Goal: Transaction & Acquisition: Purchase product/service

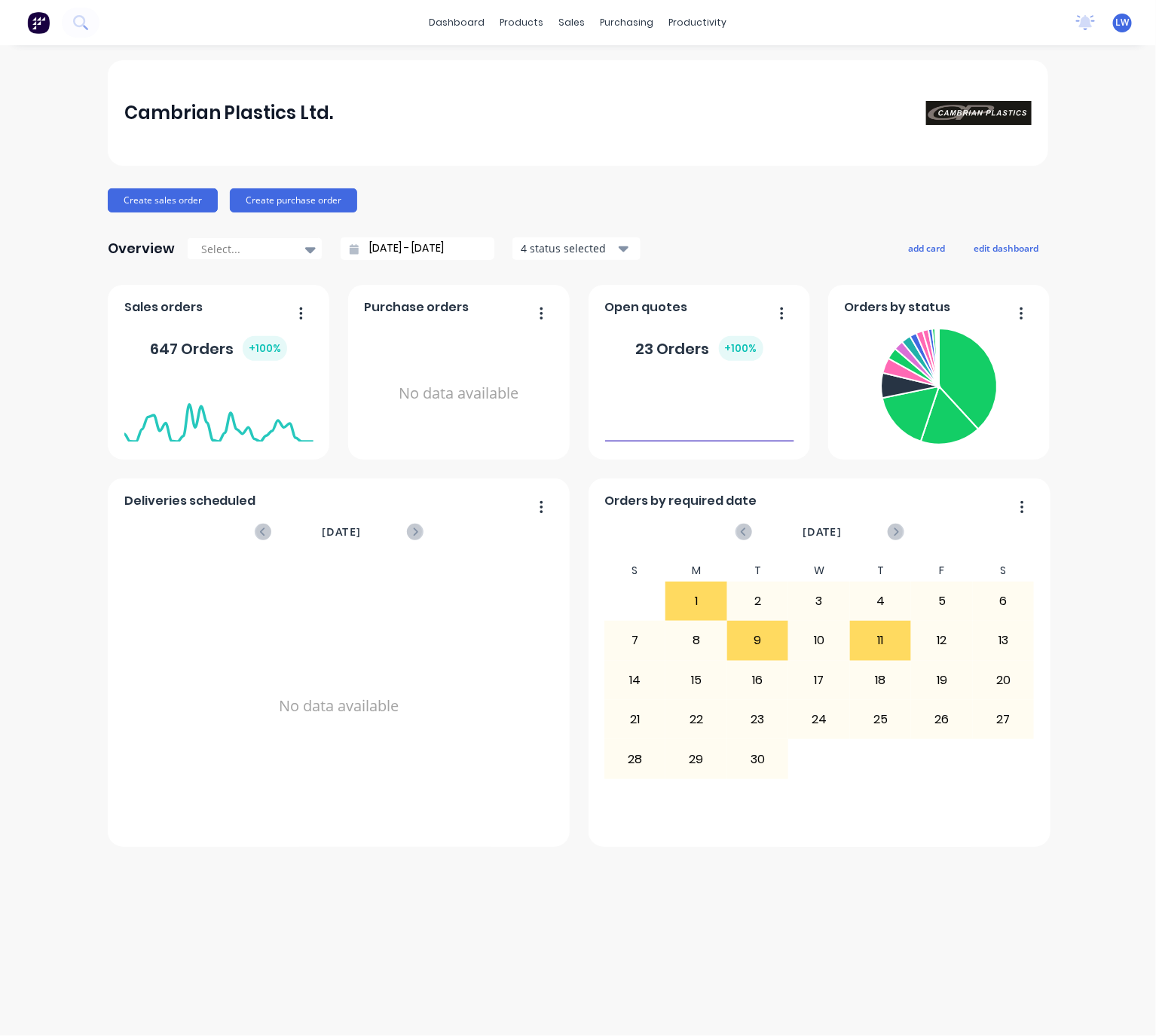
click at [1155, 173] on html "dashboard products sales purchasing productivity dashboard products Product Cat…" at bounding box center [578, 518] width 1156 height 1036
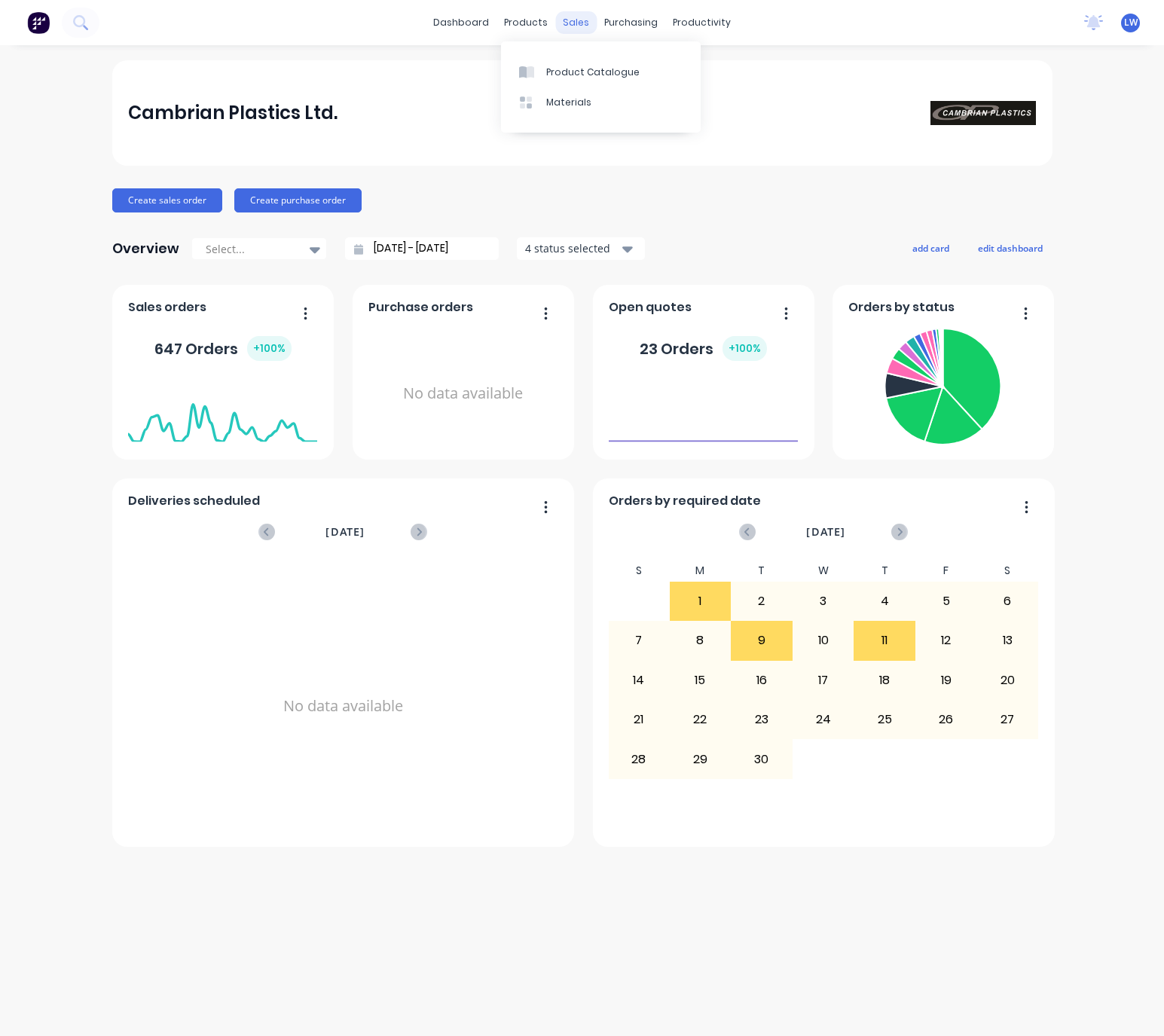
click at [577, 14] on div "sales" at bounding box center [575, 22] width 42 height 22
click at [598, 86] on link "Sales Orders" at bounding box center [655, 71] width 200 height 30
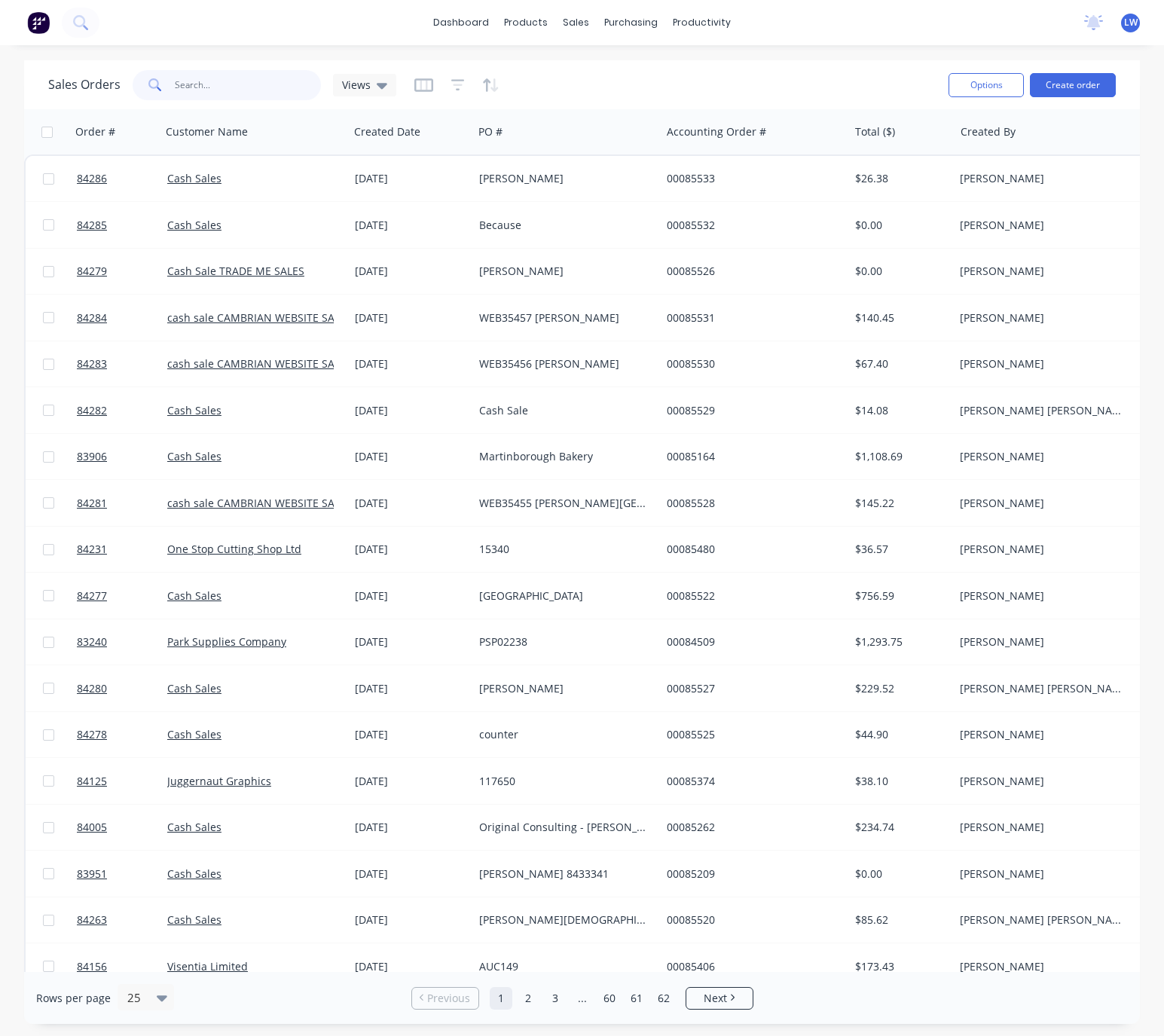
click at [249, 86] on input "text" at bounding box center [248, 85] width 147 height 30
type input "85520"
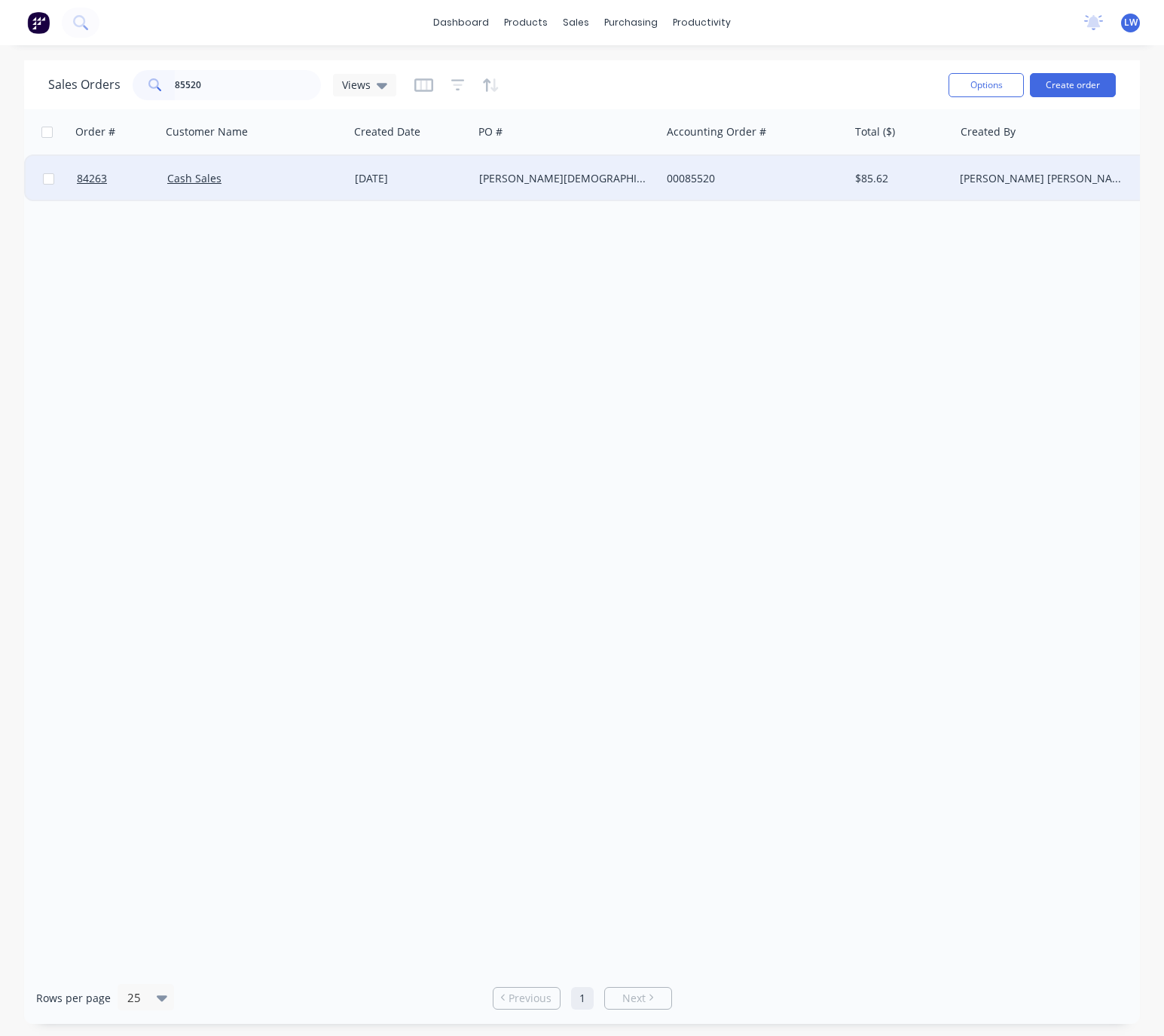
click at [328, 168] on div "Cash Sales" at bounding box center [255, 179] width 187 height 45
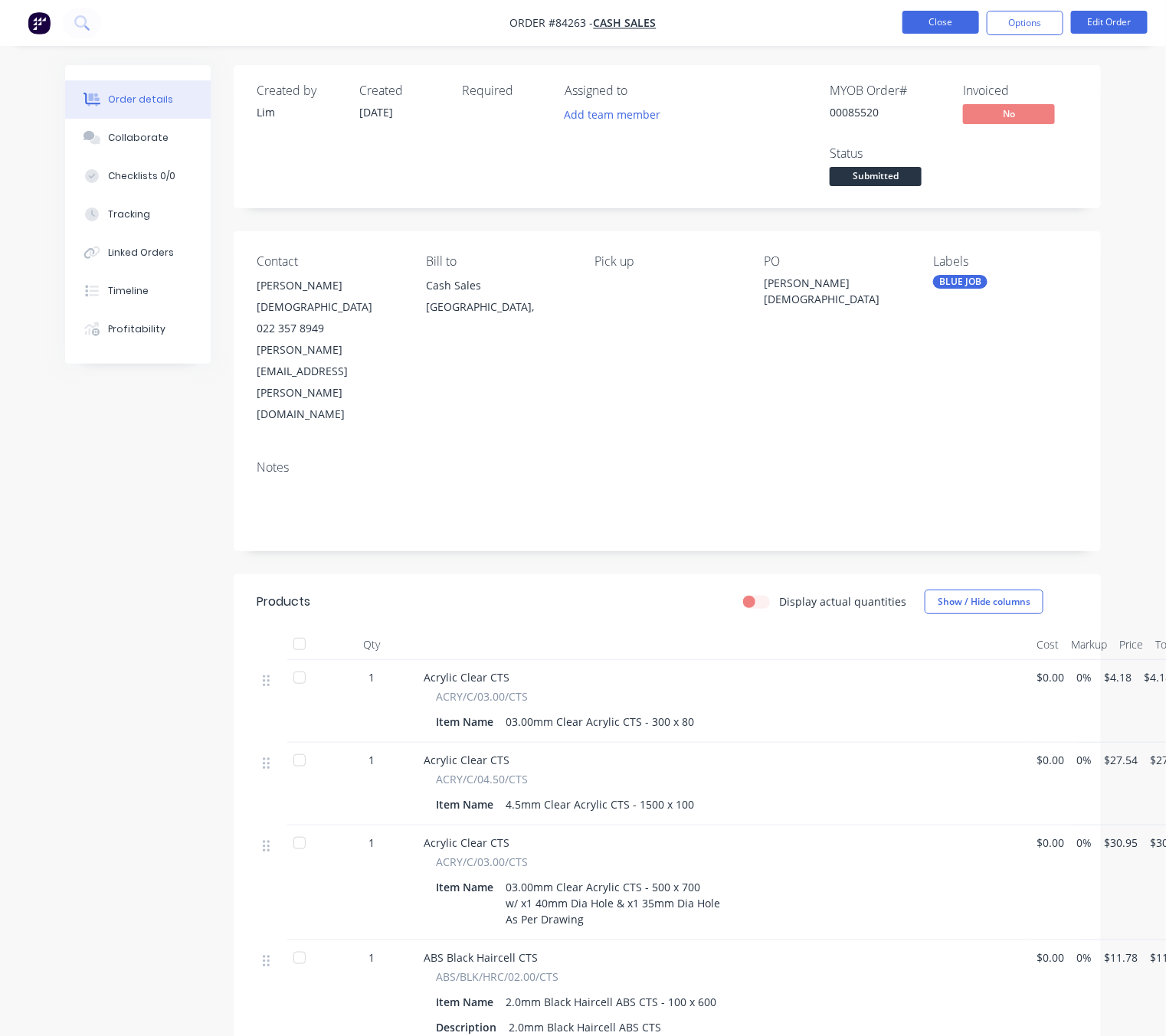
click at [961, 30] on button "Close" at bounding box center [940, 22] width 77 height 23
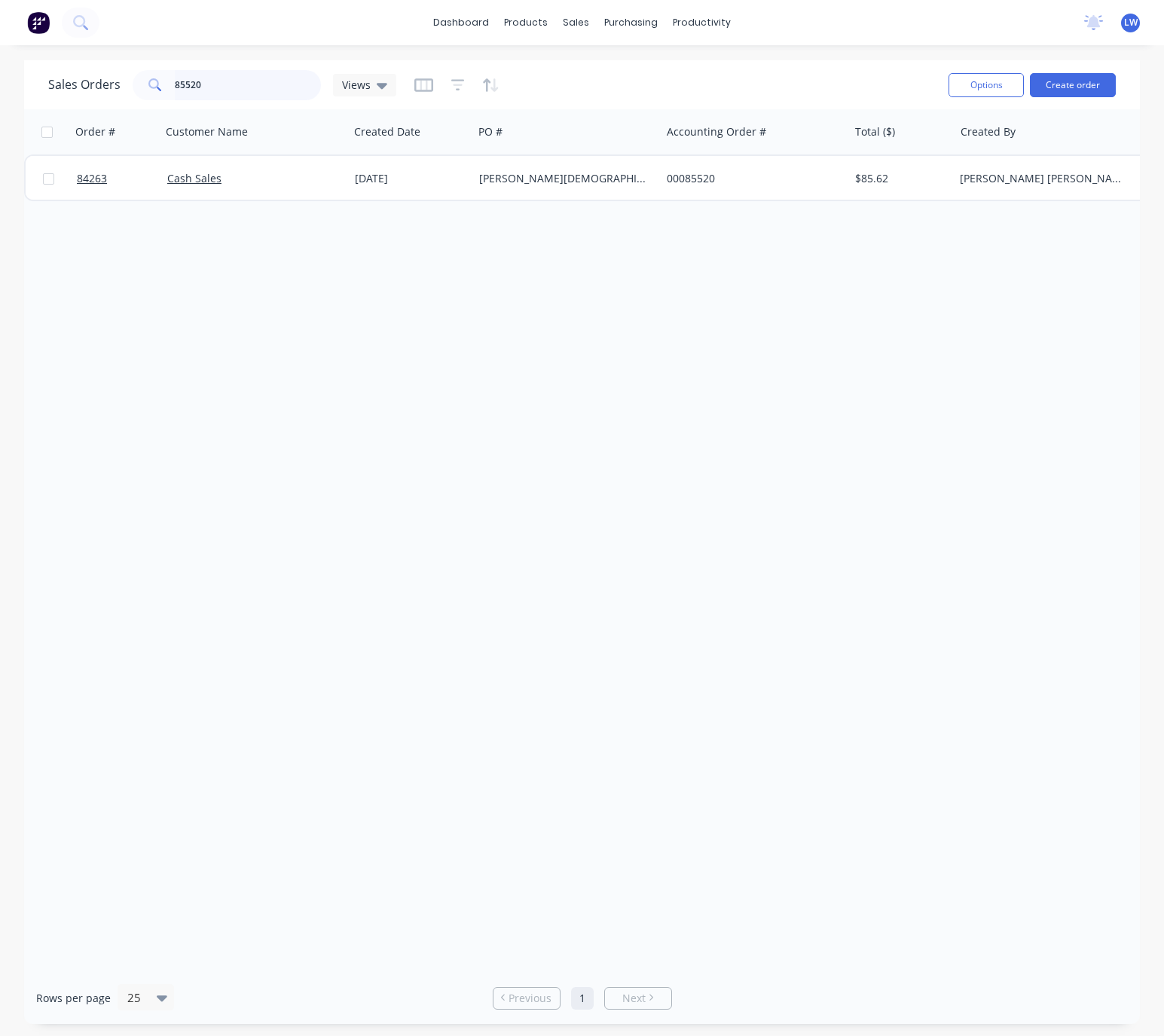
click at [258, 80] on input "85520" at bounding box center [248, 85] width 147 height 30
type input "8"
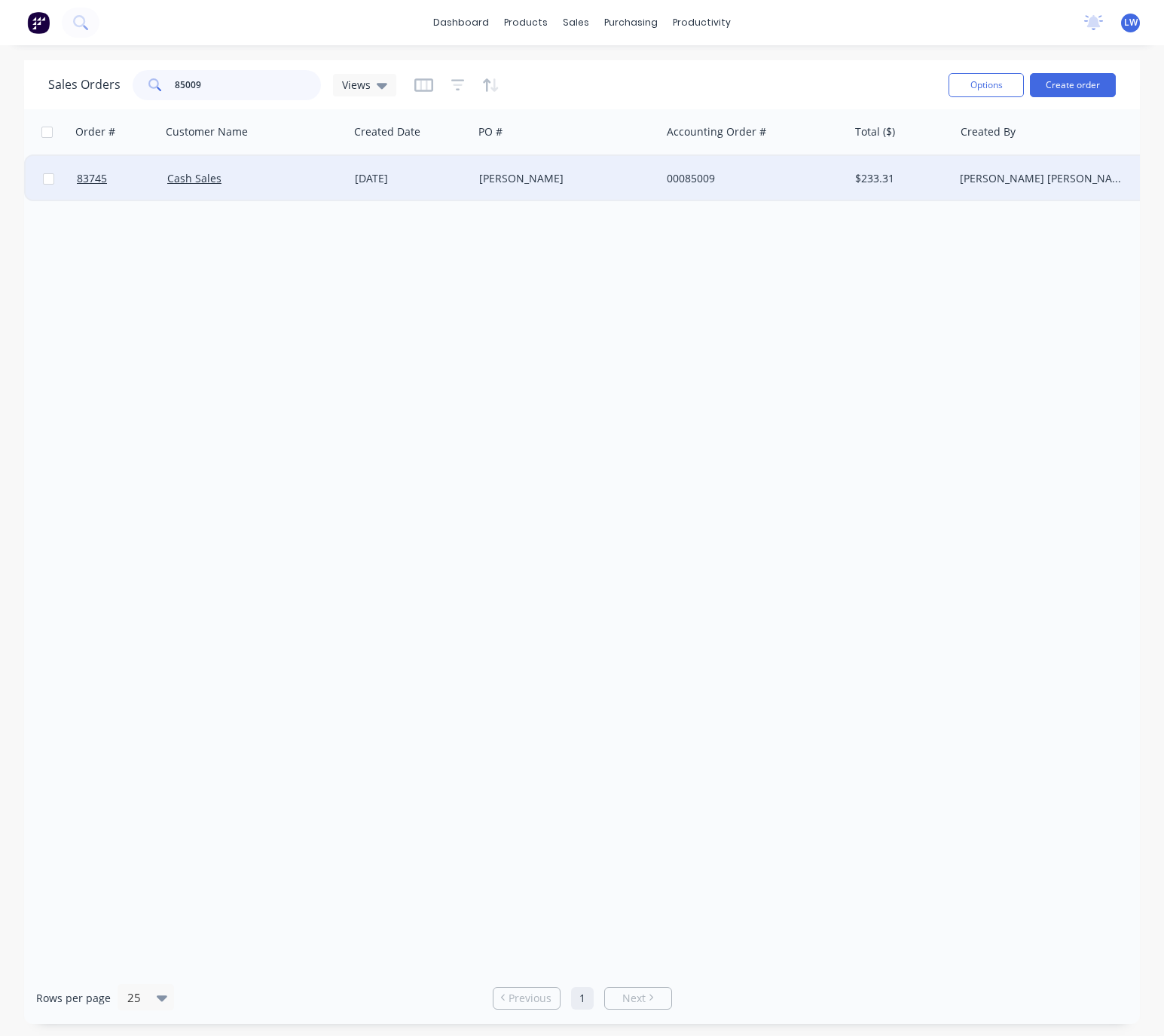
type input "85009"
click at [331, 190] on div "Cash Sales" at bounding box center [255, 179] width 187 height 45
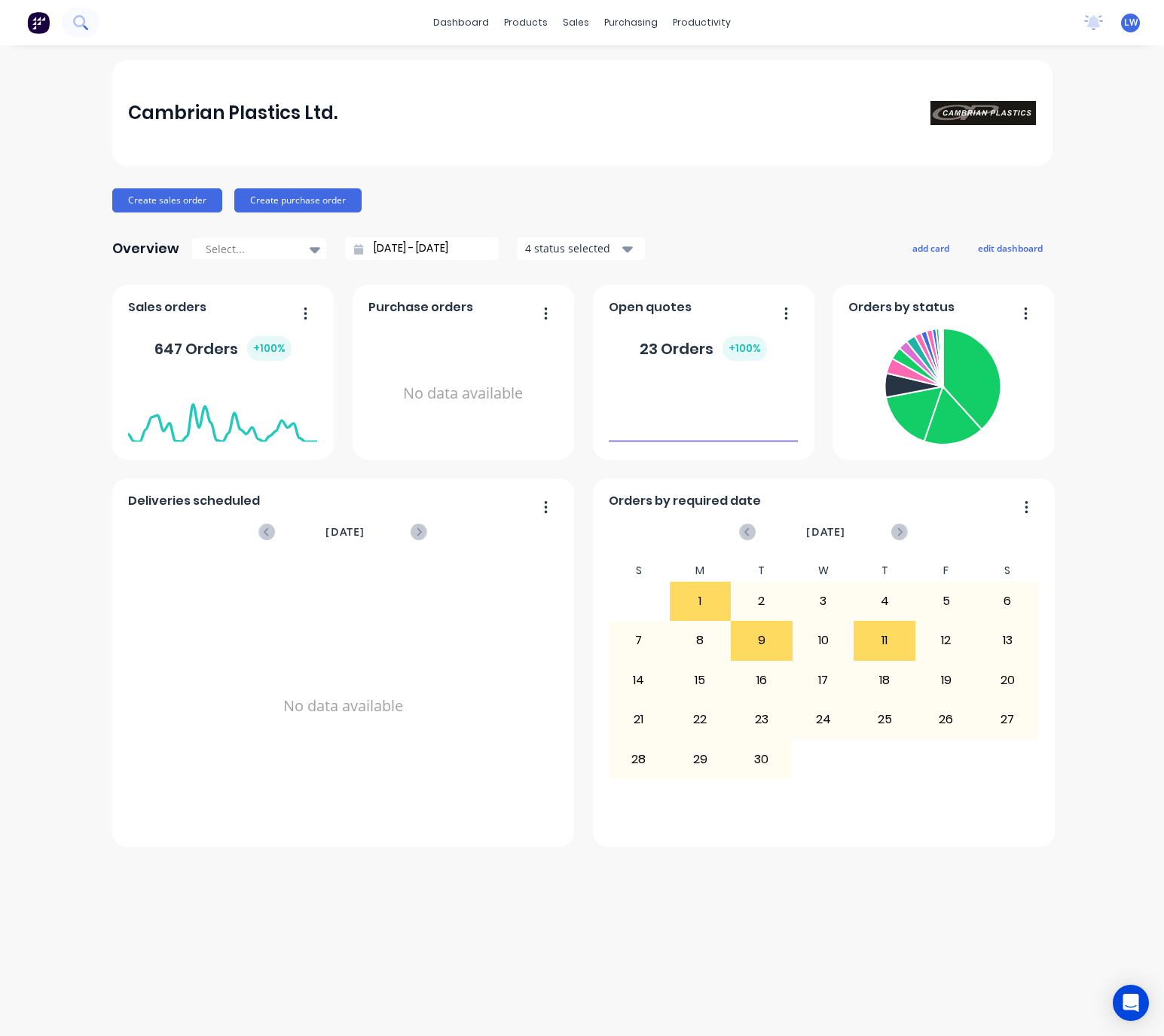
click at [77, 20] on icon at bounding box center [80, 22] width 14 height 14
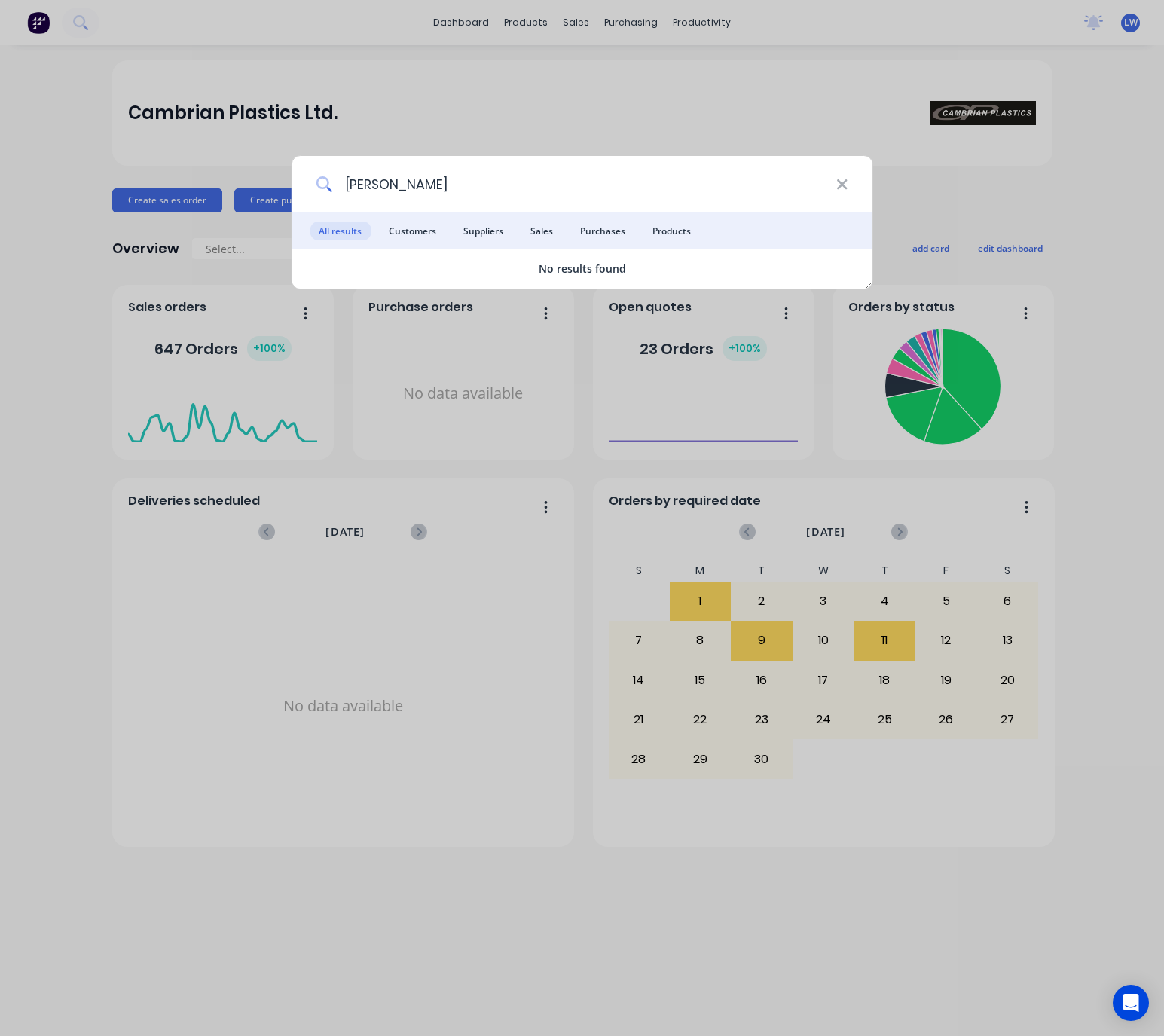
click at [397, 177] on input "Janet Wlden" at bounding box center [584, 184] width 504 height 57
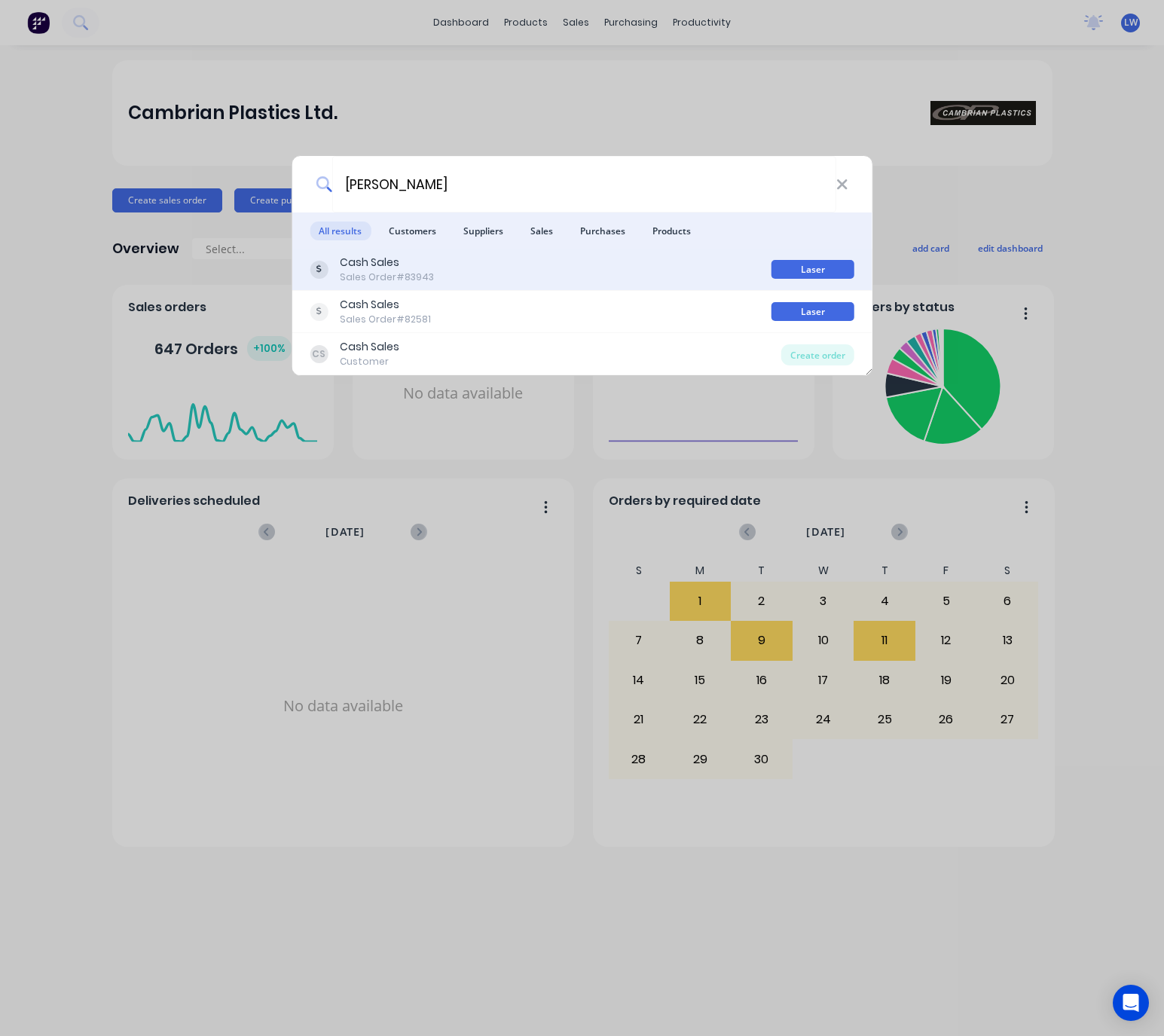
type input "Janet Walden"
click at [610, 280] on div "Cash Sales Sales Order #83943" at bounding box center [540, 269] width 461 height 29
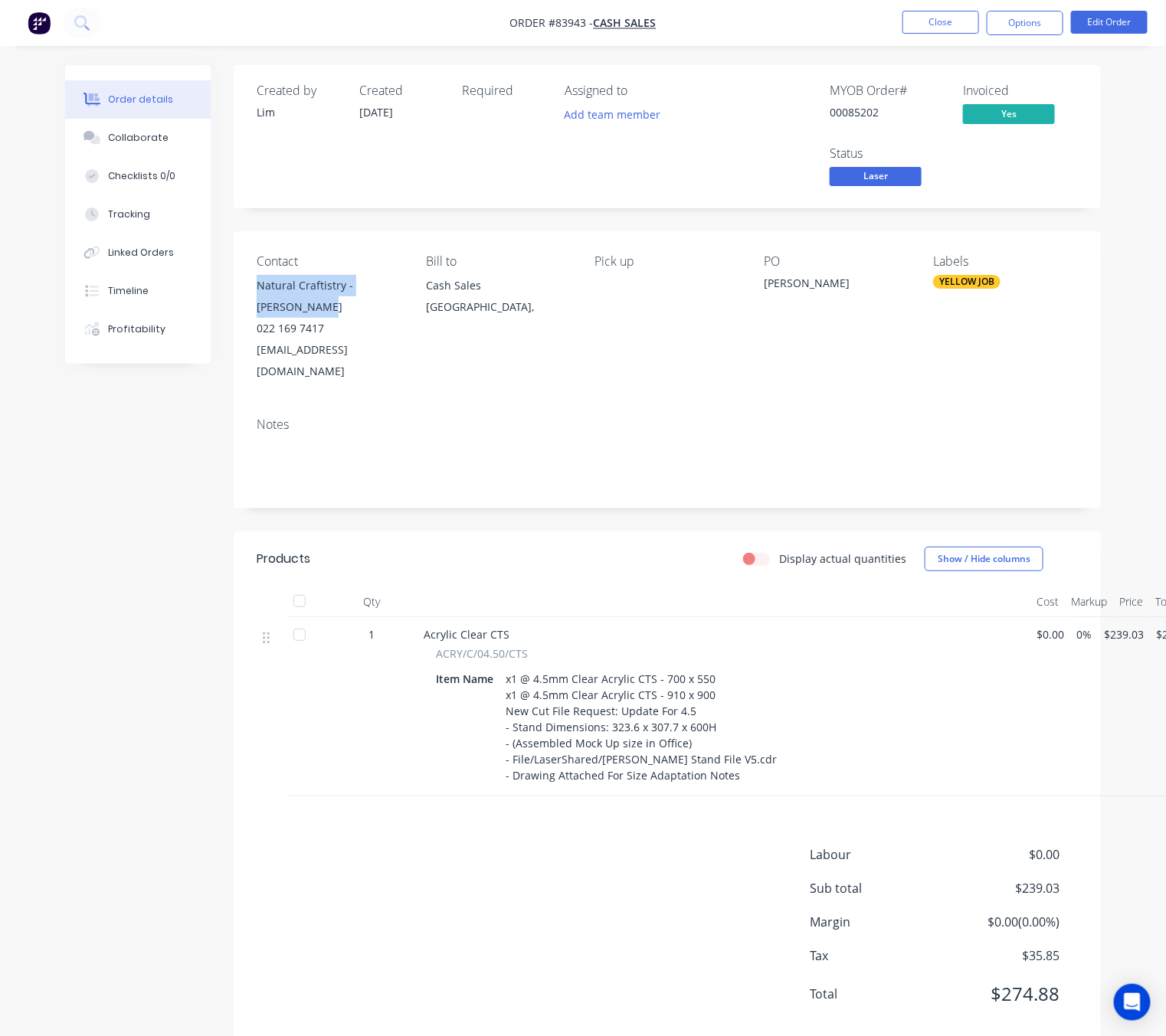
drag, startPoint x: 258, startPoint y: 285, endPoint x: 386, endPoint y: 315, distance: 131.5
click at [386, 315] on div "Natural Craftistry - Janet Walden" at bounding box center [329, 296] width 145 height 43
copy div "Natural Craftistry - Janet Walden"
drag, startPoint x: 253, startPoint y: 340, endPoint x: 407, endPoint y: 358, distance: 155.0
click at [407, 358] on div "Contact Natural Craftistry - Janet Walden 022 169 7417 naturalcraftistry@gmail.…" at bounding box center [666, 318] width 867 height 174
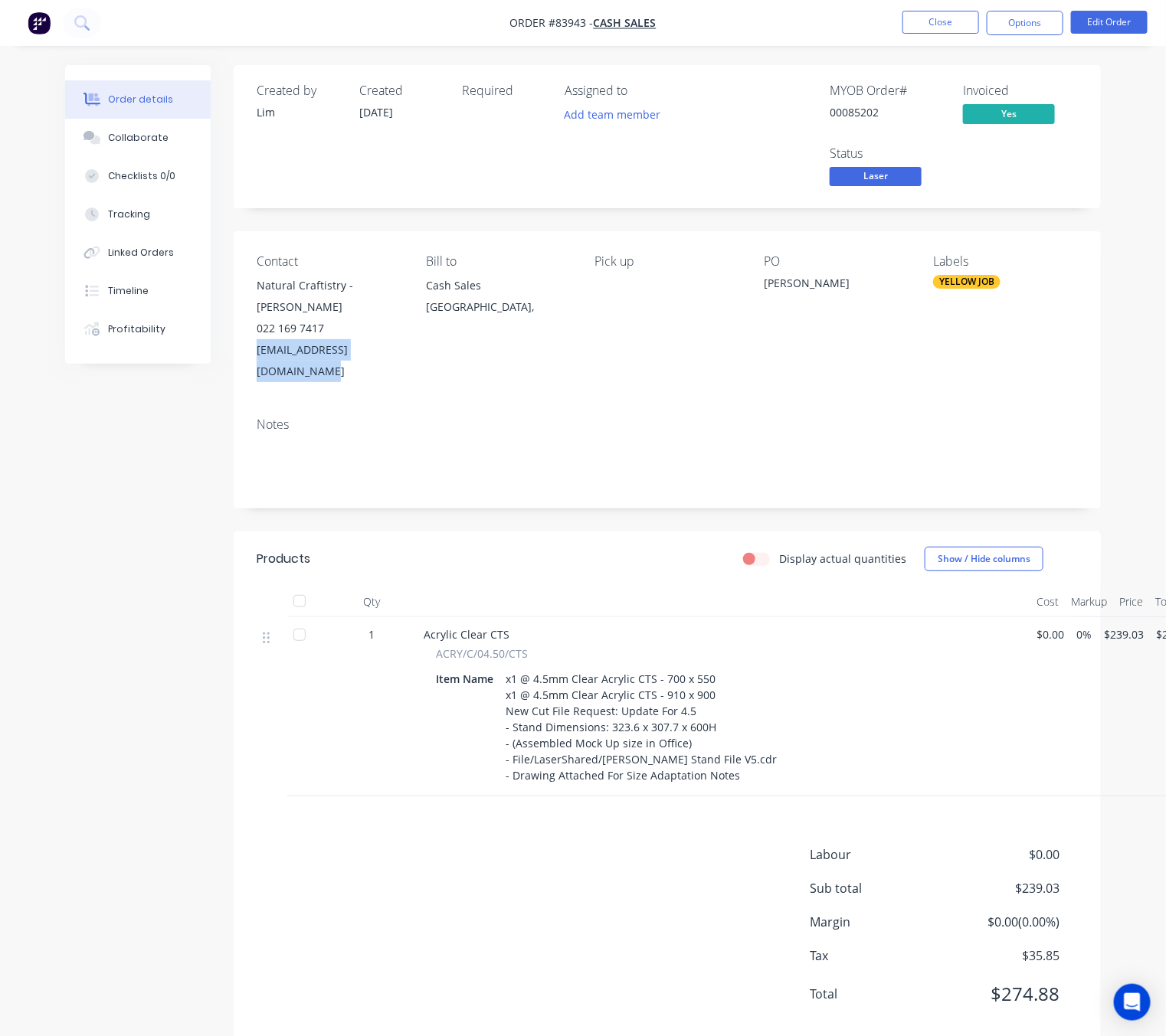
copy div "[EMAIL_ADDRESS][DOMAIN_NAME]"
drag, startPoint x: 255, startPoint y: 333, endPoint x: 333, endPoint y: 333, distance: 78.0
click at [333, 333] on div "Contact Natural Craftistry - Janet Walden 022 169 7417 naturalcraftistry@gmail.…" at bounding box center [666, 318] width 867 height 174
copy div "022 169 7417"
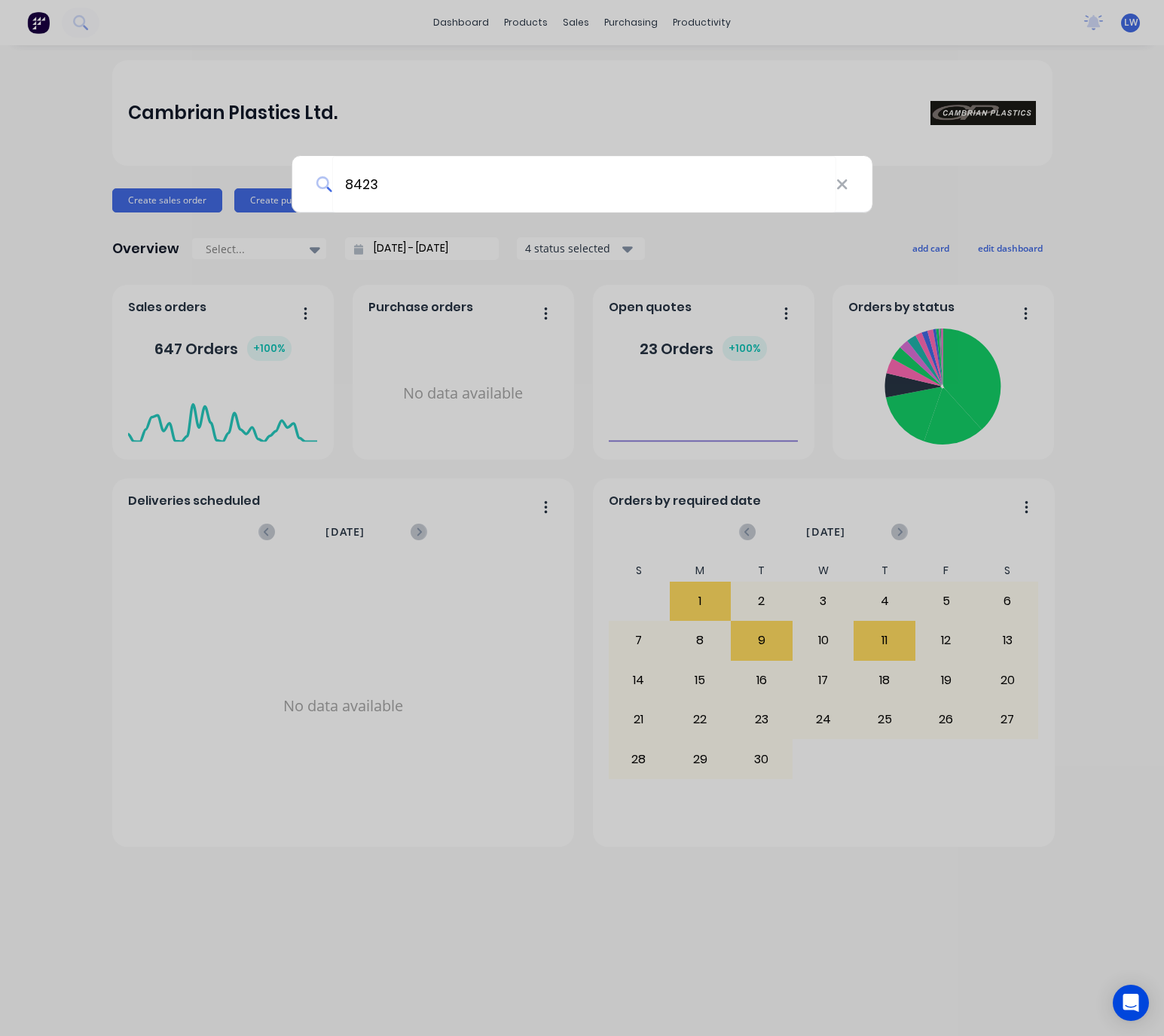
type input "84235"
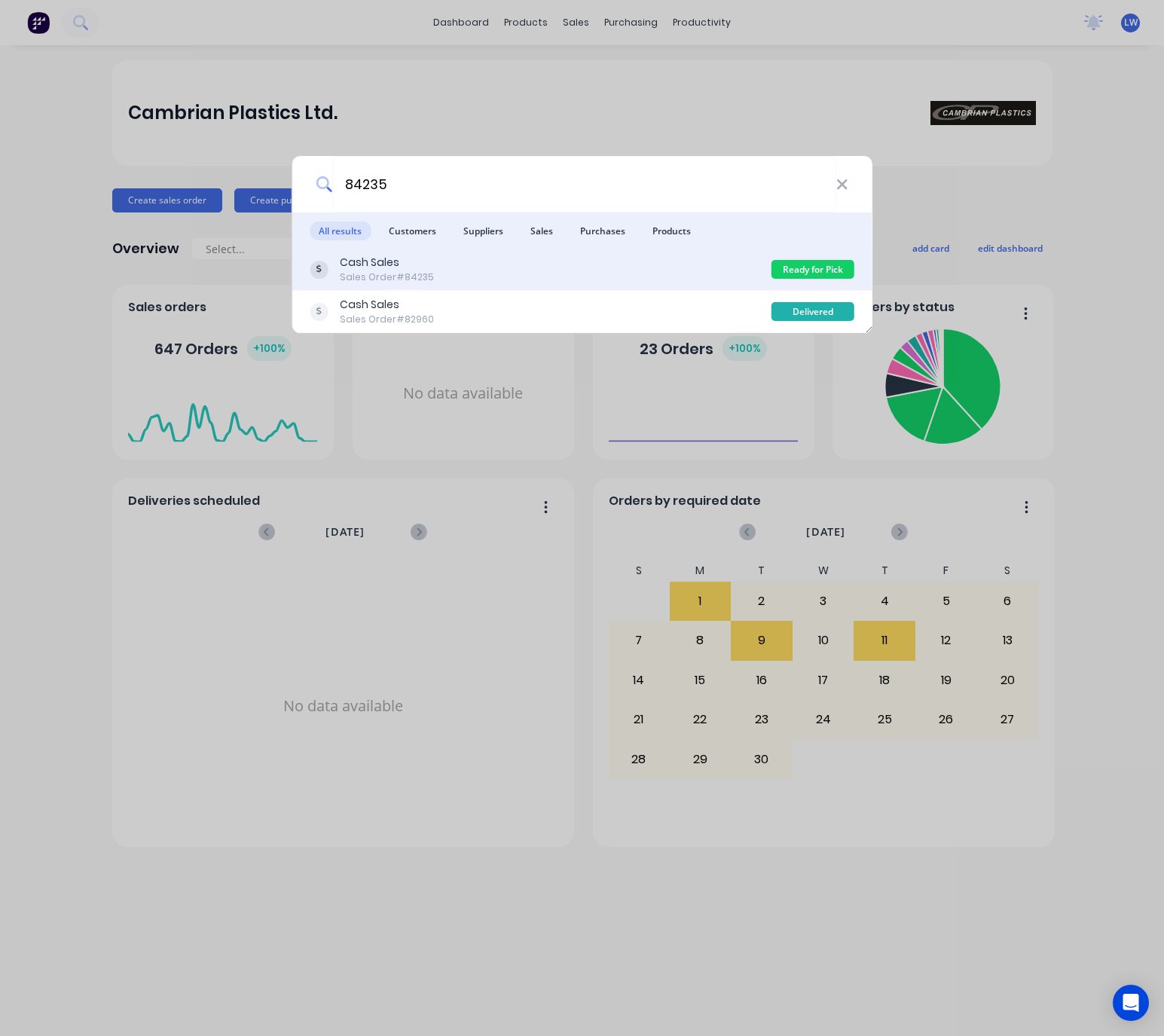
click at [561, 273] on div "Cash Sales Sales Order #84235" at bounding box center [540, 269] width 461 height 29
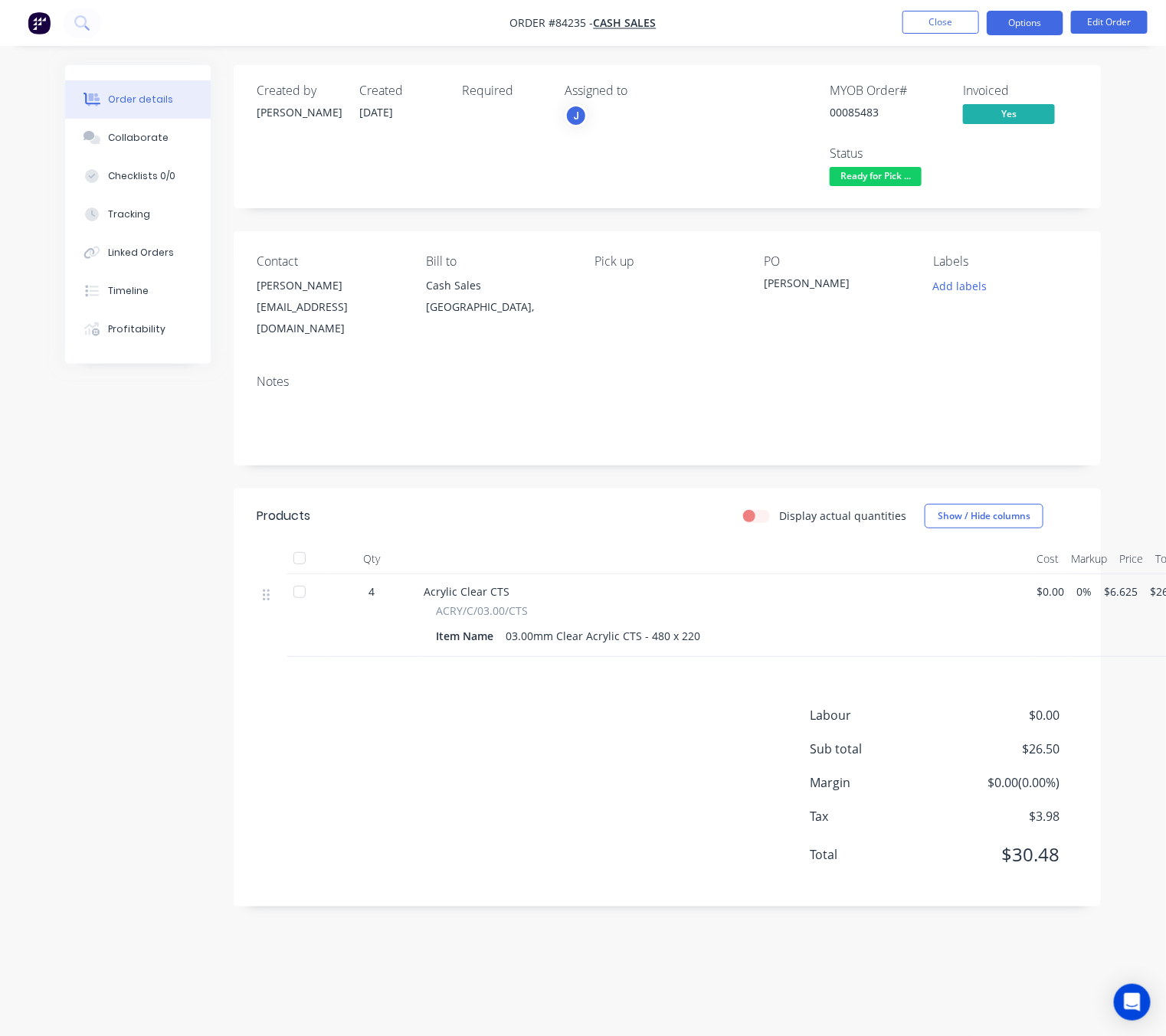
click at [1028, 28] on button "Options" at bounding box center [1025, 23] width 77 height 25
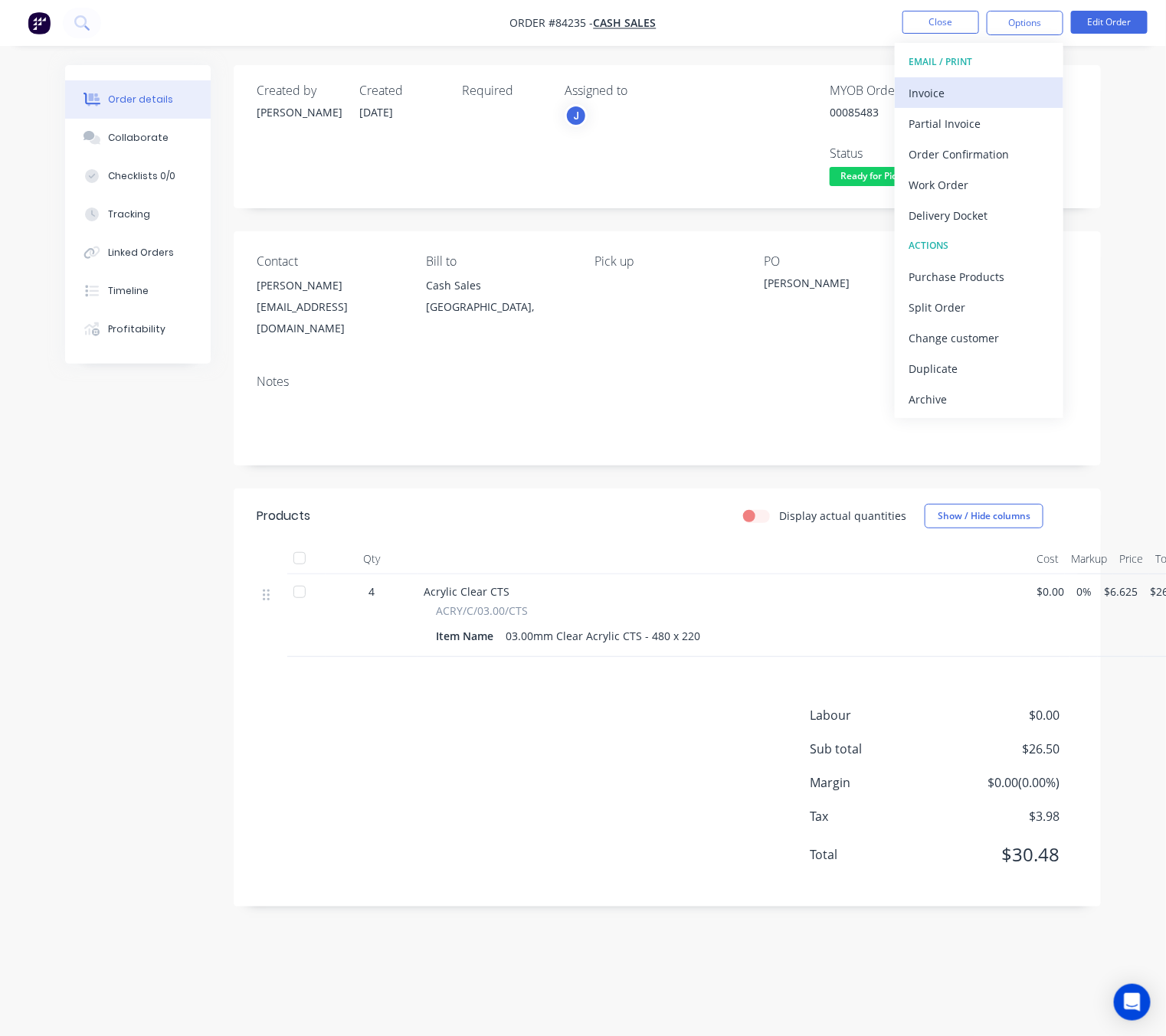
click at [961, 83] on div "Invoice" at bounding box center [980, 93] width 141 height 23
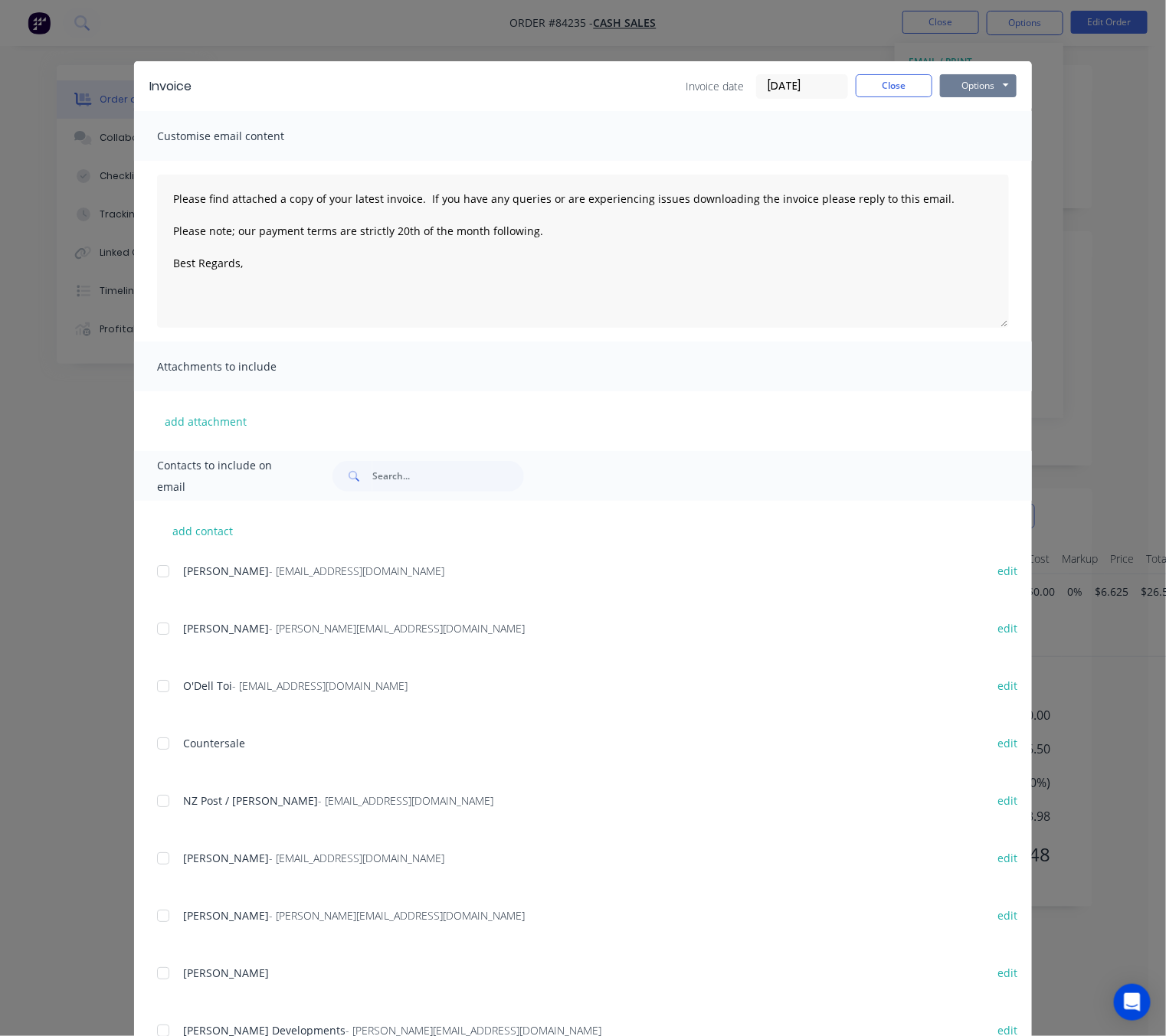
click at [966, 88] on button "Options" at bounding box center [979, 85] width 77 height 23
click at [991, 106] on button "Preview" at bounding box center [989, 113] width 98 height 26
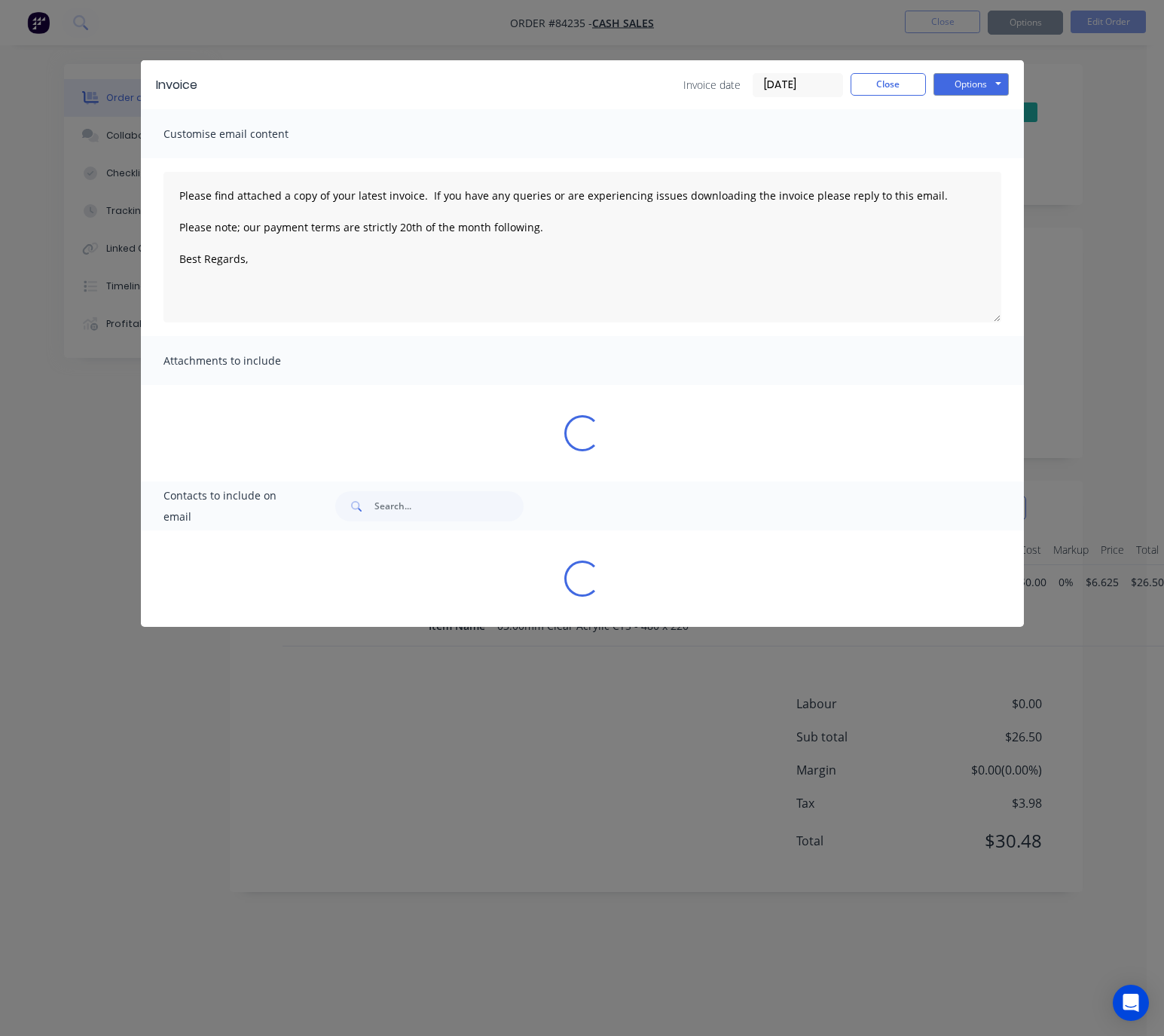
type textarea "Please find attached a copy of your latest invoice. If you have any queries or …"
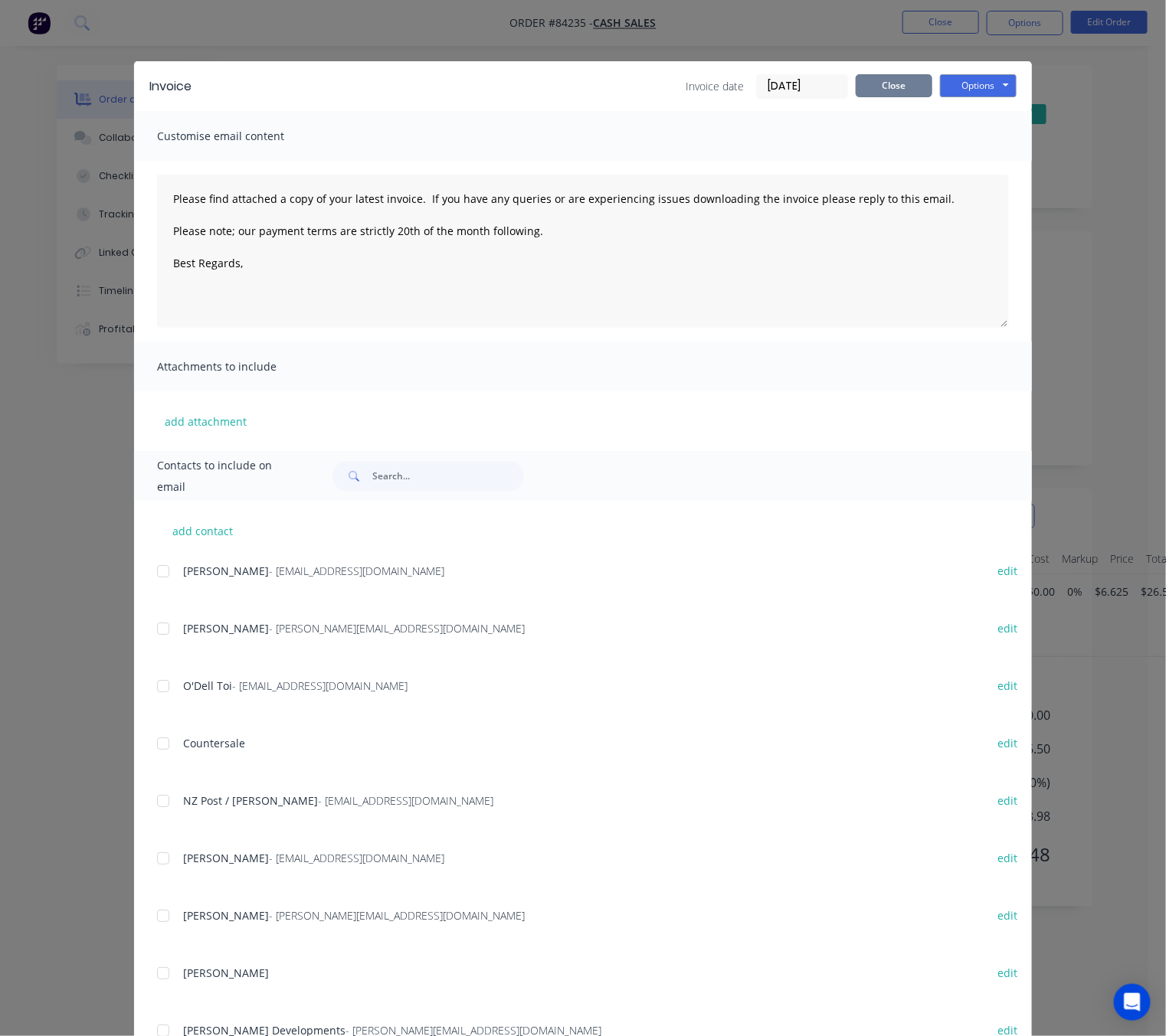
click at [897, 77] on button "Close" at bounding box center [894, 85] width 77 height 23
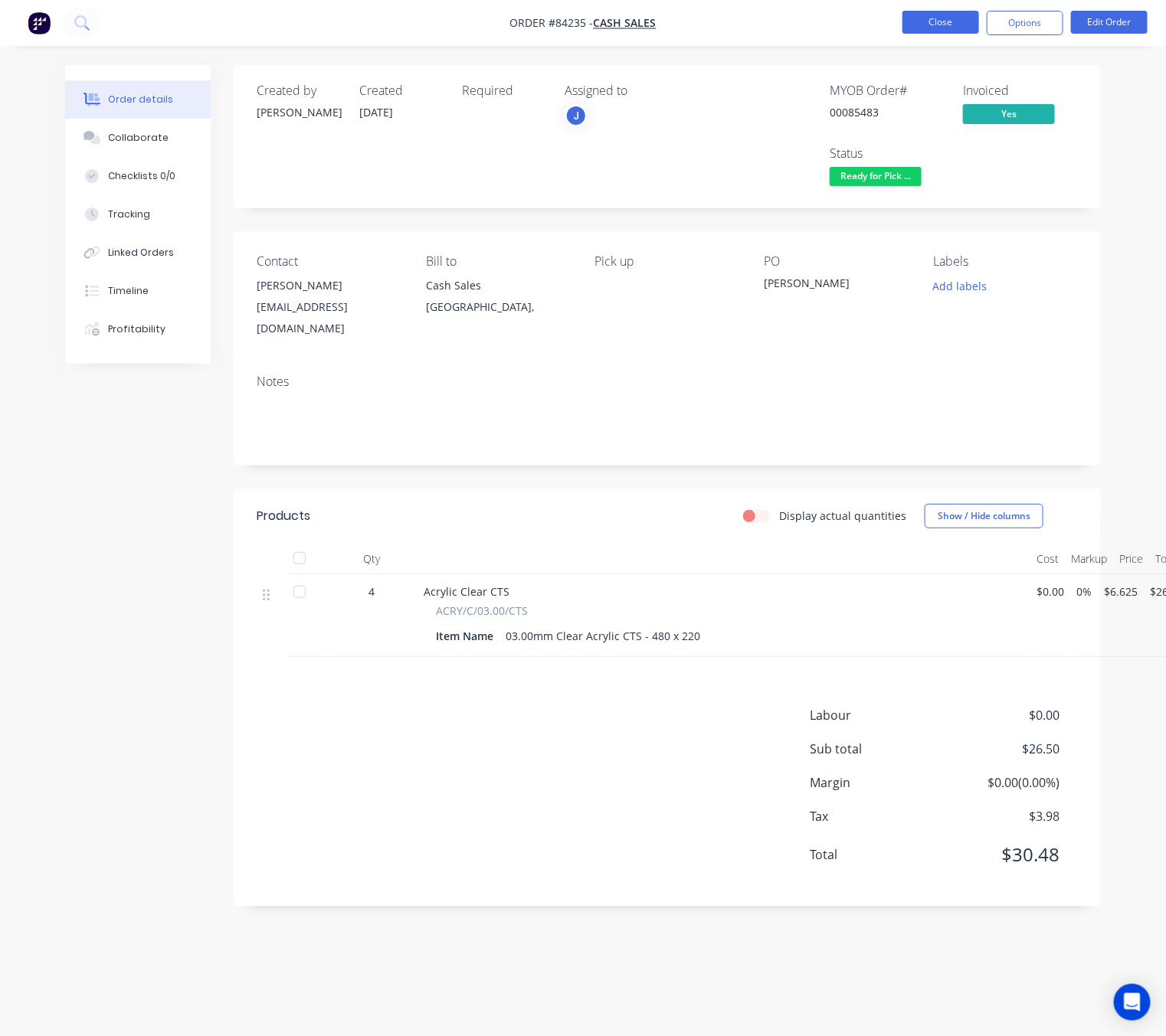
click at [947, 15] on button "Close" at bounding box center [940, 22] width 77 height 23
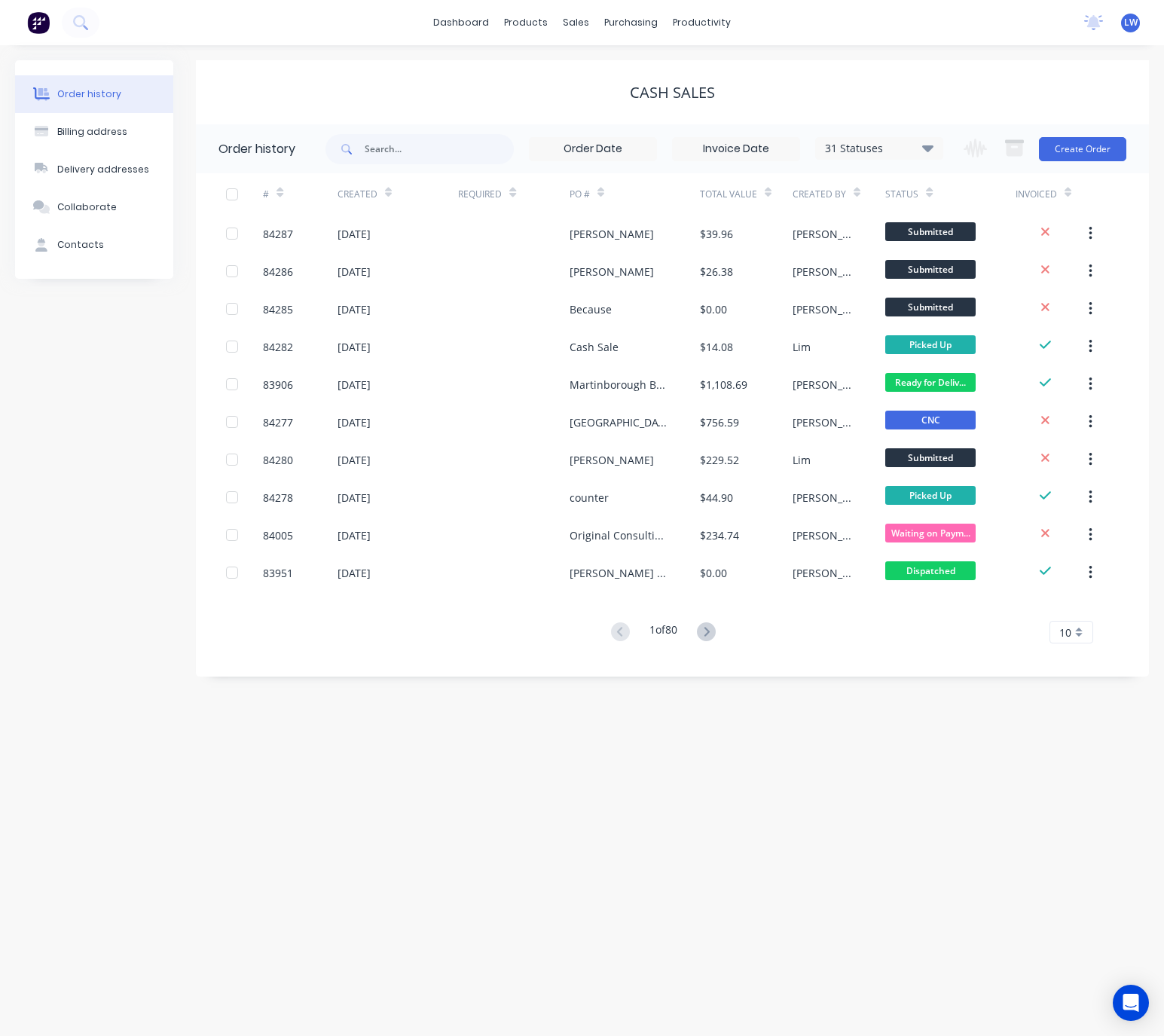
click at [1063, 165] on div "Change order status Submitted Waiting on Supplier Waiting on Payment CNC Cut Sh…" at bounding box center [1040, 149] width 172 height 49
click at [1072, 154] on button "Create Order" at bounding box center [1082, 149] width 88 height 24
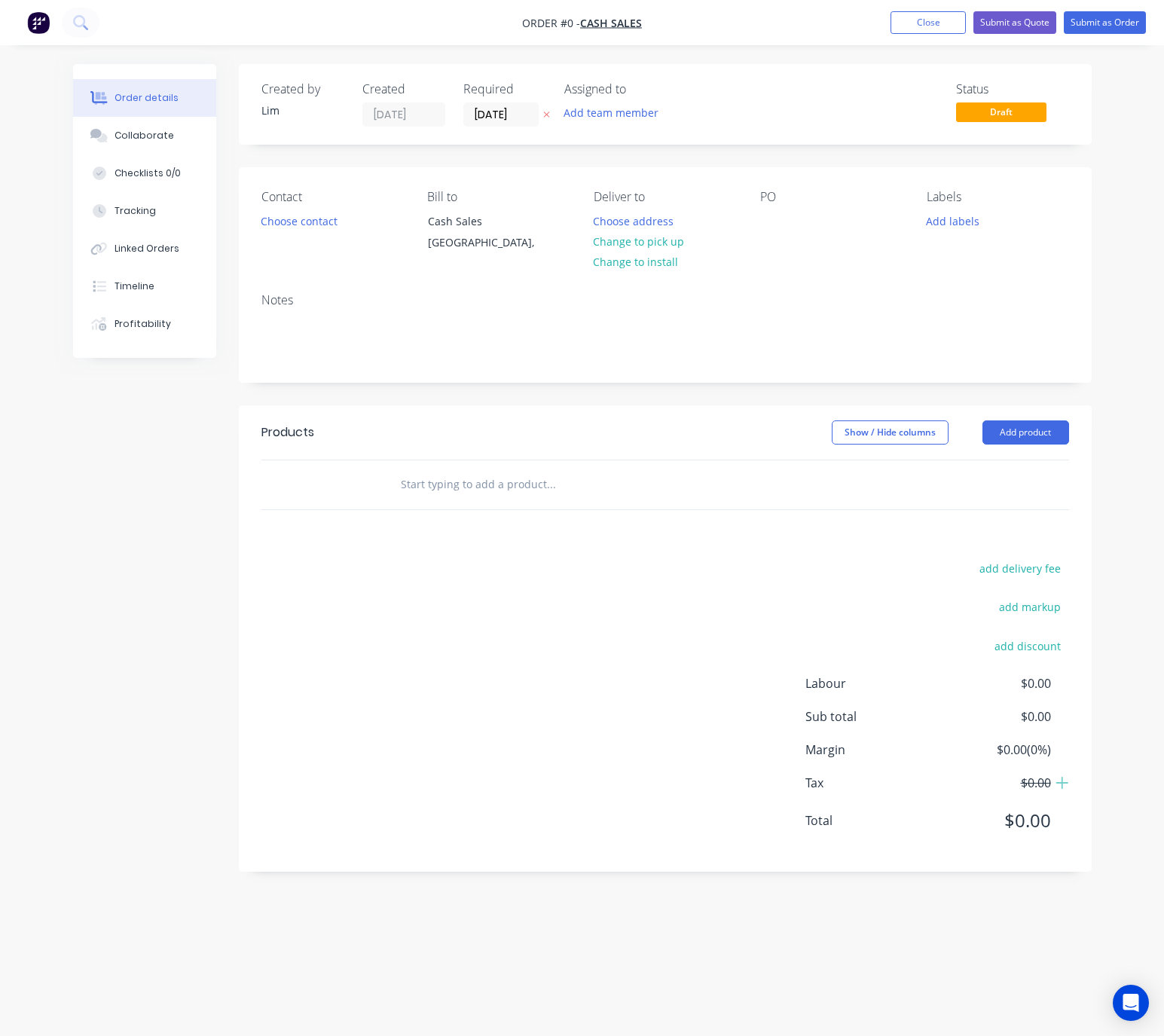
click at [543, 116] on icon at bounding box center [546, 114] width 7 height 9
click at [290, 225] on button "Choose contact" at bounding box center [298, 220] width 93 height 20
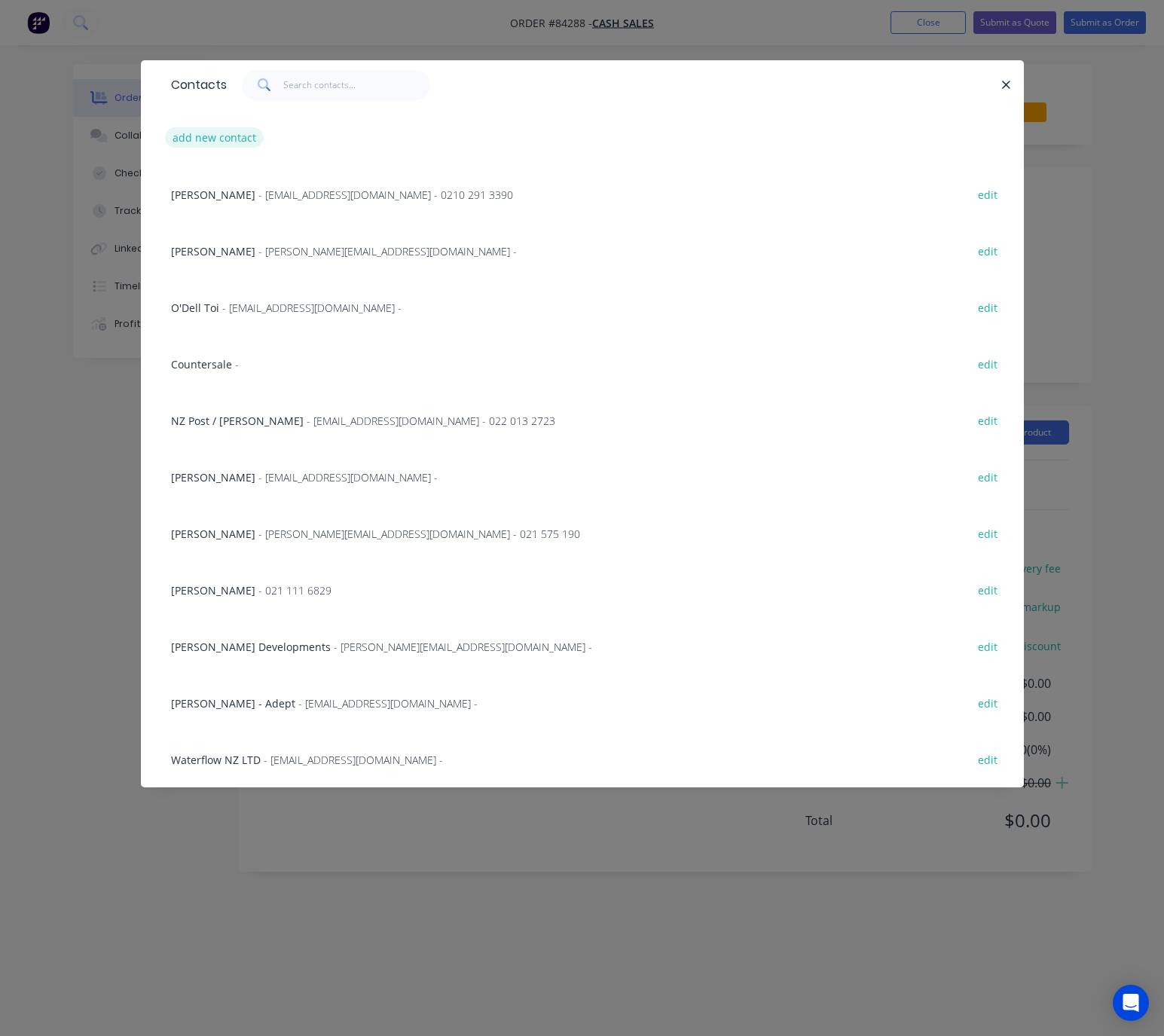
click at [237, 135] on button "add new contact" at bounding box center [214, 137] width 99 height 20
select select "NZ"
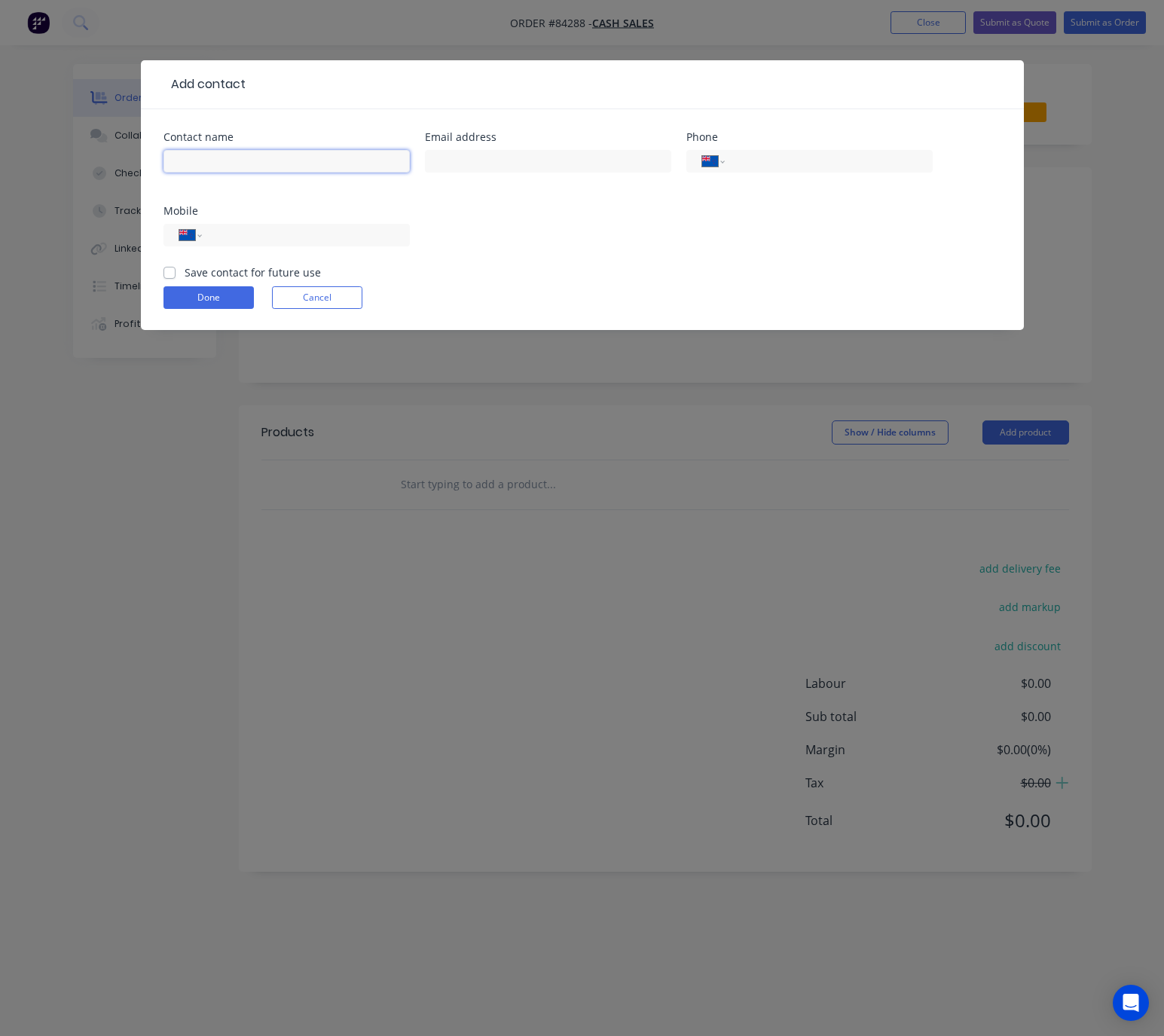
click at [246, 156] on input "text" at bounding box center [286, 160] width 246 height 22
type input "Pete Geary"
click at [505, 161] on input "text" at bounding box center [547, 160] width 246 height 22
type input "pggeary63@gmail.com"
click at [339, 238] on input "tel" at bounding box center [302, 236] width 180 height 17
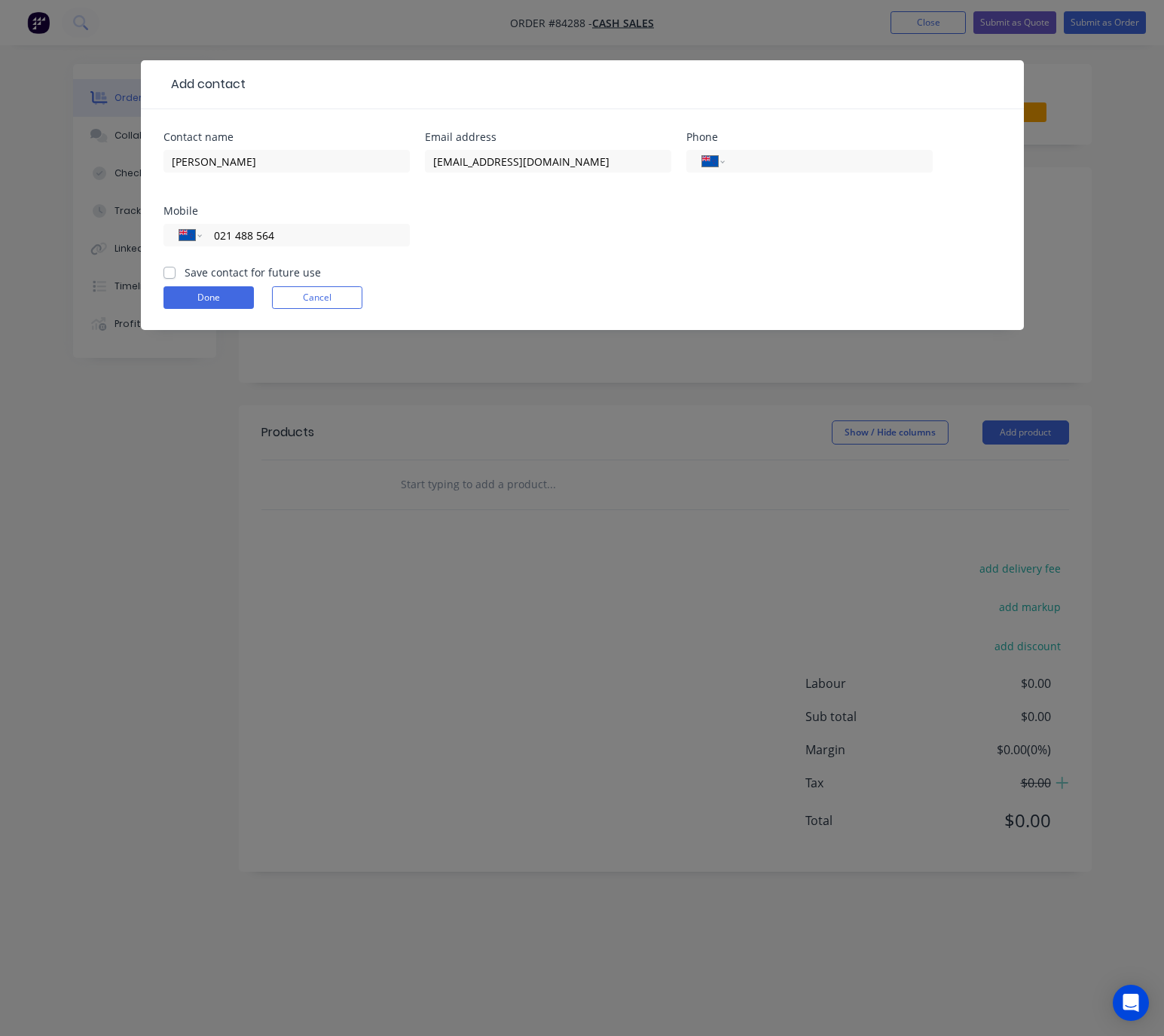
type input "021 488 564"
drag, startPoint x: 170, startPoint y: 276, endPoint x: 177, endPoint y: 290, distance: 15.7
click at [184, 276] on label "Save contact for future use" at bounding box center [252, 272] width 136 height 15
click at [170, 276] on input "Save contact for future use" at bounding box center [169, 271] width 12 height 14
checkbox input "true"
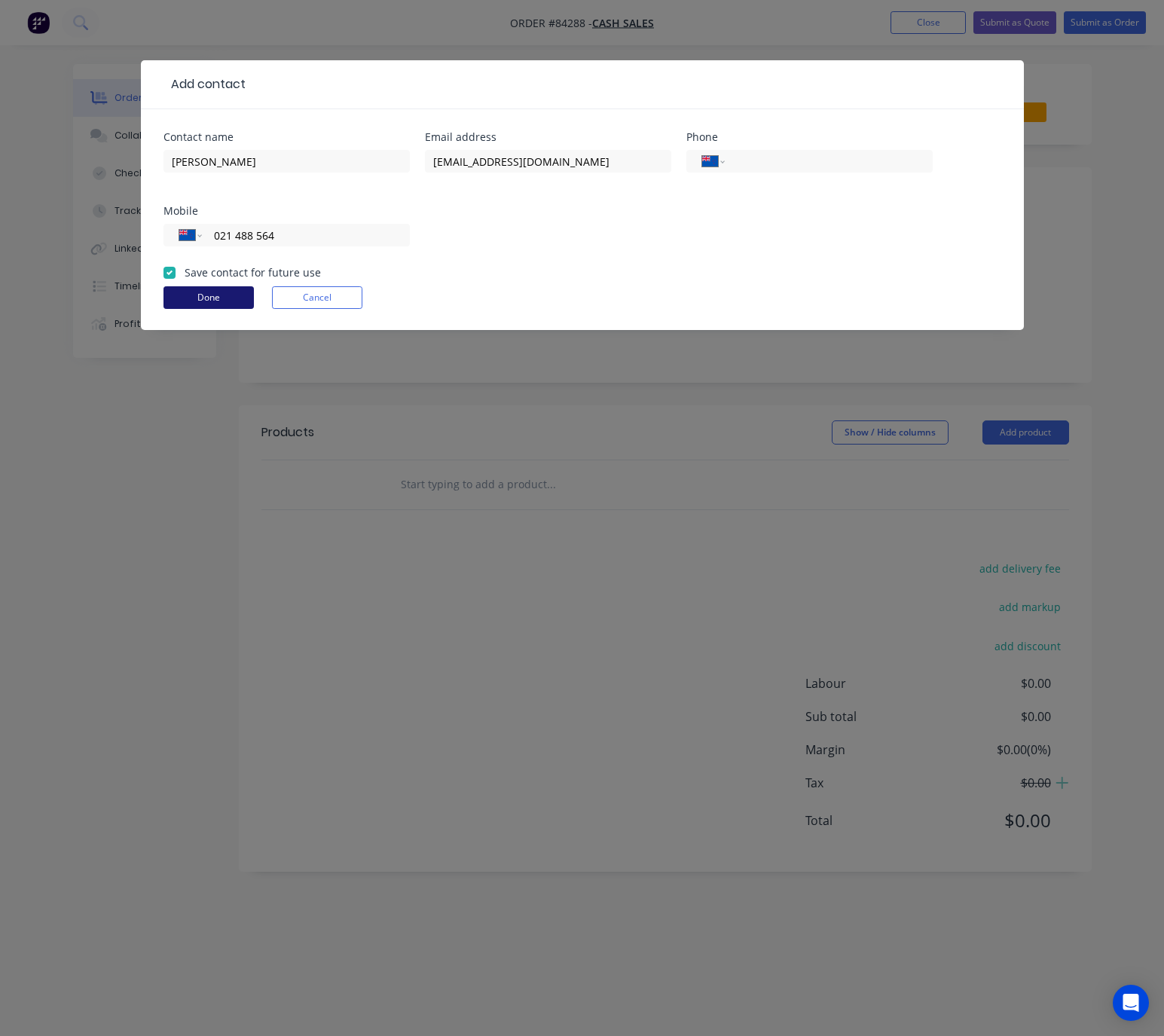
click at [221, 300] on button "Done" at bounding box center [208, 297] width 91 height 22
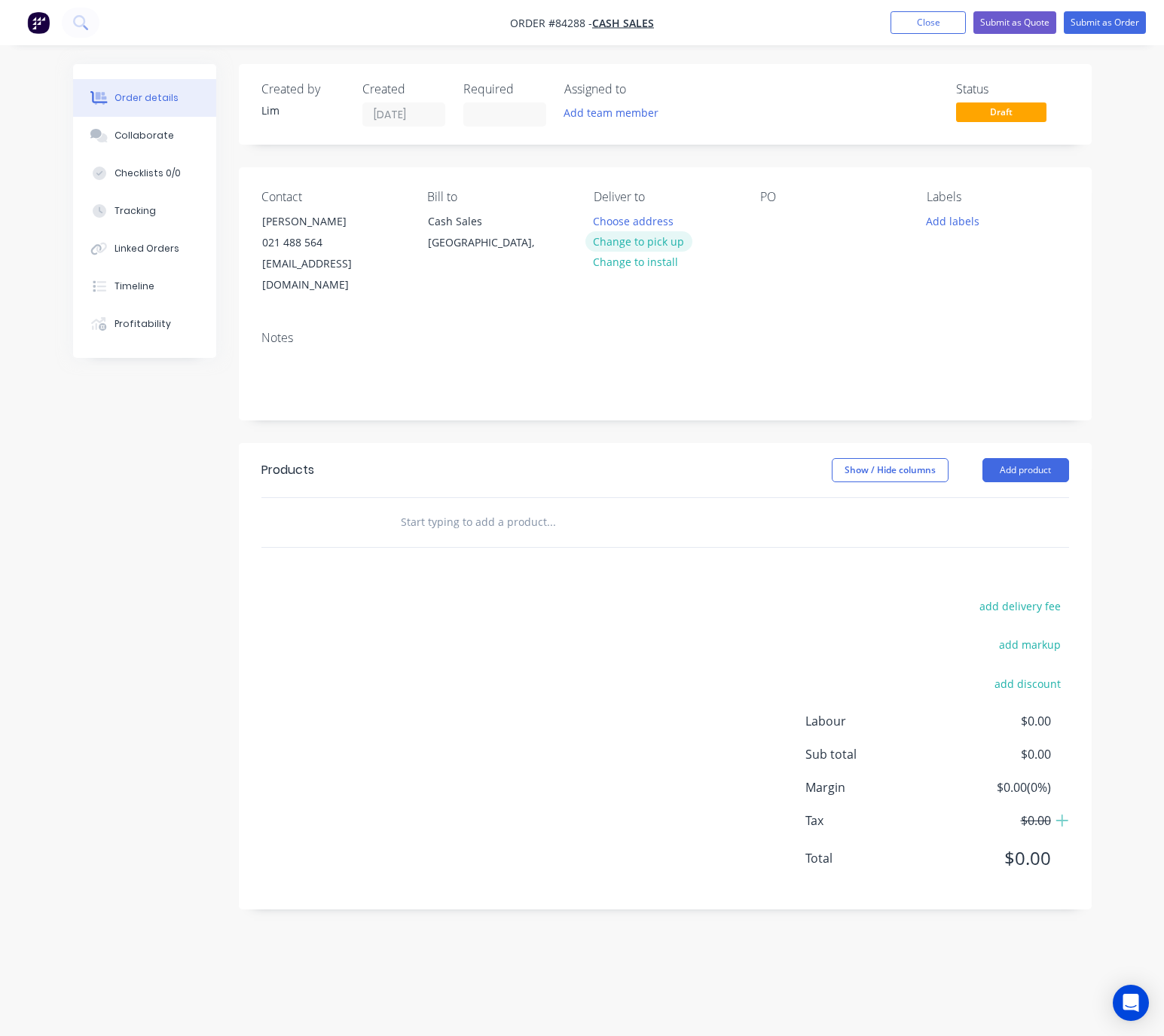
click at [647, 244] on button "Change to pick up" at bounding box center [638, 241] width 107 height 20
click at [771, 218] on div at bounding box center [771, 221] width 24 height 22
click at [959, 229] on button "Add labels" at bounding box center [953, 220] width 69 height 20
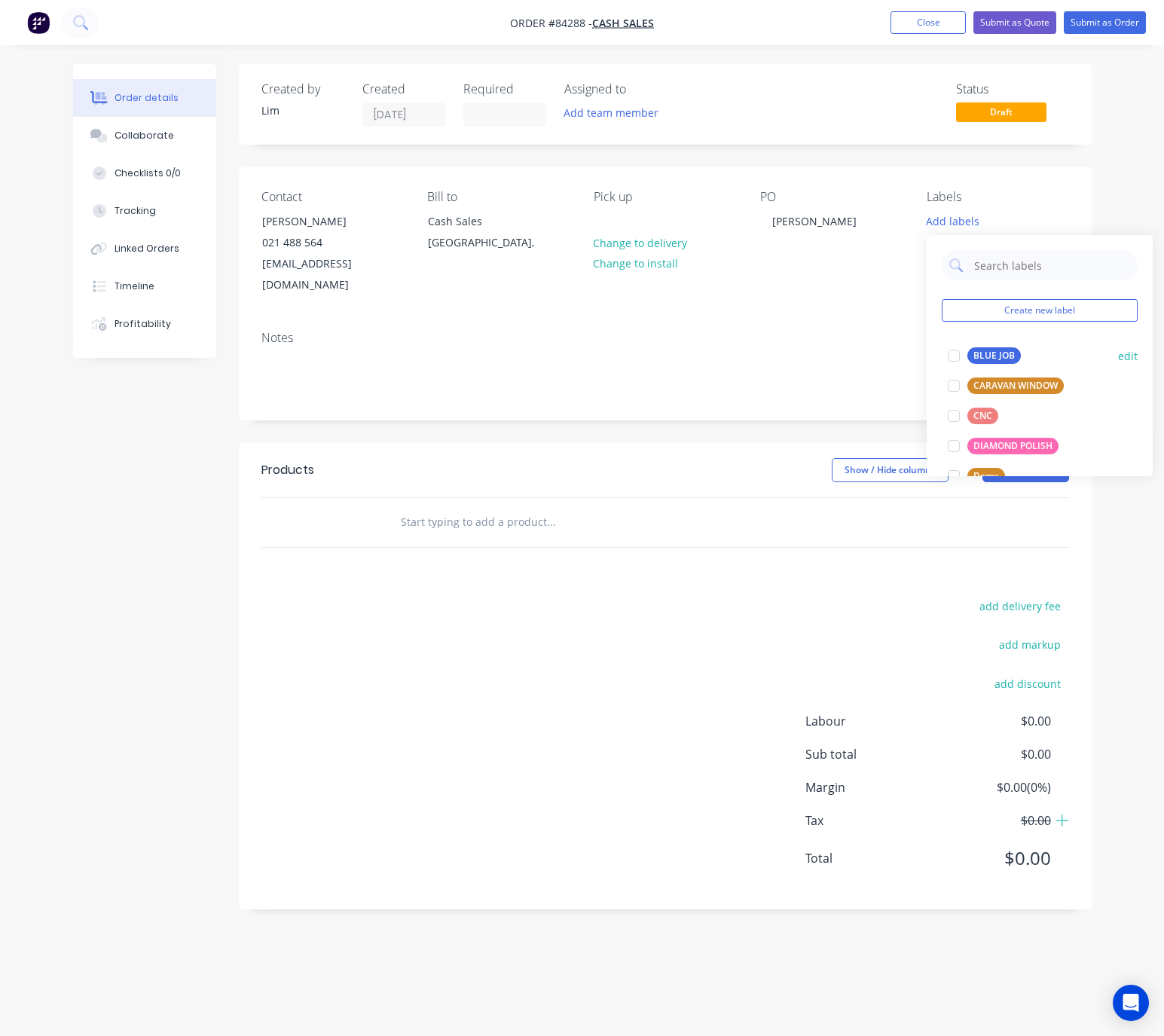
click at [979, 349] on div "BLUE JOB" at bounding box center [993, 355] width 53 height 16
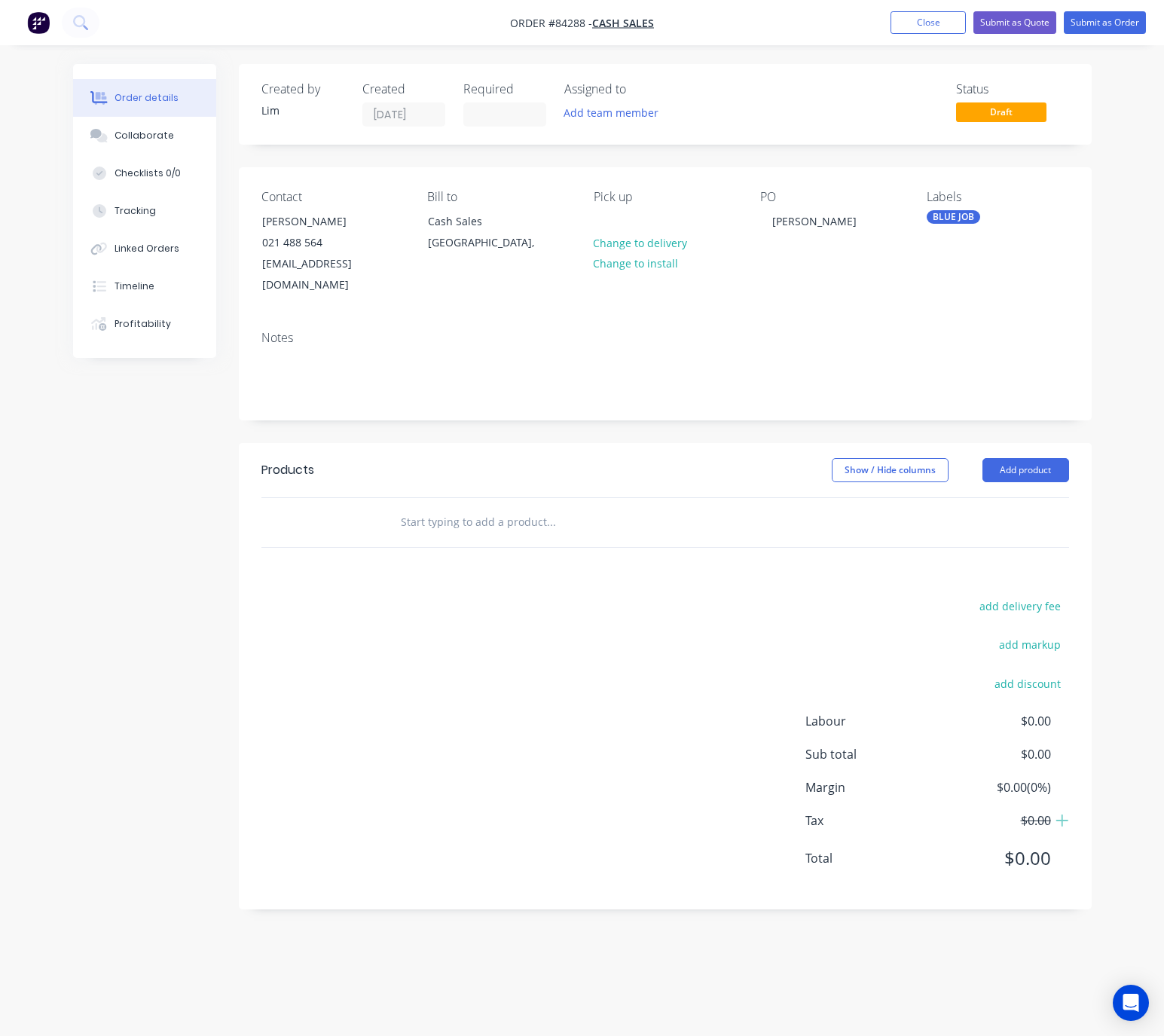
click at [728, 459] on div "Show / Hide columns Add product" at bounding box center [750, 470] width 636 height 24
click at [1013, 460] on button "Add product" at bounding box center [1026, 470] width 87 height 24
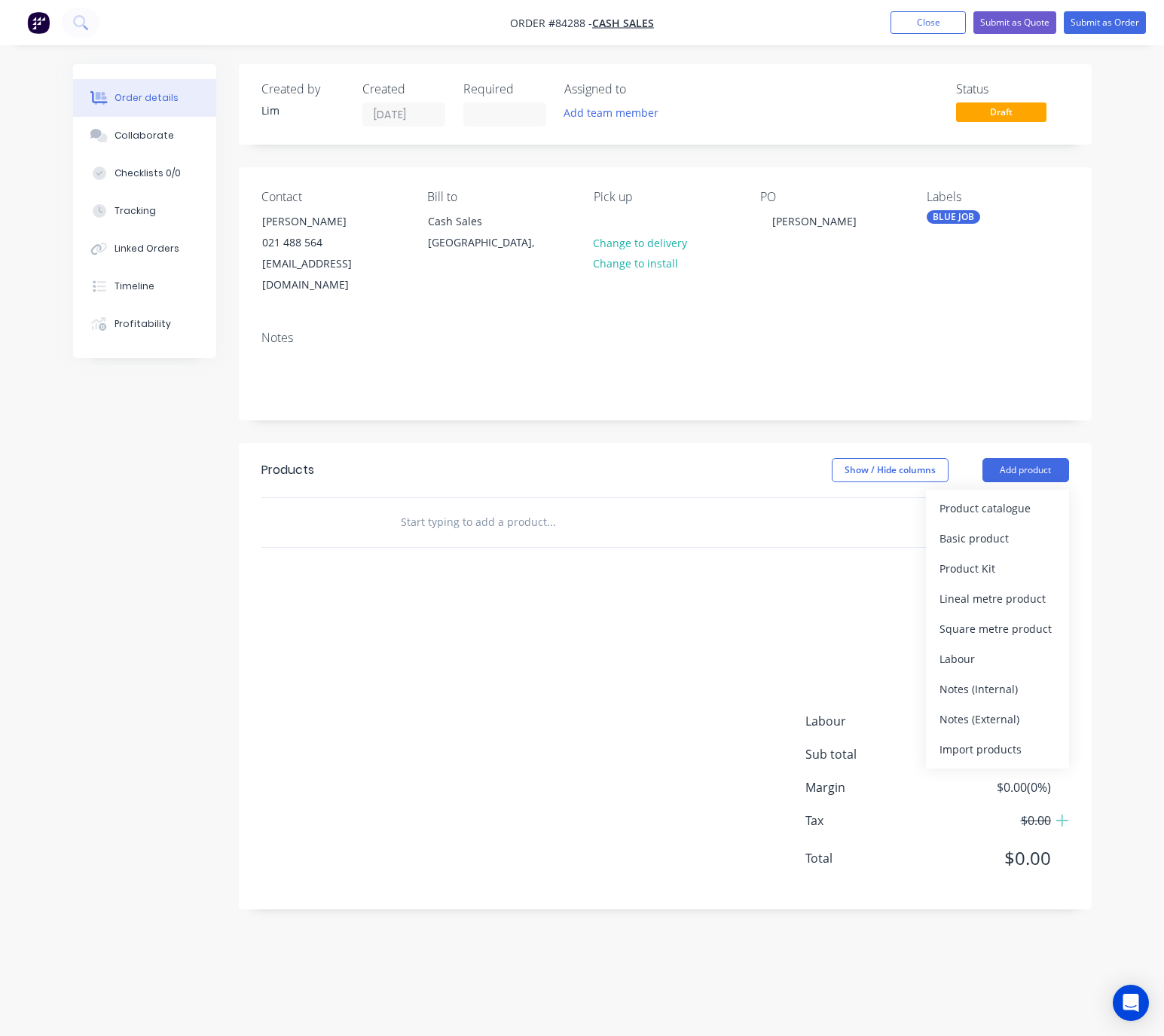
click at [520, 507] on input "text" at bounding box center [550, 521] width 301 height 30
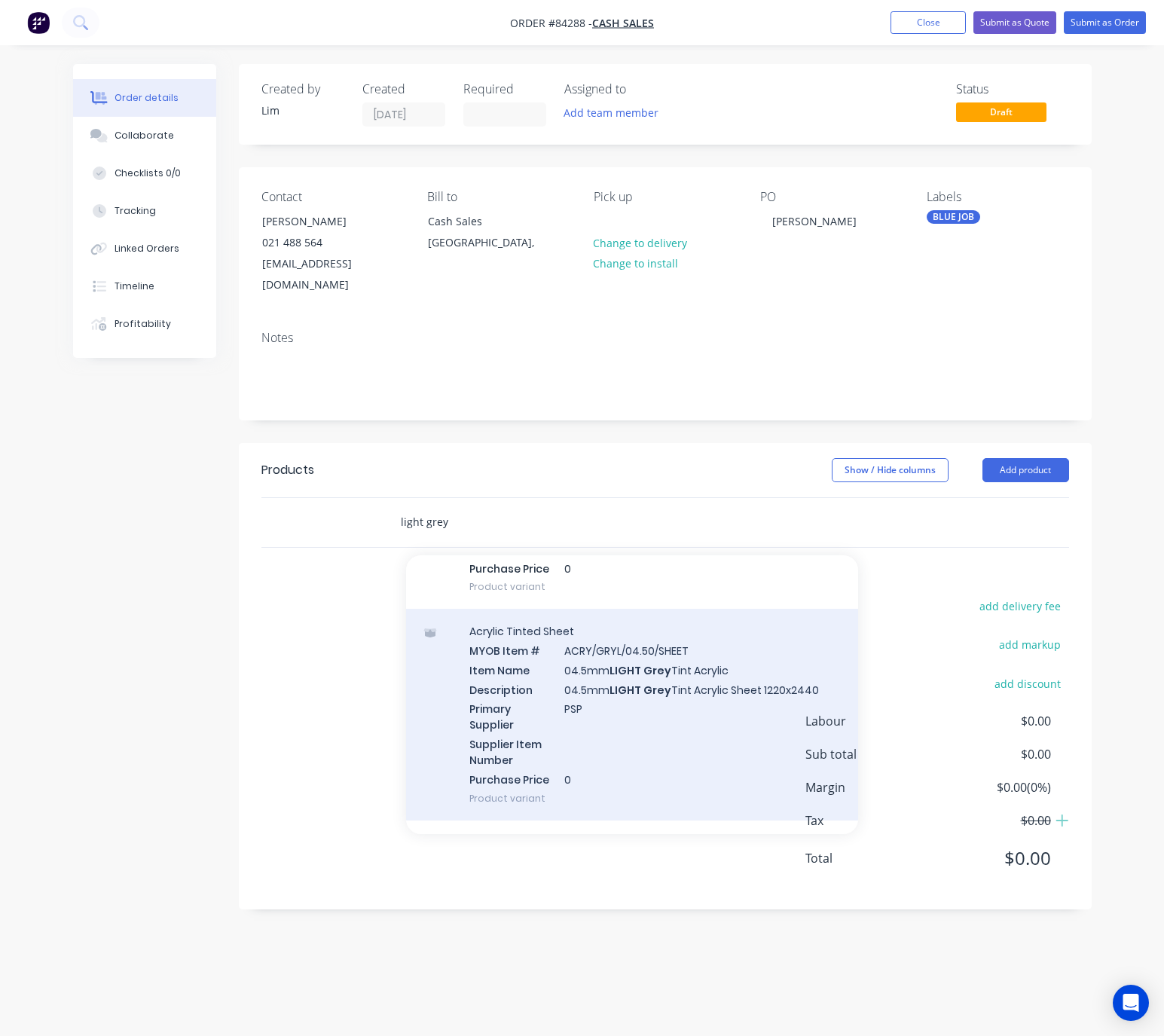
scroll to position [791, 0]
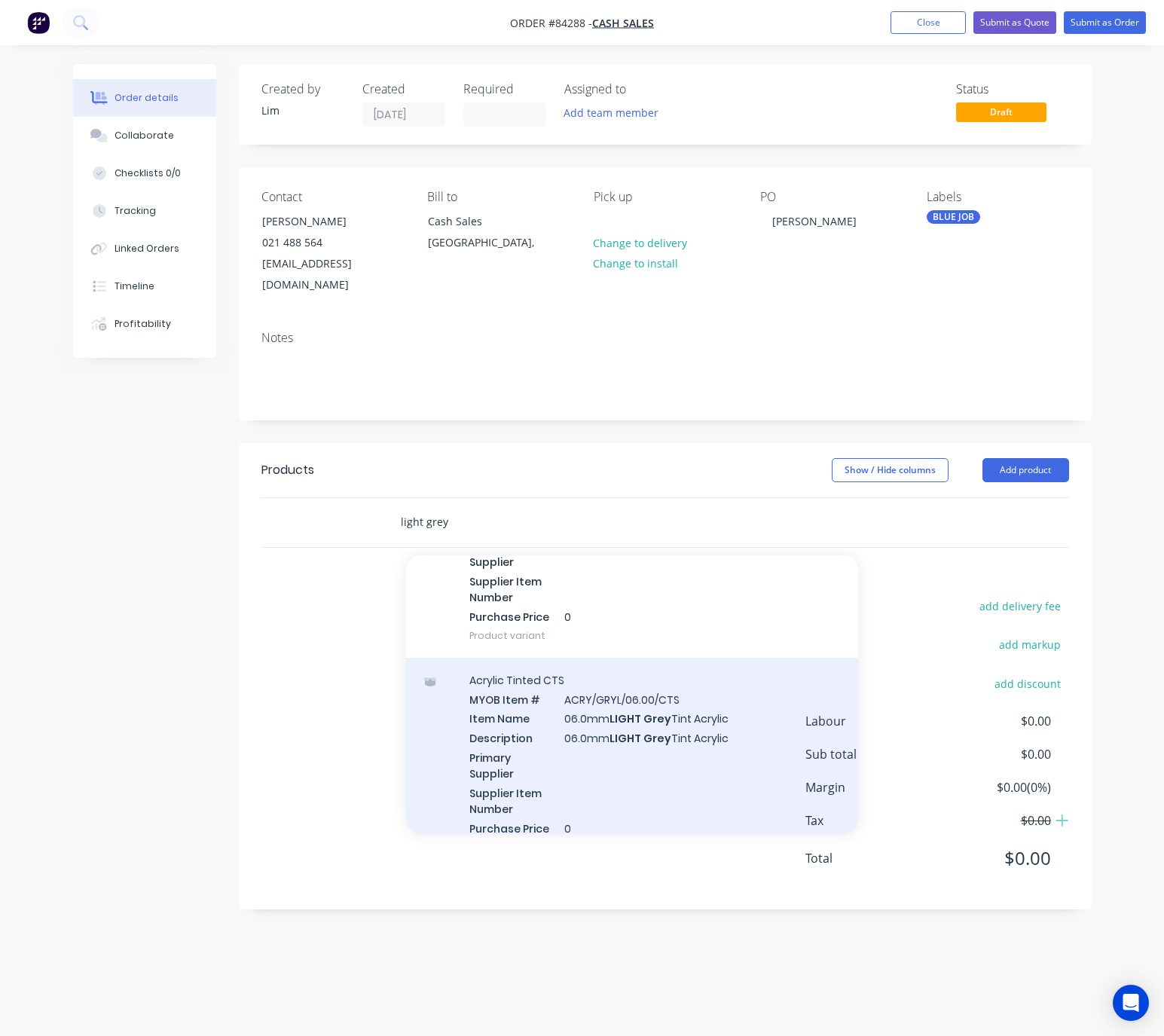
type input "light grey"
click at [655, 731] on div "Acrylic Tinted CTS MYOB Item # ACRY/GRYL/06.00/CTS Item Name 06.0mm LIGHT Grey …" at bounding box center [632, 763] width 452 height 211
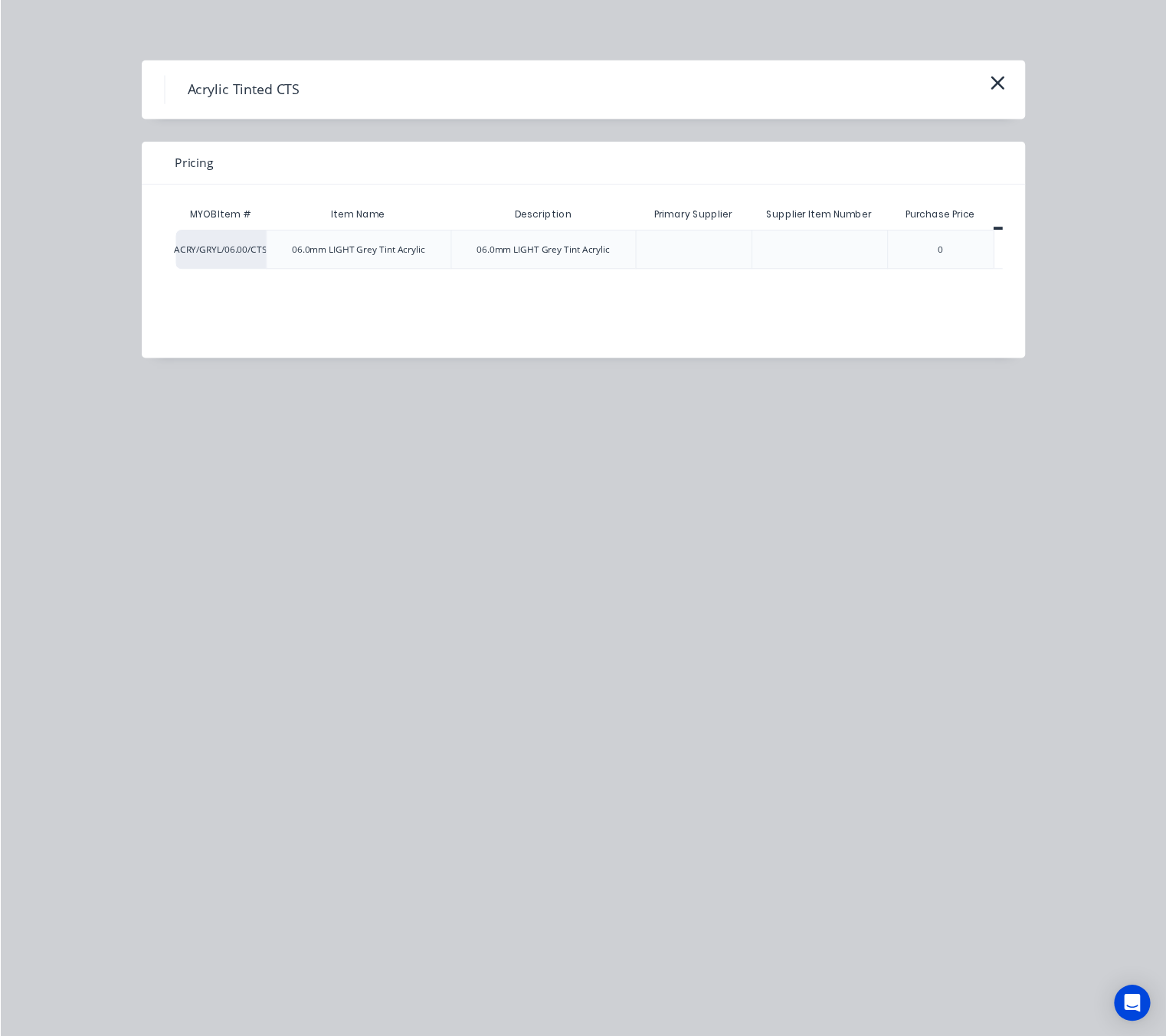
scroll to position [0, 69]
click at [989, 246] on div "$0.00" at bounding box center [979, 253] width 77 height 38
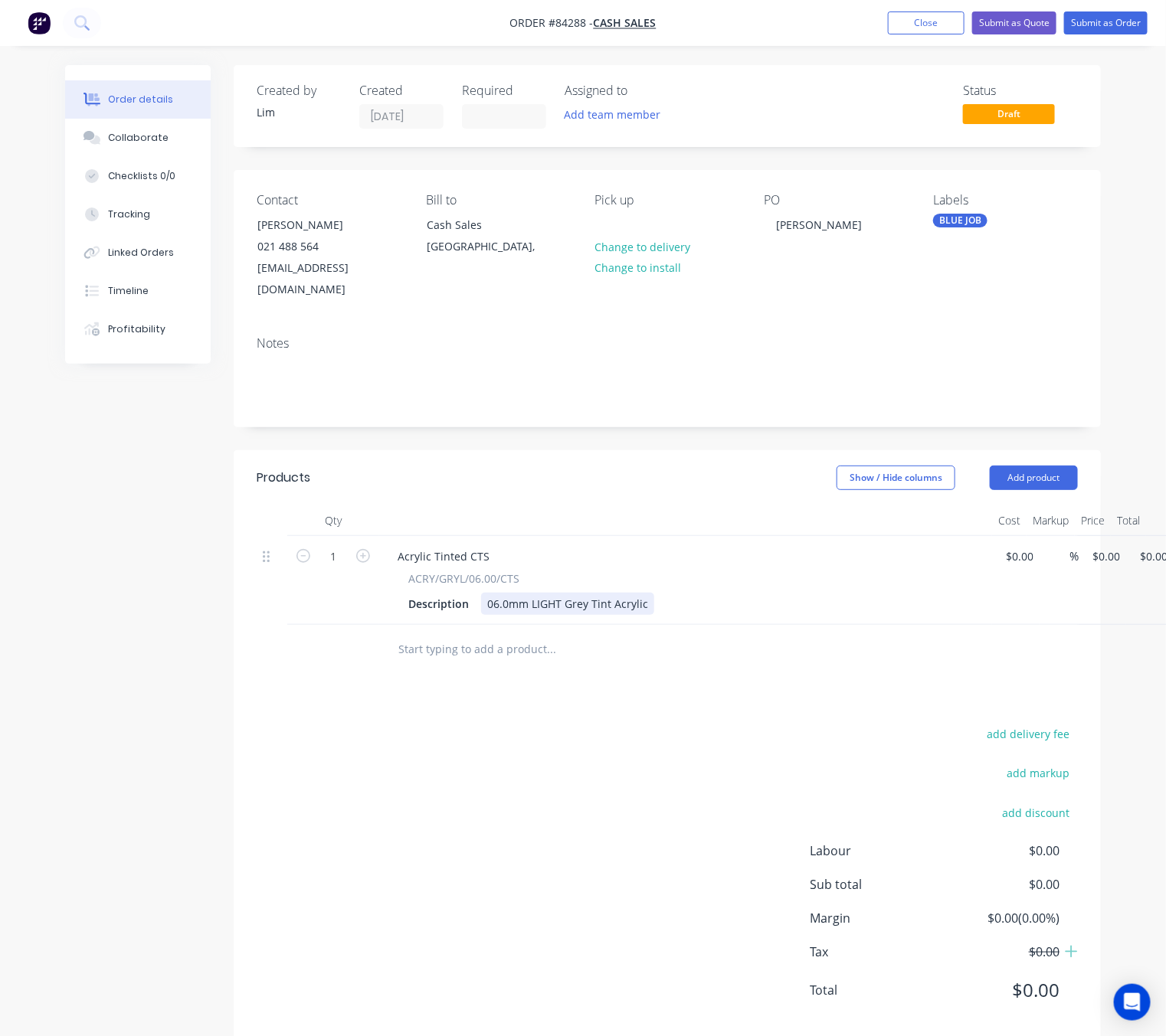
click at [639, 593] on div "06.0mm LIGHT Grey Tint Acrylic" at bounding box center [567, 603] width 173 height 23
click at [644, 593] on div "06.0mm LIGHT Grey Tint Acrylic" at bounding box center [567, 603] width 173 height 23
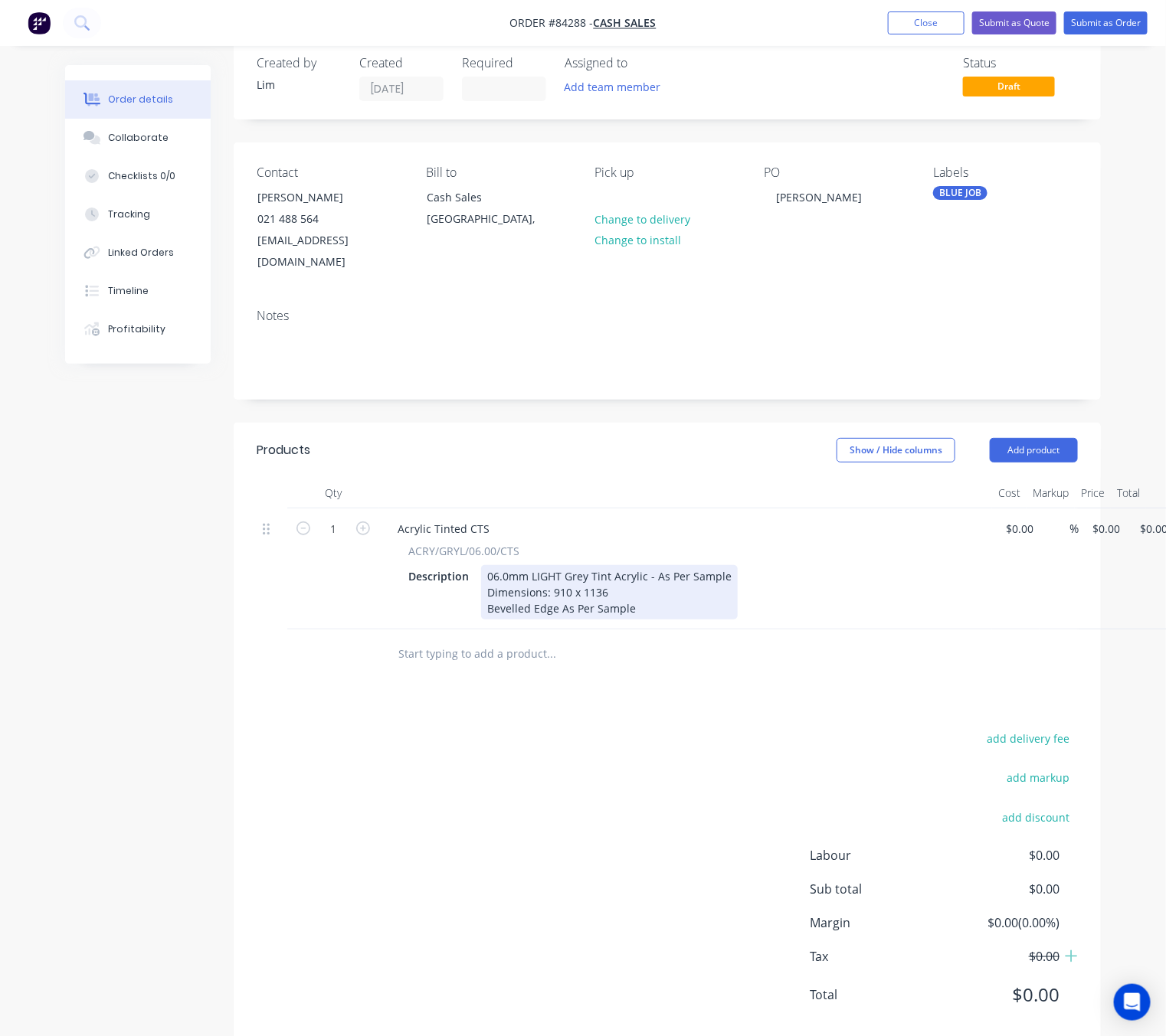
scroll to position [42, 0]
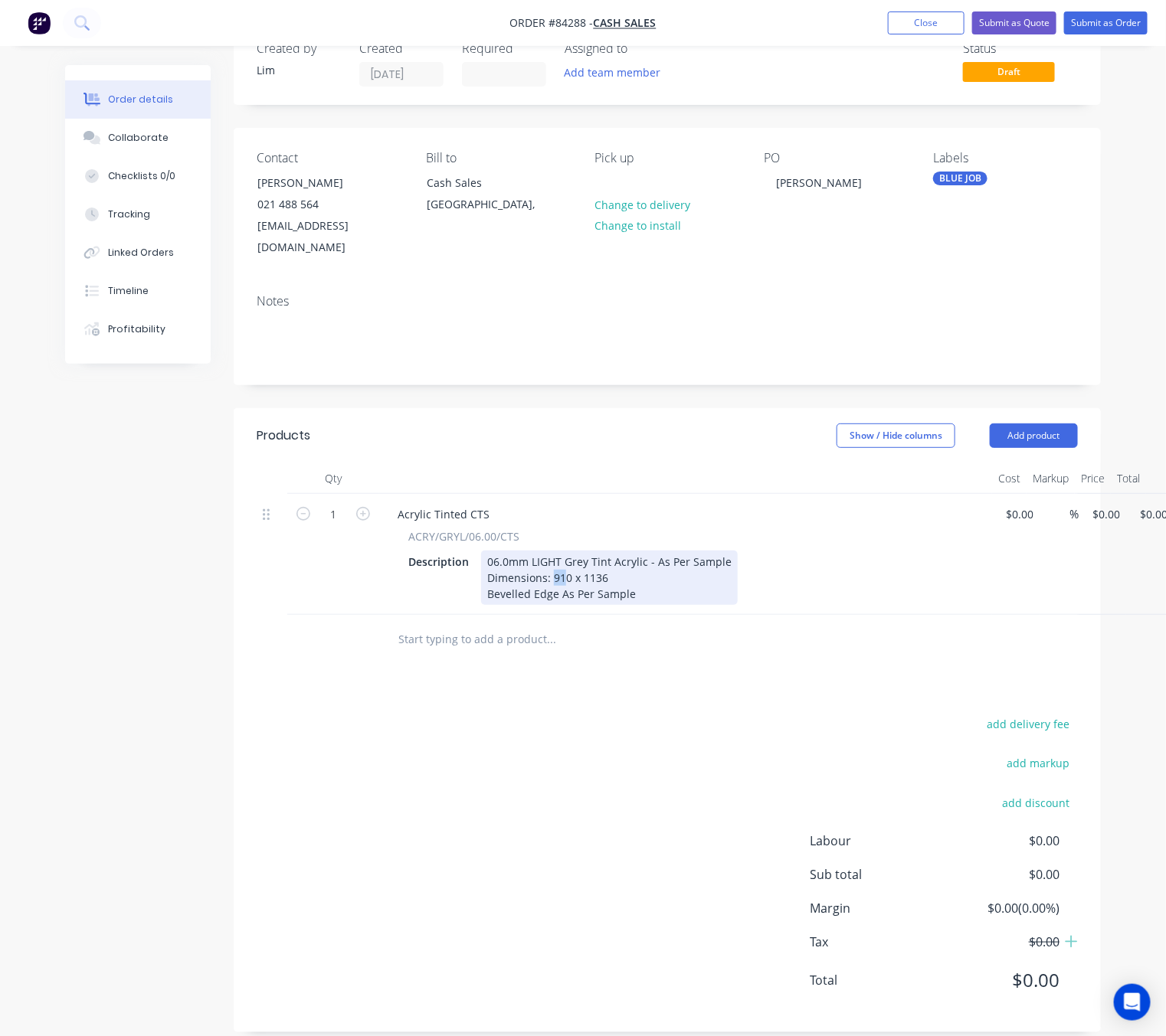
drag, startPoint x: 560, startPoint y: 560, endPoint x: 552, endPoint y: 559, distance: 8.1
click at [552, 559] on div "06.0mm LIGHT Grey Tint Acrylic - As Per Sample Dimensions: 910 x 1136 Bevelled …" at bounding box center [609, 577] width 256 height 54
click at [616, 568] on div "06.0mm LIGHT Grey Tint Acrylic - As Per Sample Dimensions: 190 x 1136 Bevelled …" at bounding box center [609, 577] width 256 height 54
click at [633, 570] on div "06.0mm LIGHT Grey Tint Acrylic - As Per Sample Dimensions: 190 x 1136 Bevelled …" at bounding box center [609, 577] width 256 height 54
click at [646, 550] on div "06.0mm LIGHT Grey Tint Acrylic - As Per Sample Dimensions: 190 x 1136 Bevelled …" at bounding box center [609, 577] width 256 height 54
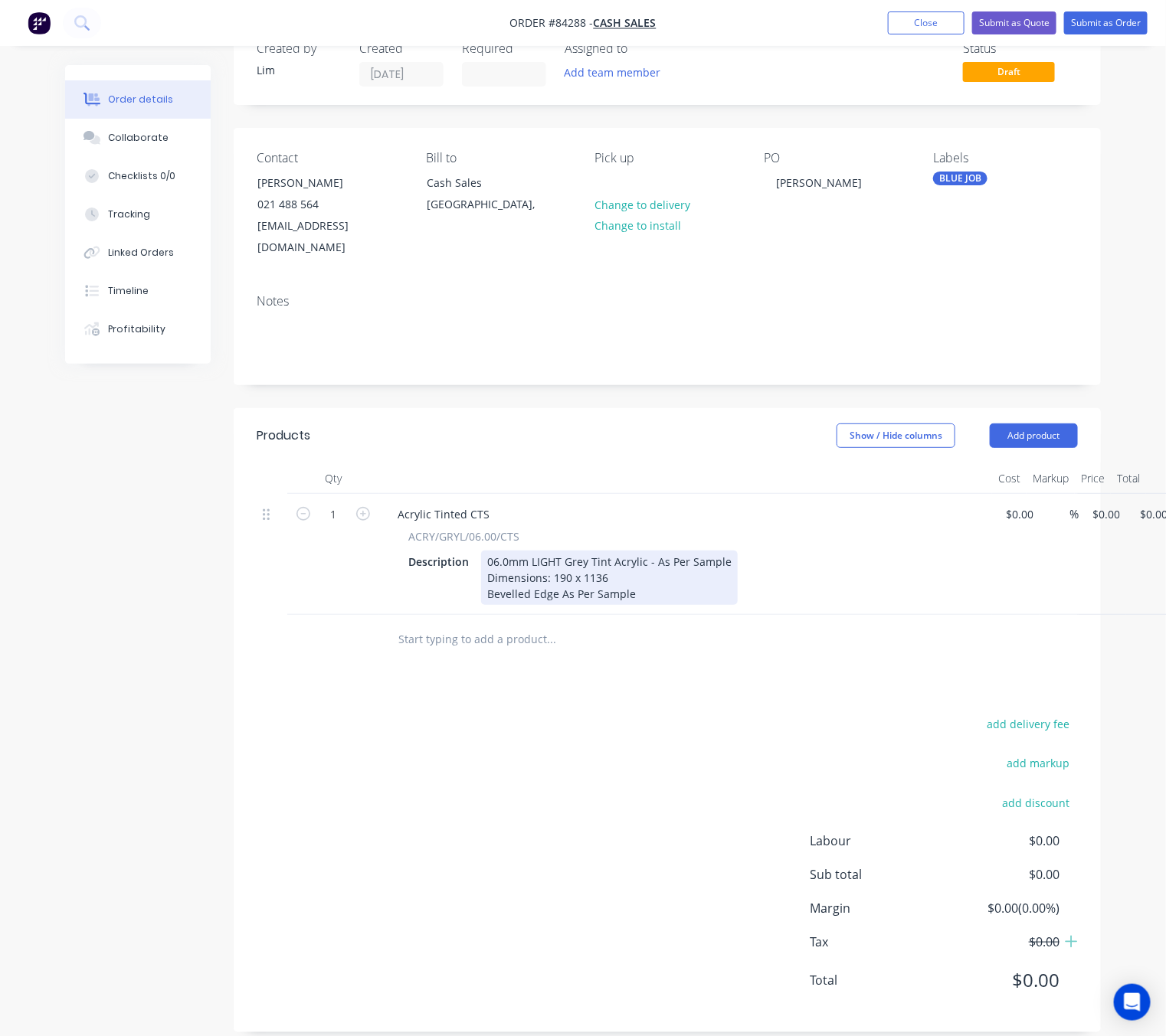
click at [644, 558] on div "06.0mm LIGHT Grey Tint Acrylic - As Per Sample Dimensions: 190 x 1136 Bevelled …" at bounding box center [609, 577] width 256 height 54
click at [1078, 499] on div "1 Acrylic Tinted CTS ACRY/GRYL/06.00/CTS Description 06.0mm LIGHT Grey Tint Acr…" at bounding box center [666, 553] width 822 height 121
type input "$54.53"
click at [584, 762] on div "add delivery fee add markup add discount Labour $0.00 Sub total $54.53 Margin $…" at bounding box center [666, 860] width 822 height 295
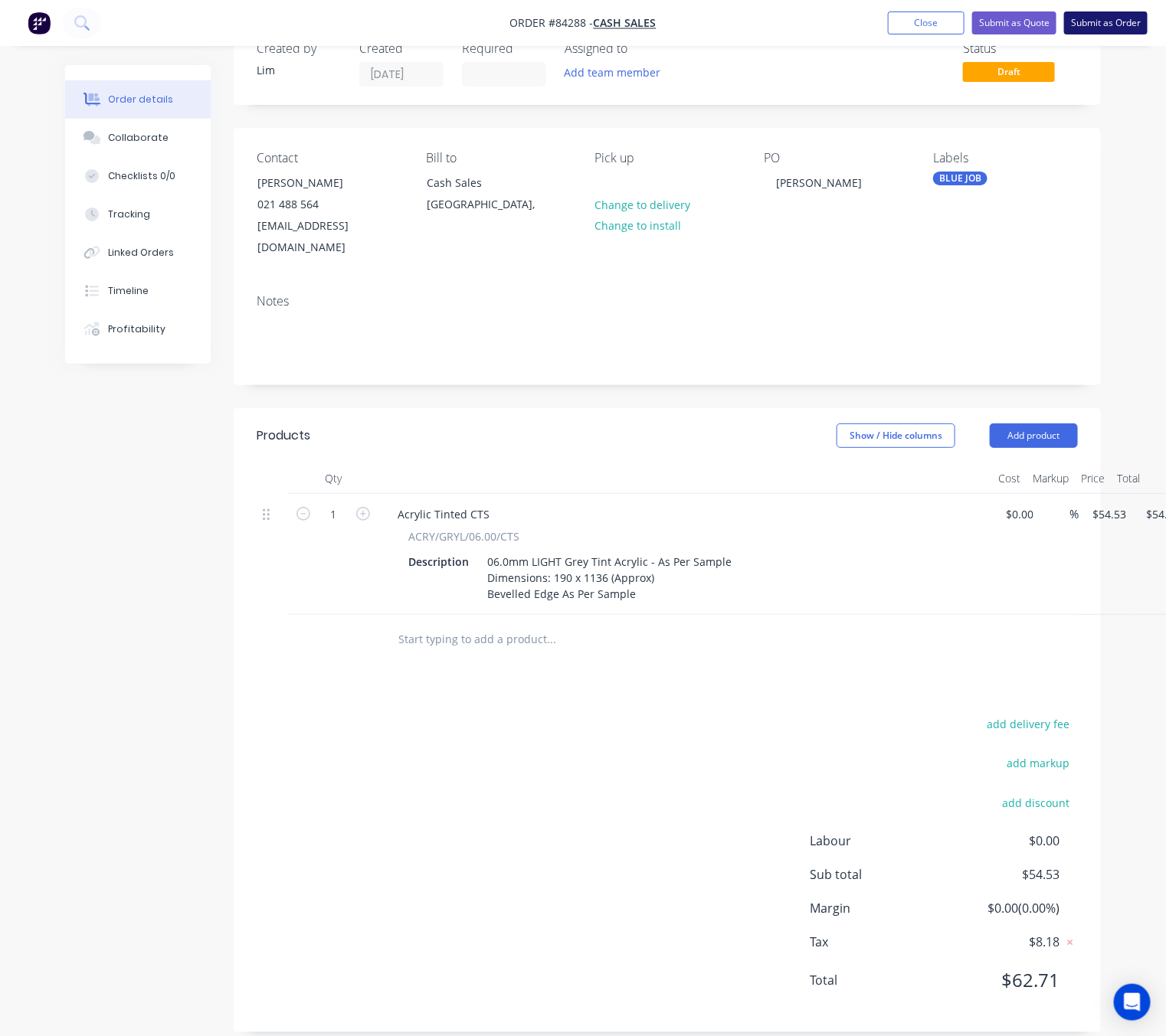
click at [1124, 21] on button "Submit as Order" at bounding box center [1105, 23] width 83 height 23
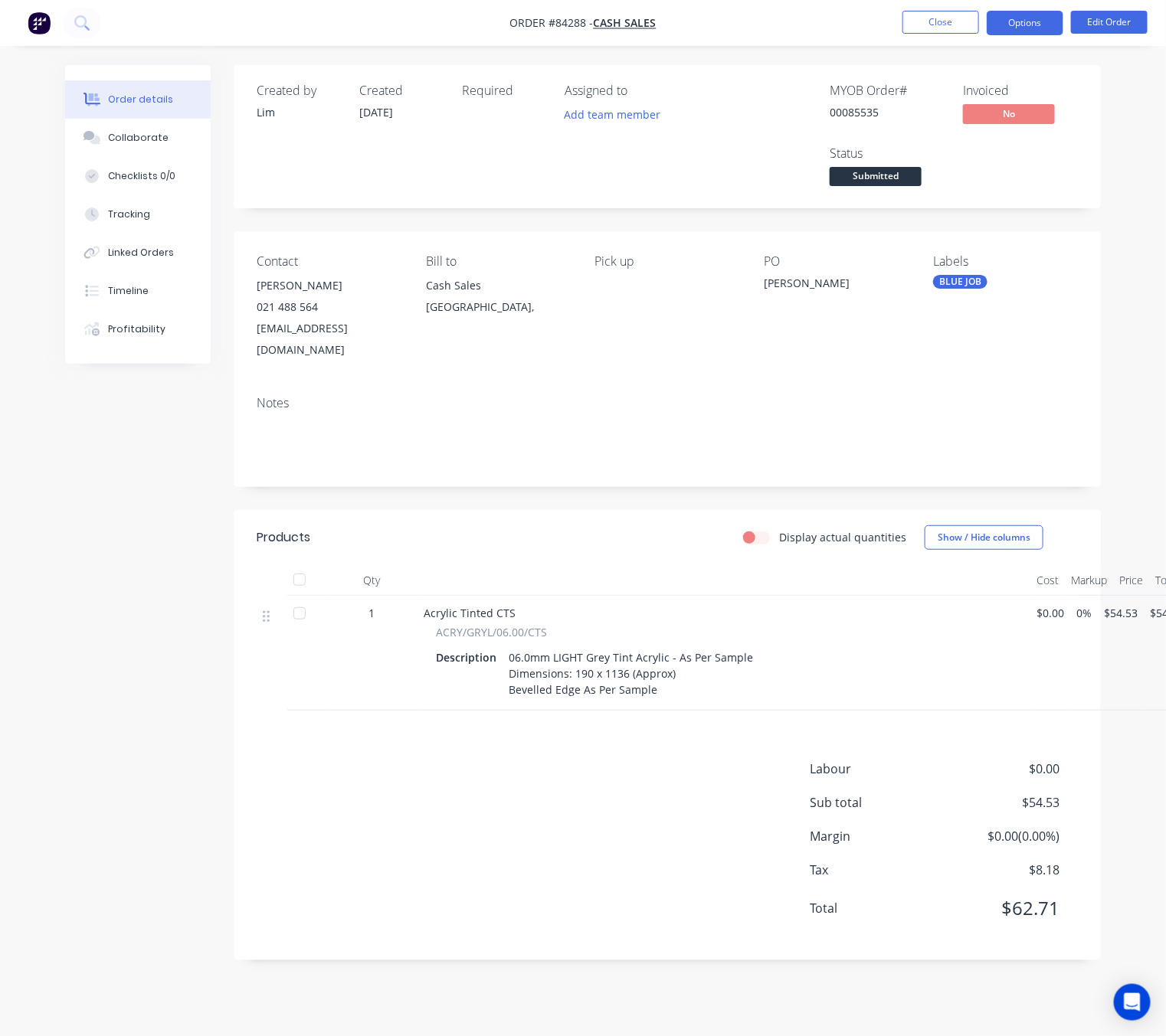
click at [1034, 22] on button "Options" at bounding box center [1025, 23] width 77 height 25
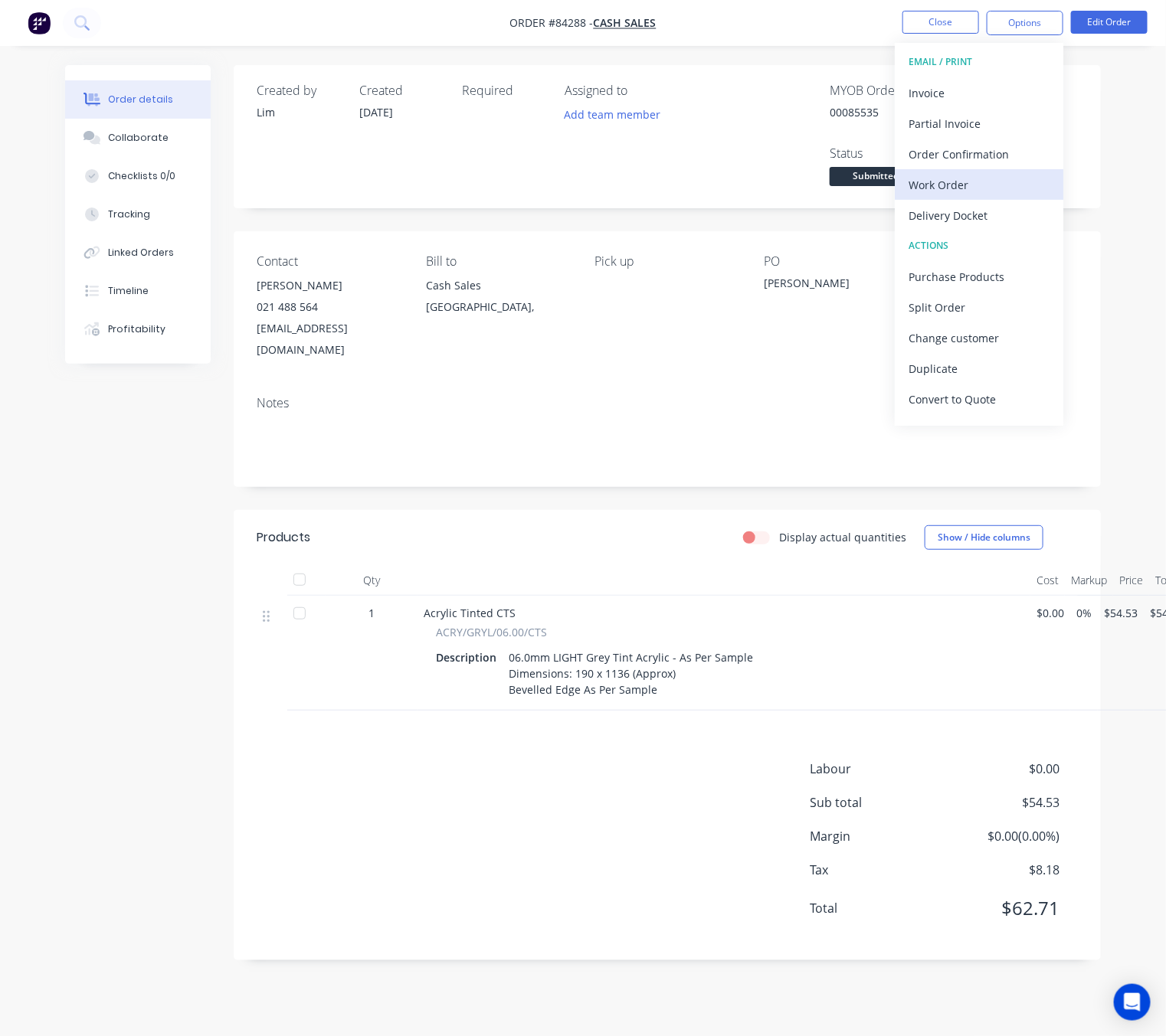
click at [988, 186] on div "Work Order" at bounding box center [980, 184] width 141 height 23
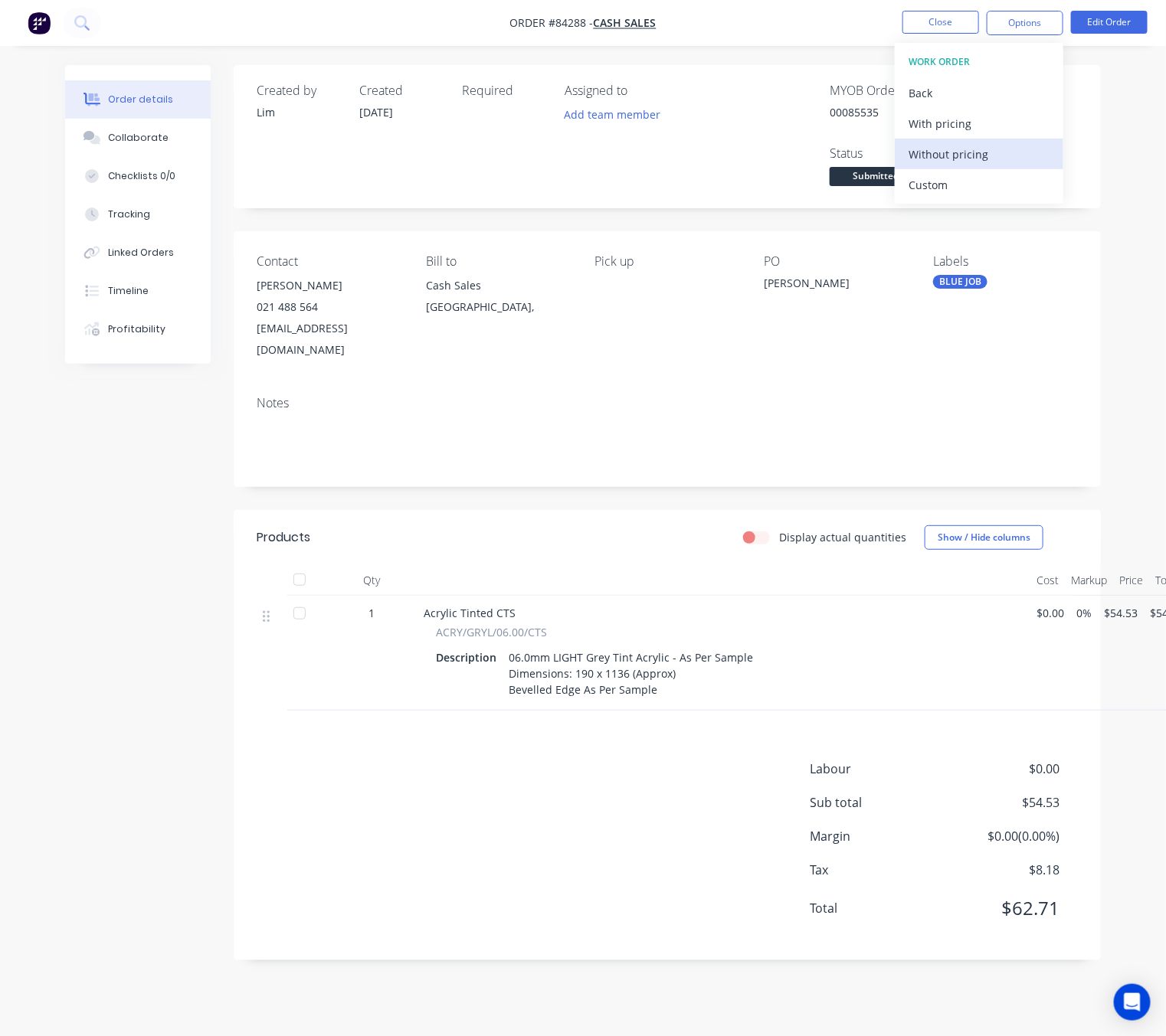
click at [989, 157] on div "Without pricing" at bounding box center [980, 154] width 141 height 23
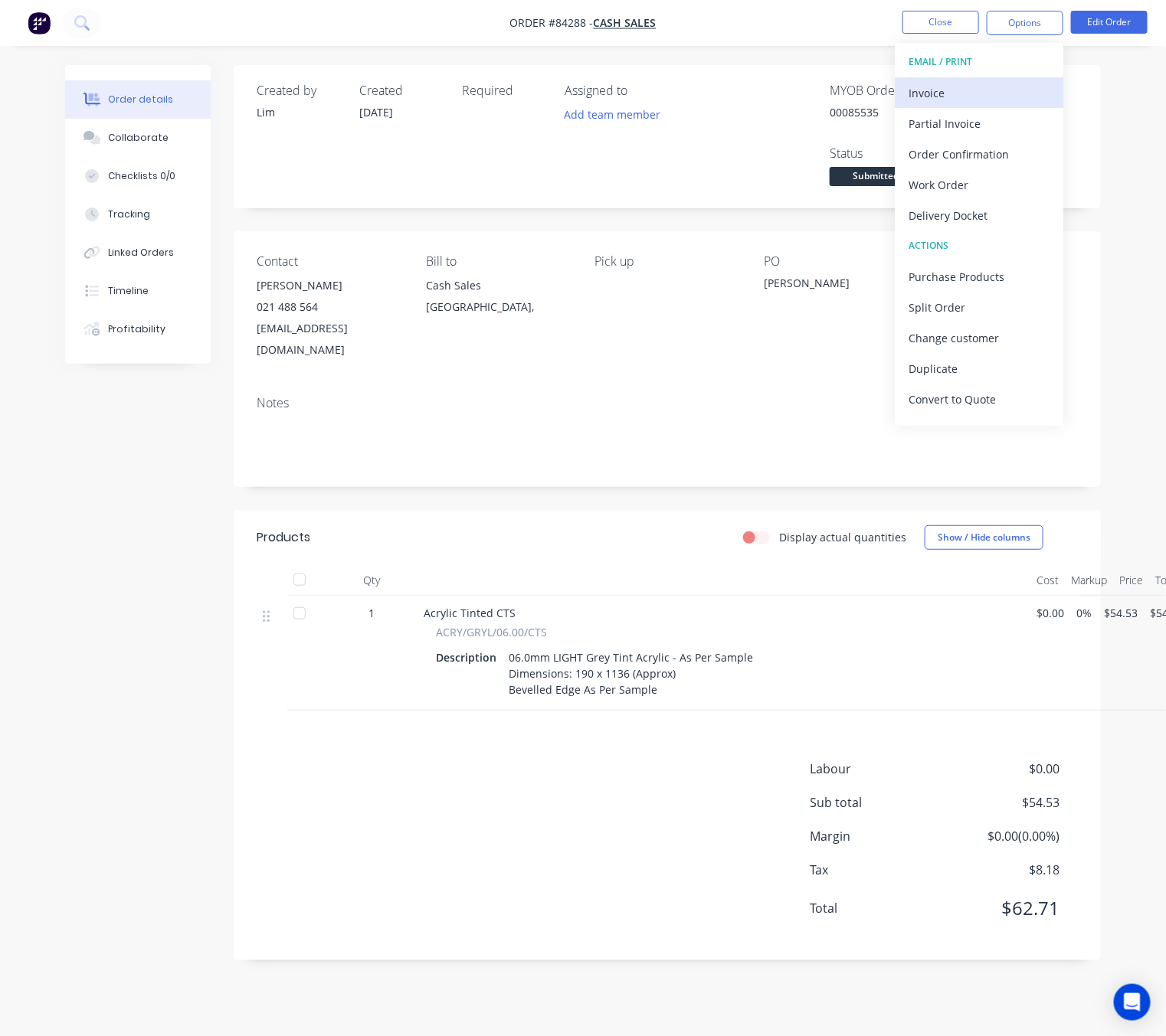
click at [944, 85] on div "Invoice" at bounding box center [980, 93] width 141 height 23
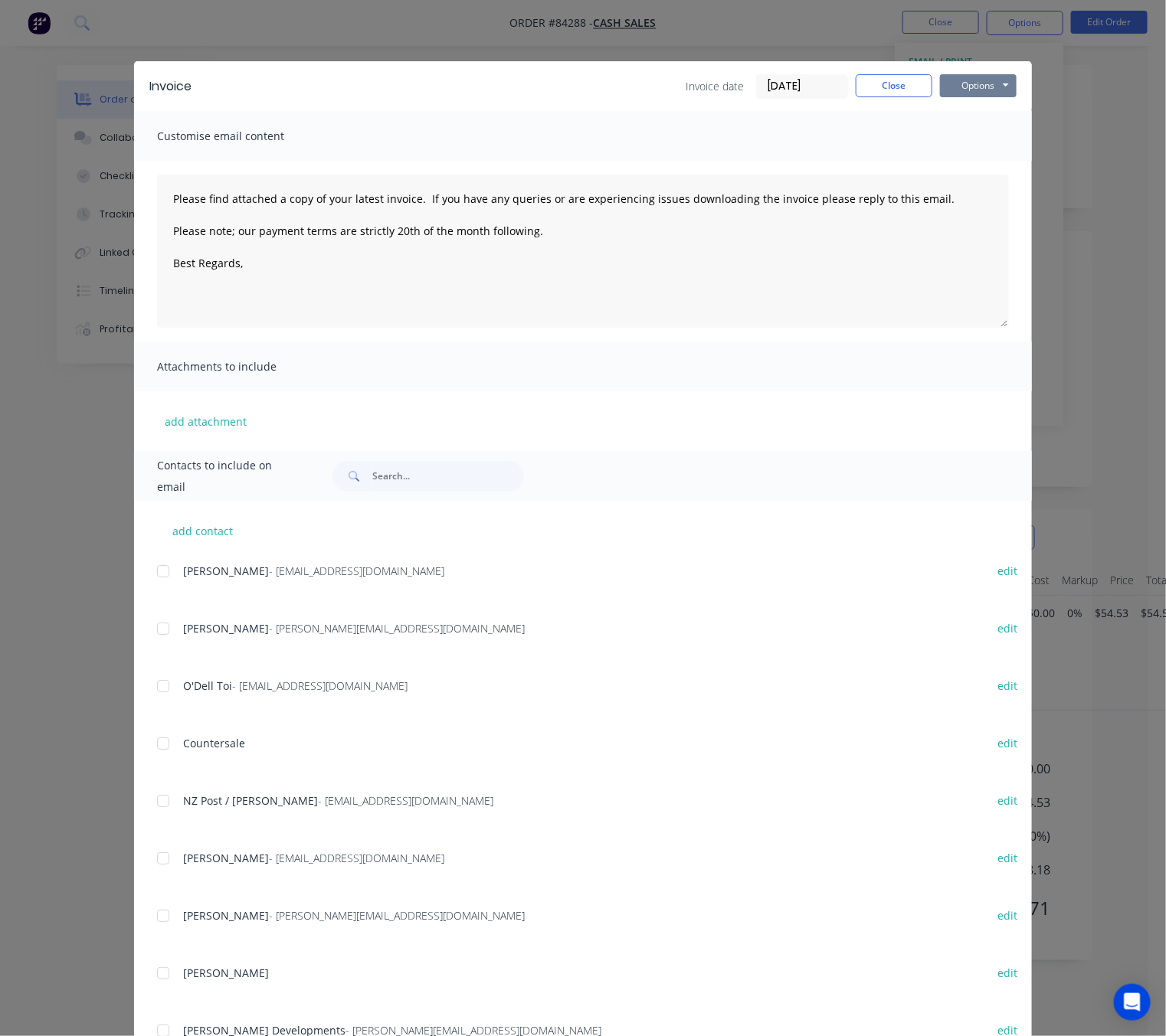
click at [985, 87] on button "Options" at bounding box center [979, 85] width 77 height 23
click at [991, 115] on button "Preview" at bounding box center [989, 113] width 98 height 26
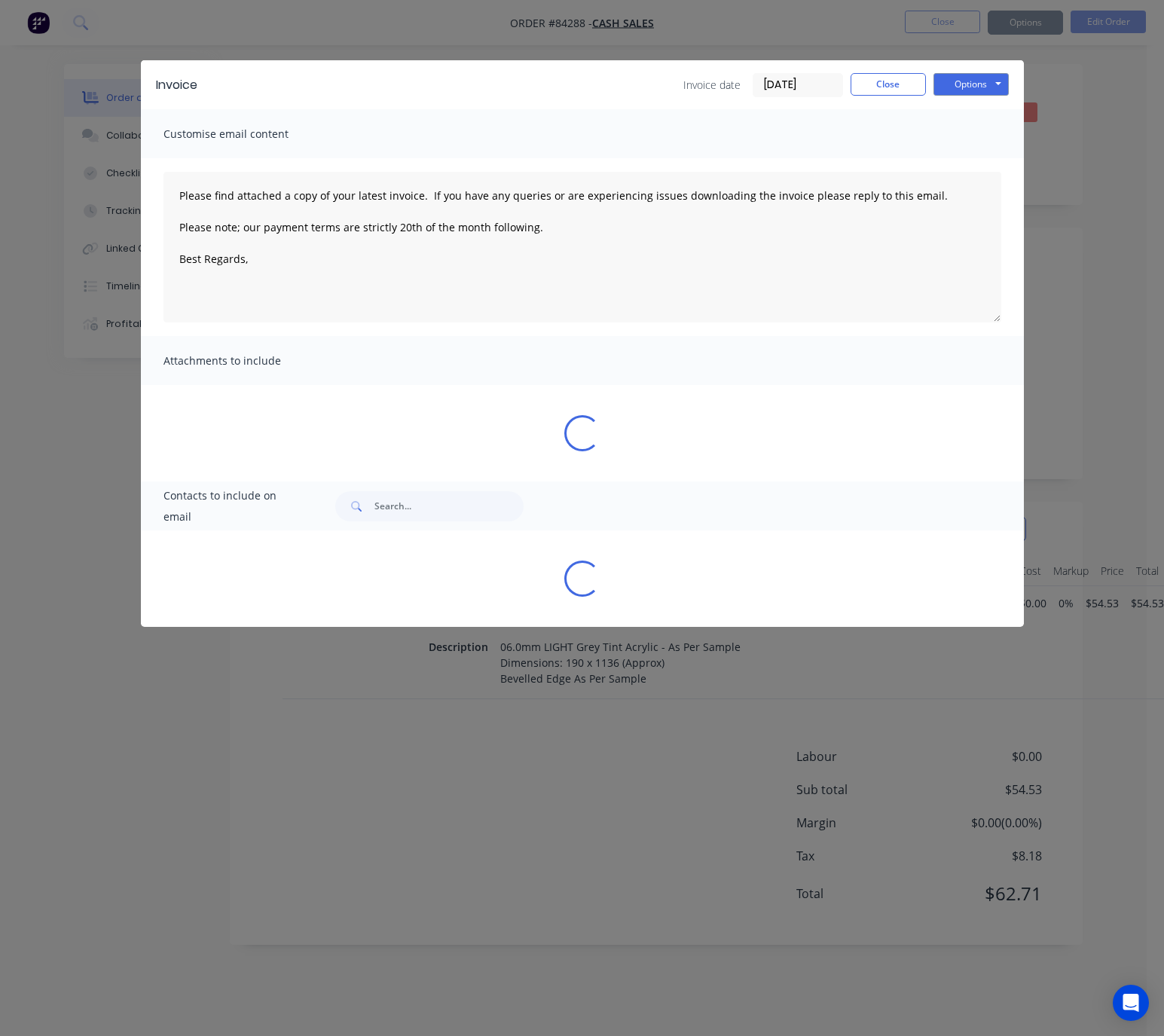
type textarea "Please find attached a copy of your latest invoice. If you have any queries or …"
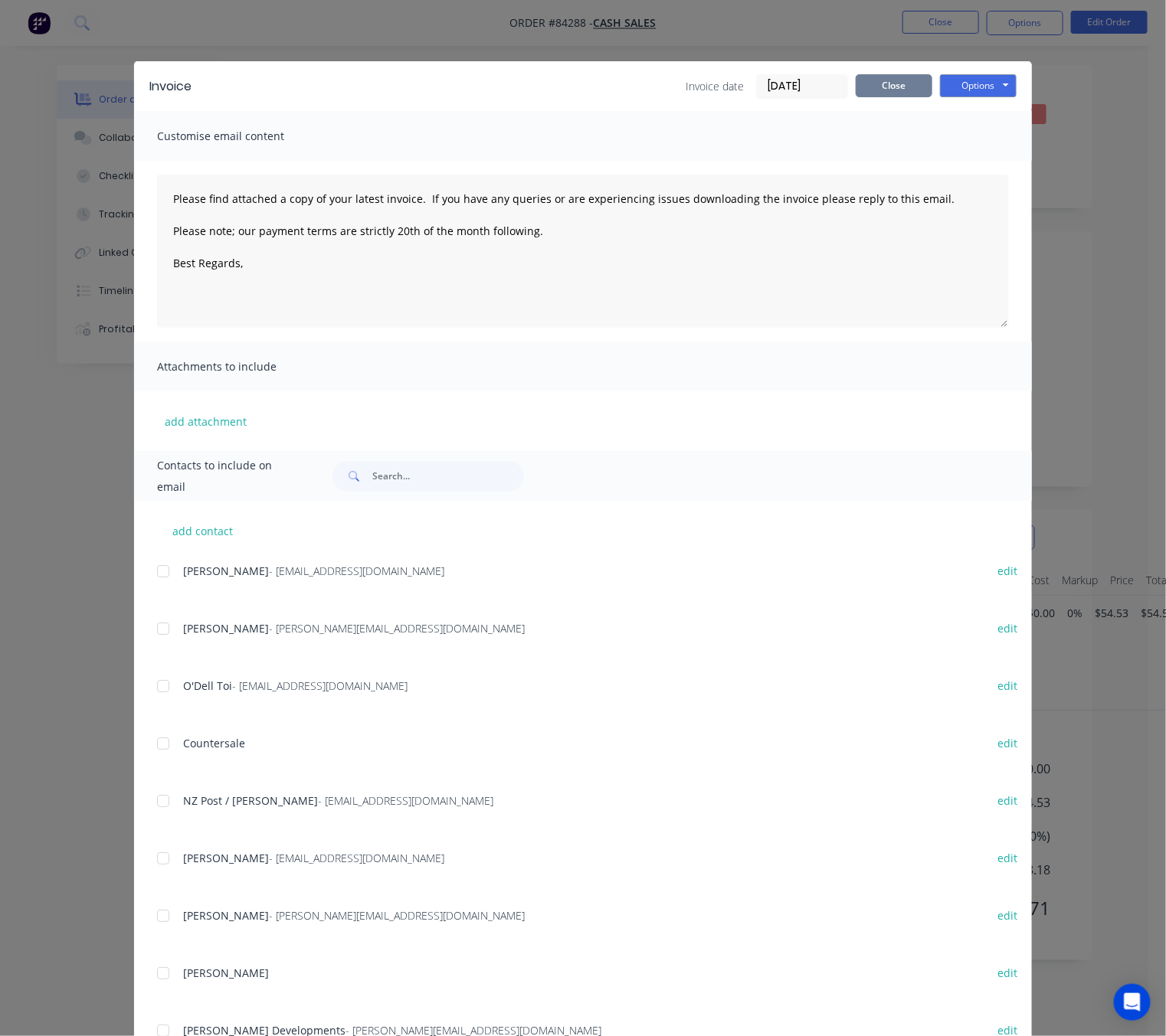
click at [909, 78] on button "Close" at bounding box center [894, 85] width 77 height 23
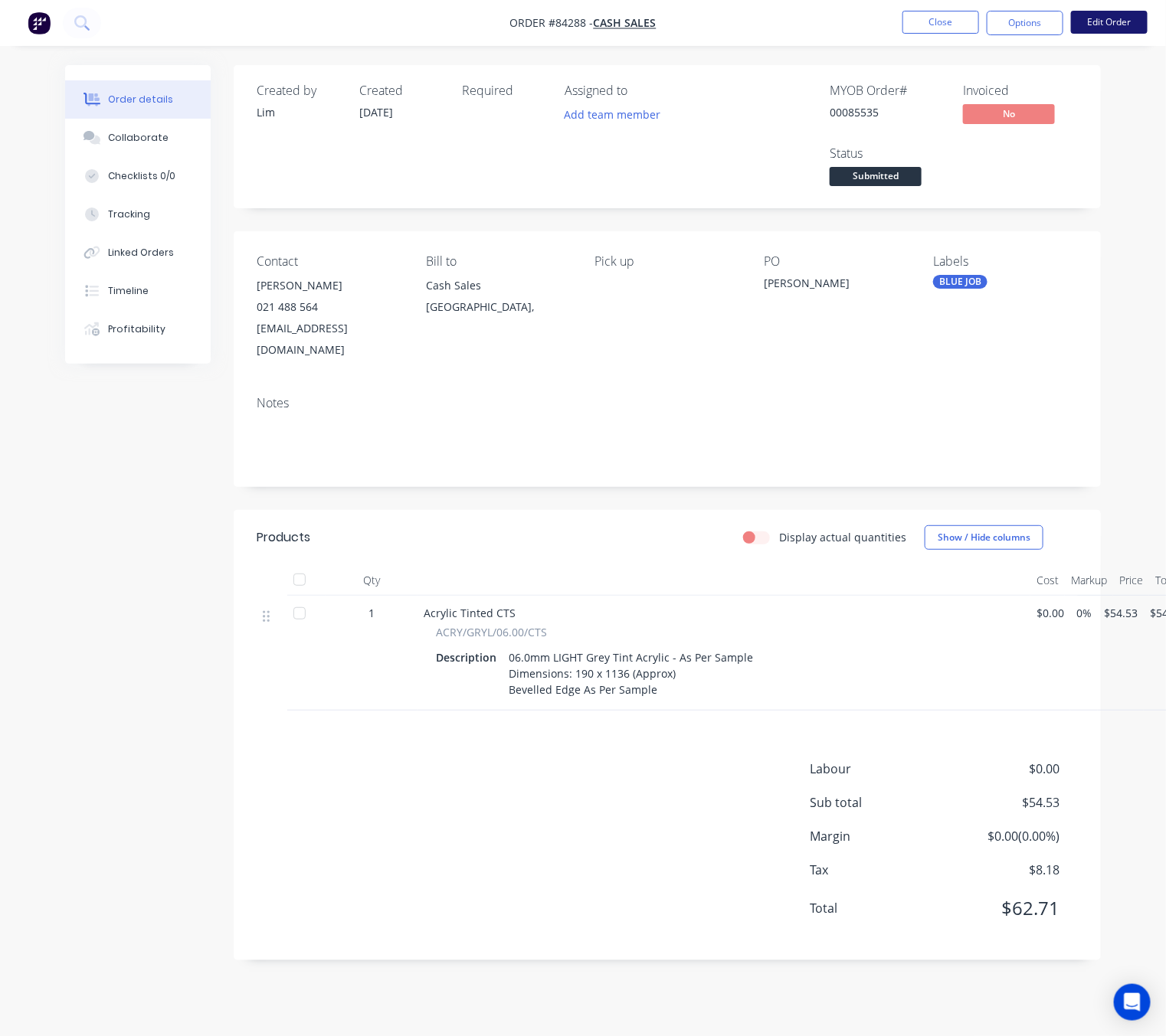
click at [1086, 24] on button "Edit Order" at bounding box center [1109, 22] width 77 height 23
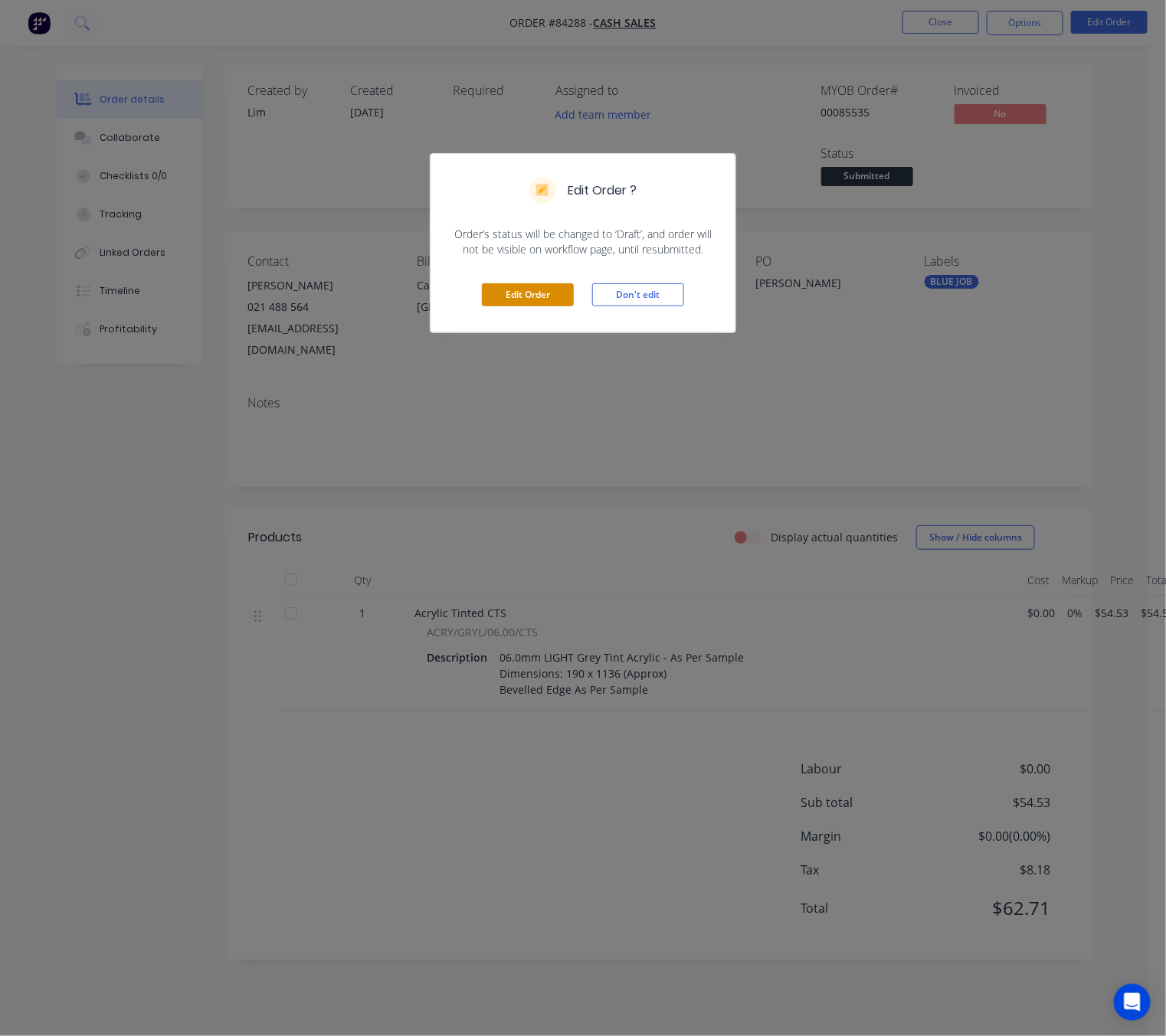
click at [547, 287] on button "Edit Order" at bounding box center [528, 294] width 92 height 23
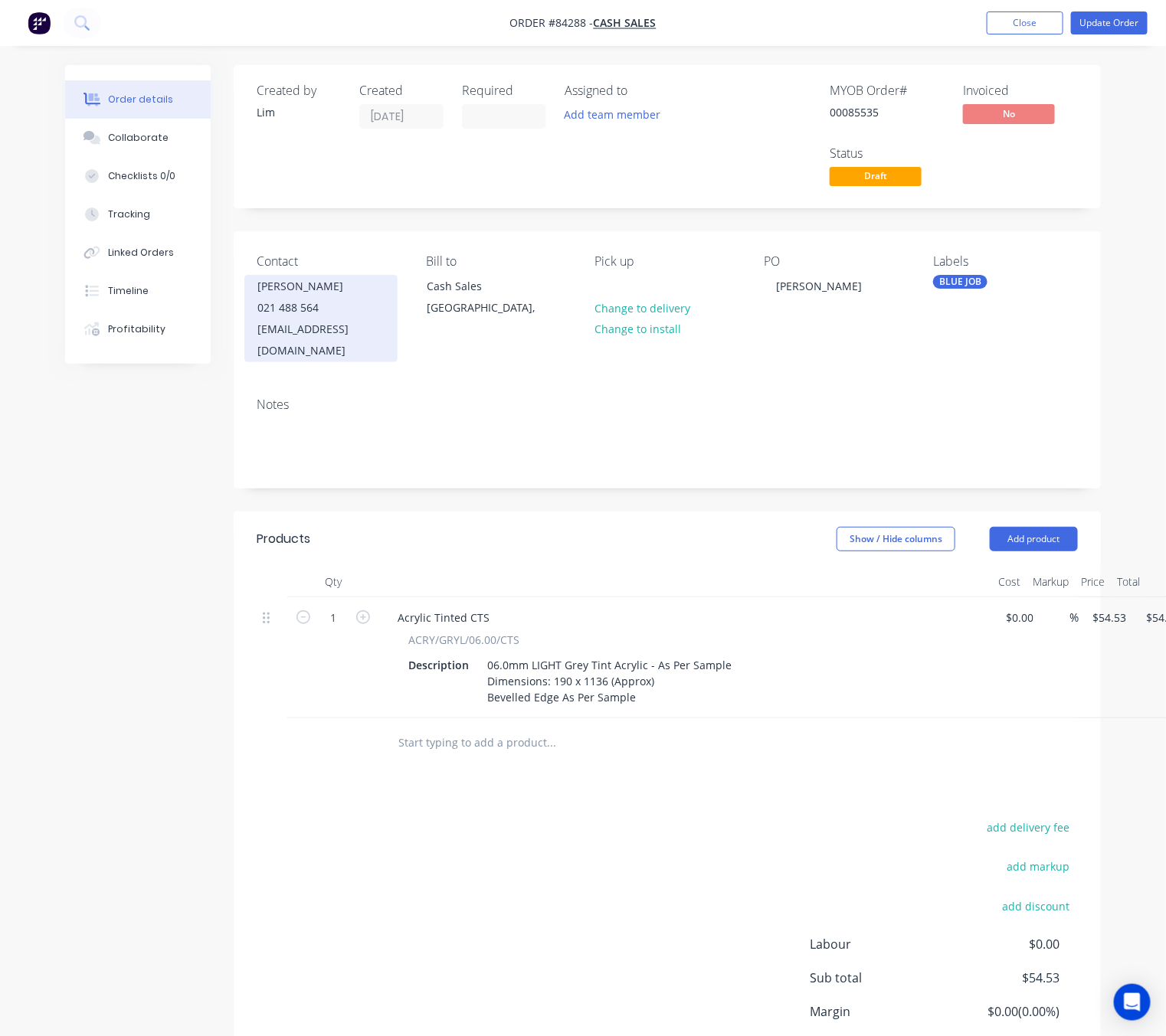
click at [306, 329] on div "pggeary63@gmail.com" at bounding box center [321, 340] width 128 height 43
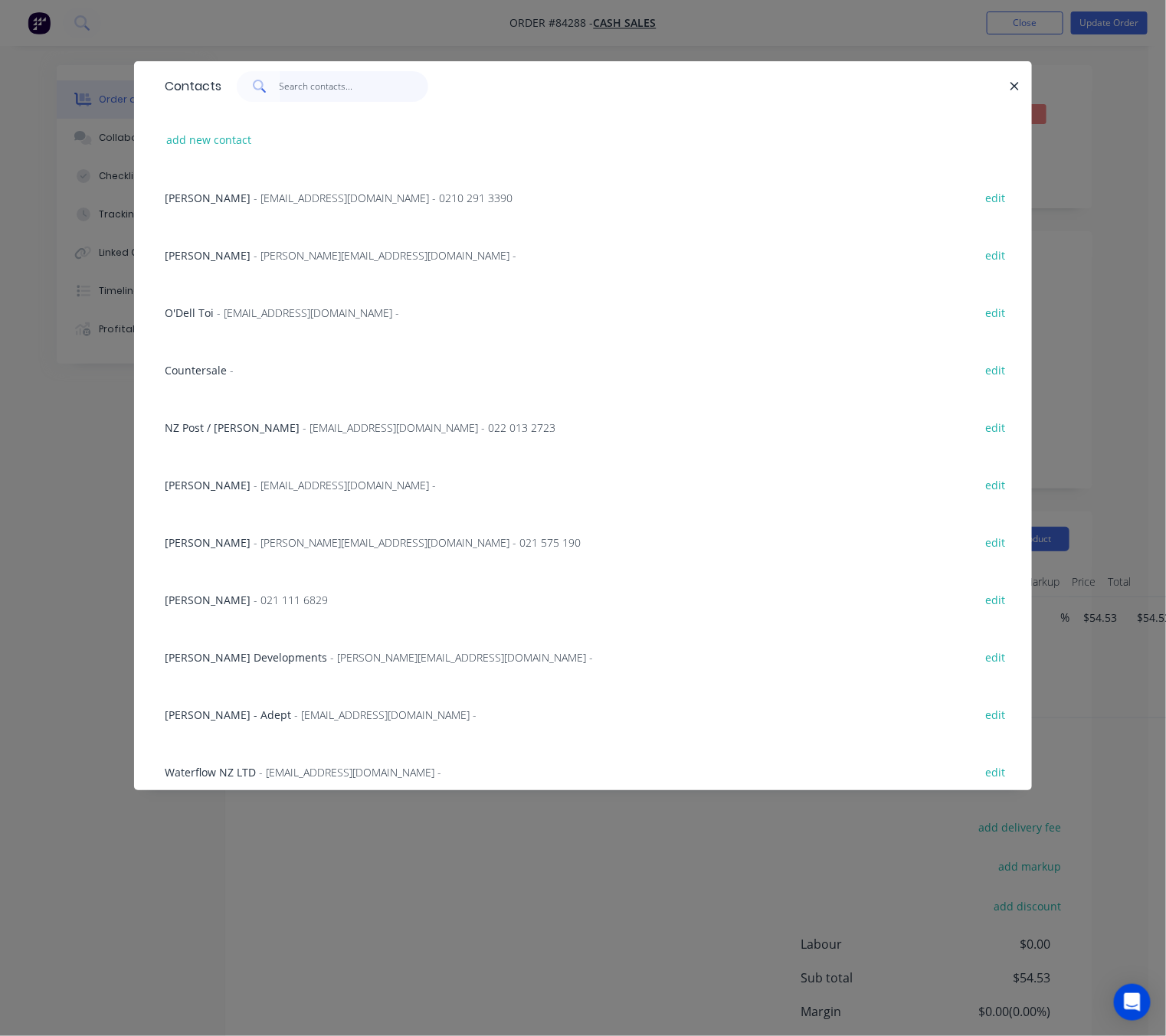
click at [310, 92] on input "text" at bounding box center [354, 86] width 149 height 30
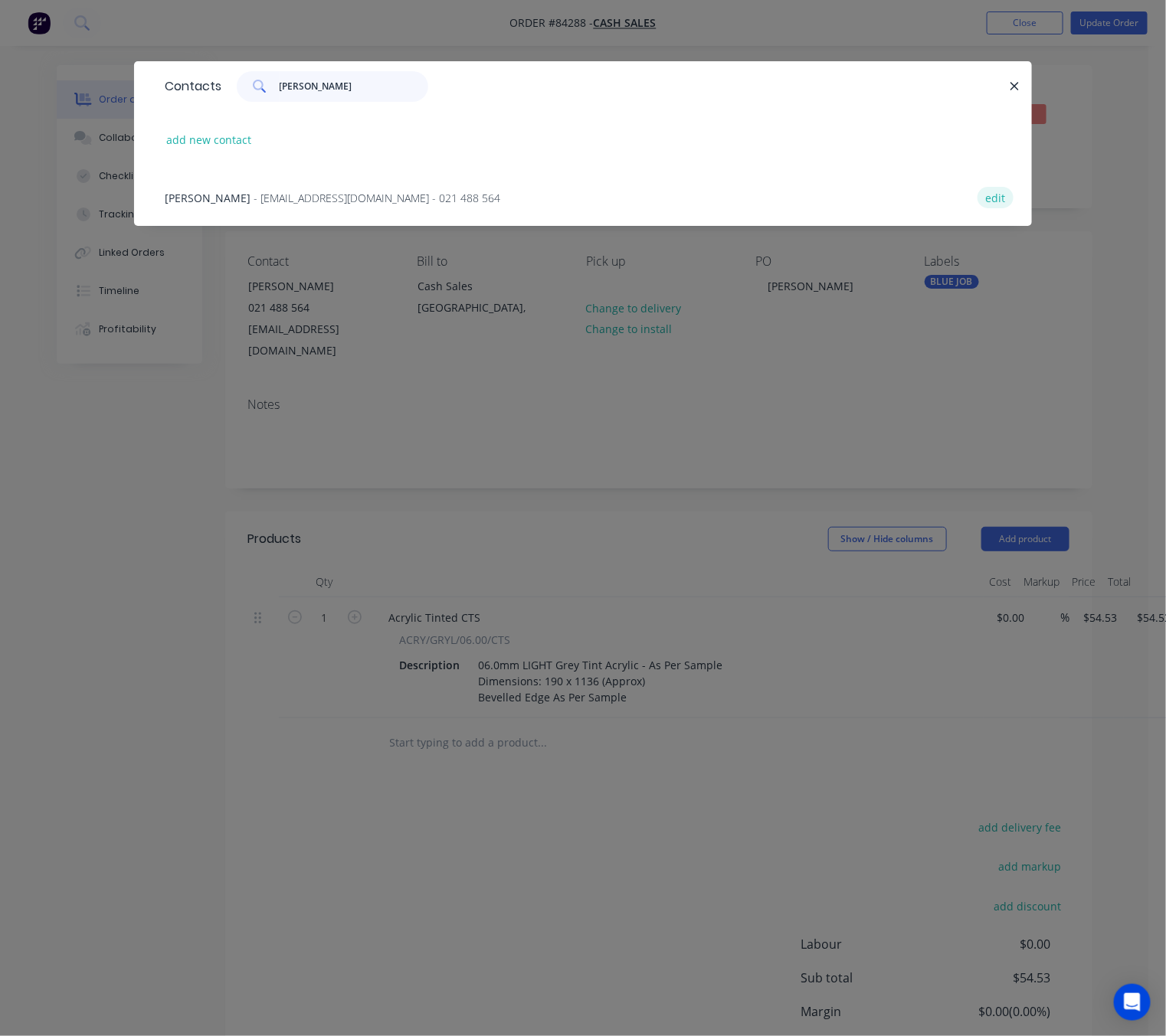
type input "pete gear"
click at [993, 197] on button "edit" at bounding box center [995, 196] width 36 height 21
select select "NZ"
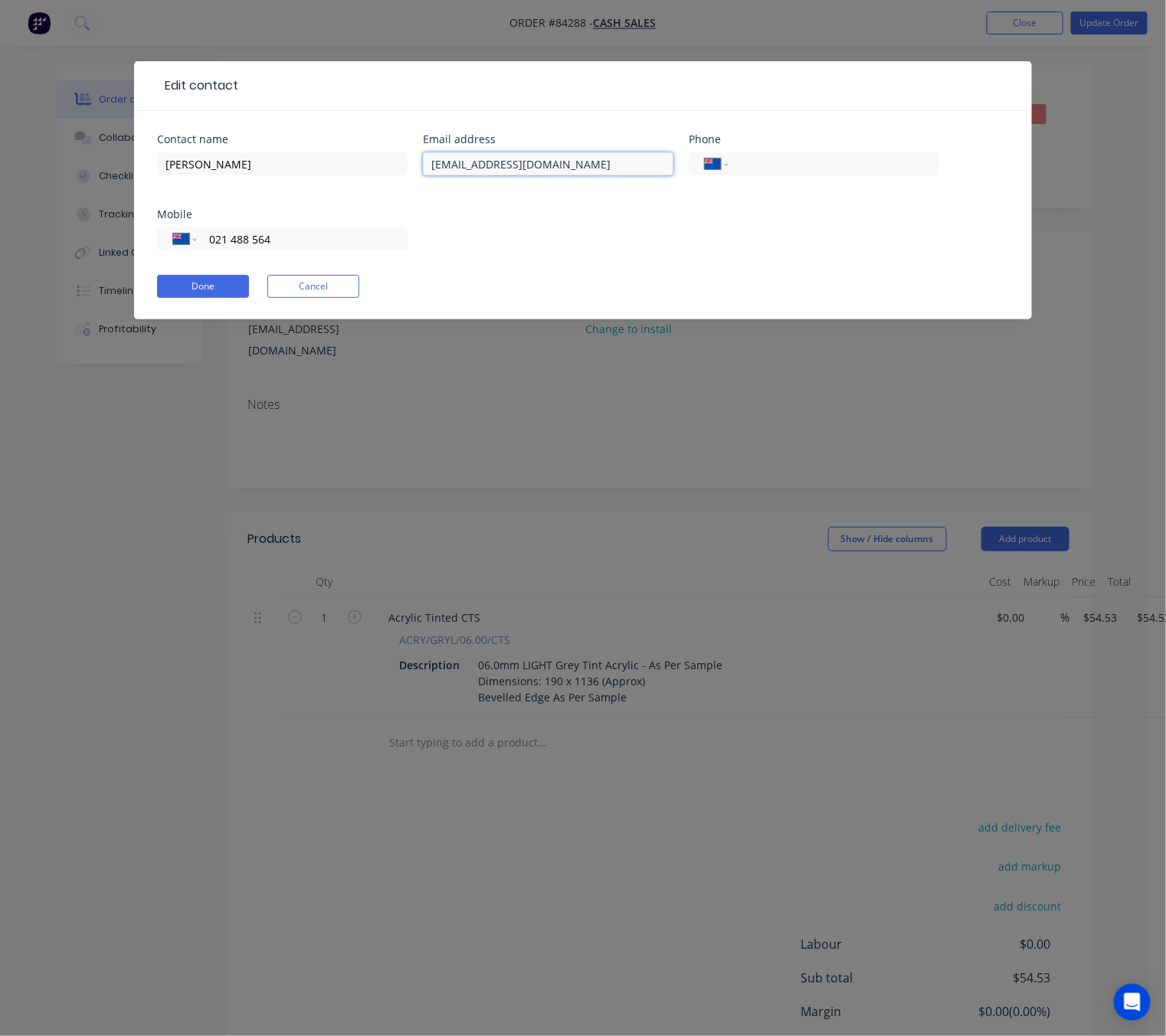
click at [447, 166] on input "pggeary63@gmail.com" at bounding box center [548, 163] width 250 height 23
type input "pgeary63@gmail.com"
click at [230, 289] on button "Done" at bounding box center [203, 285] width 92 height 23
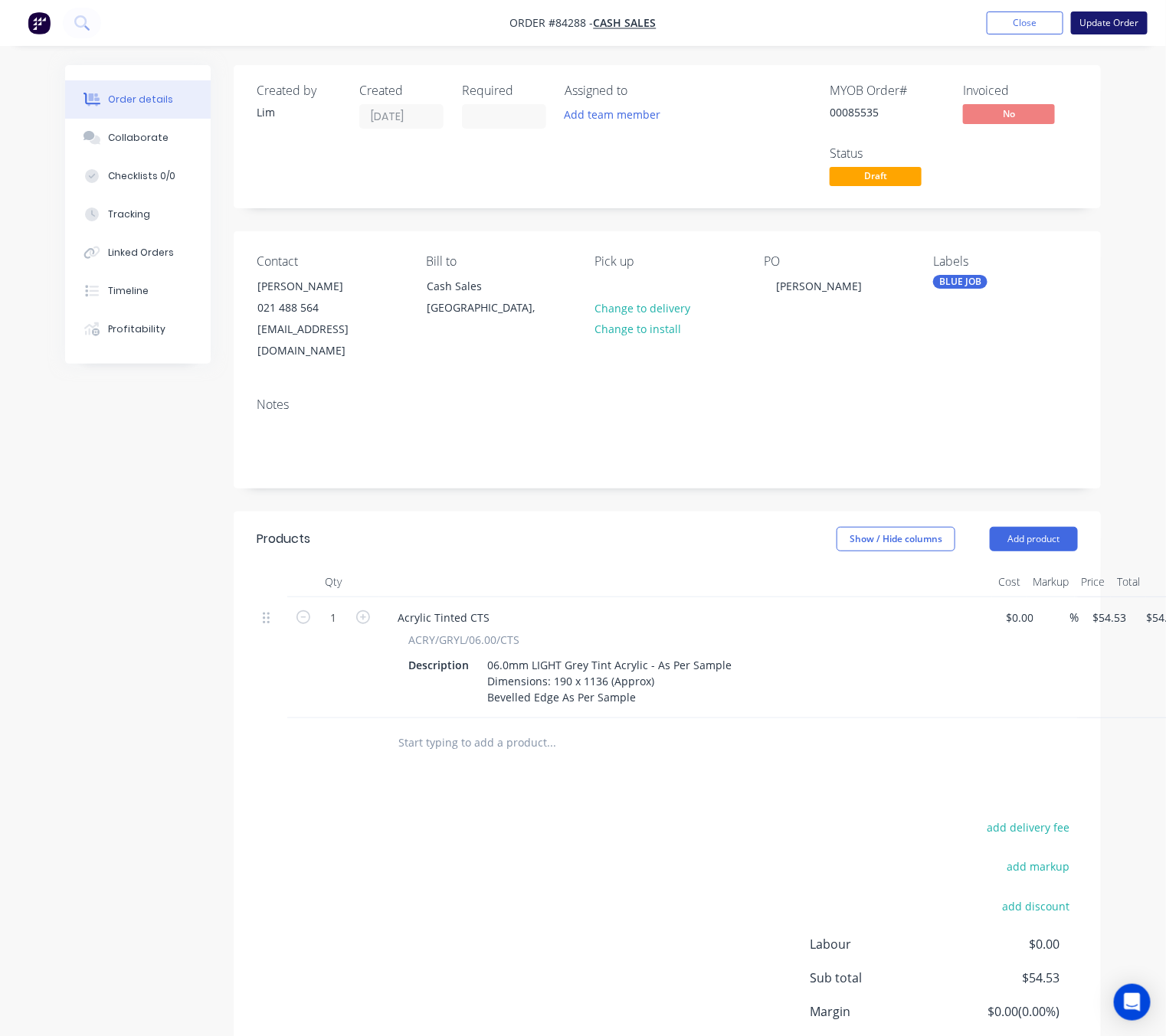
click at [1115, 26] on button "Update Order" at bounding box center [1109, 23] width 77 height 23
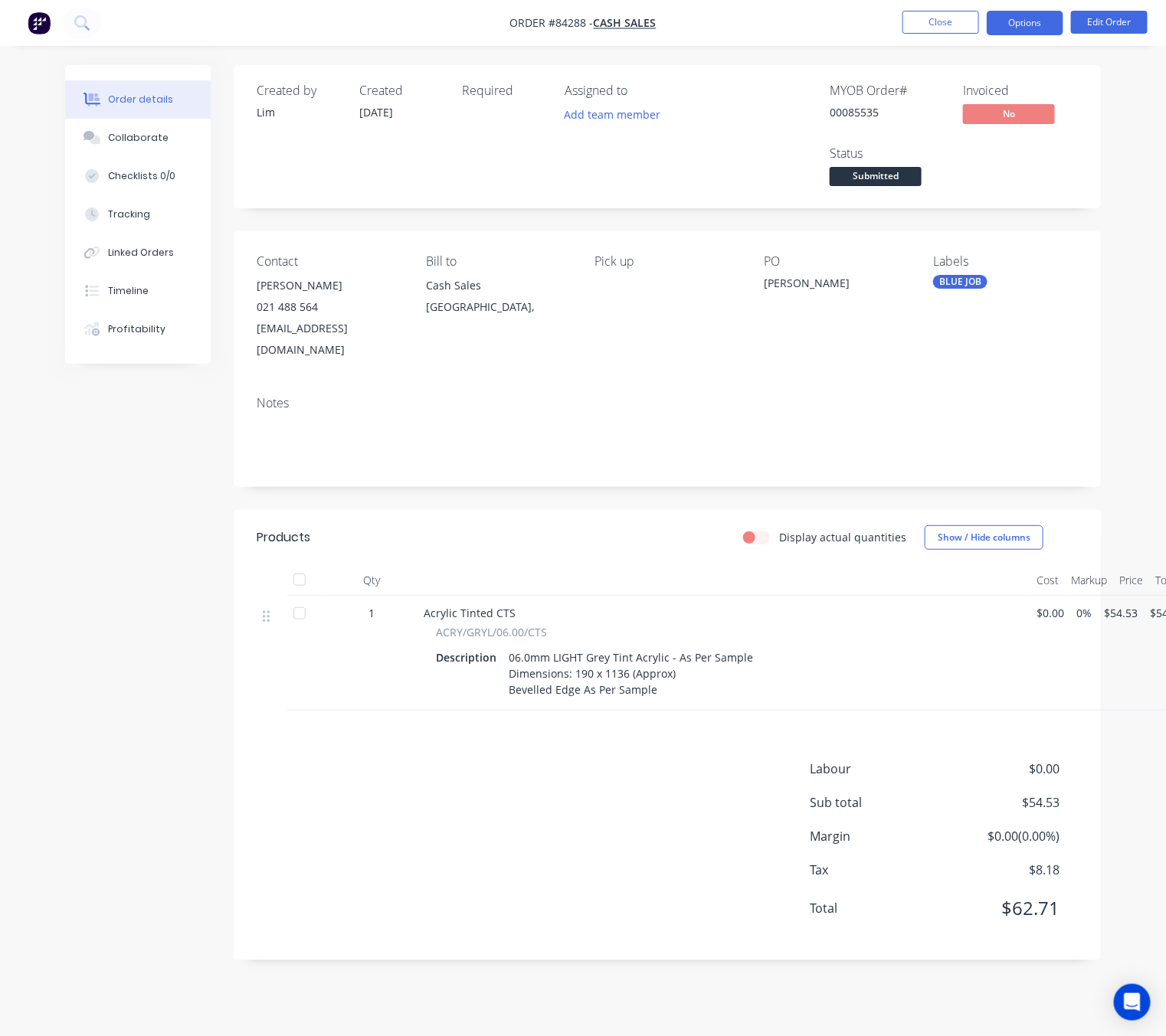
click at [1021, 21] on button "Options" at bounding box center [1025, 23] width 77 height 25
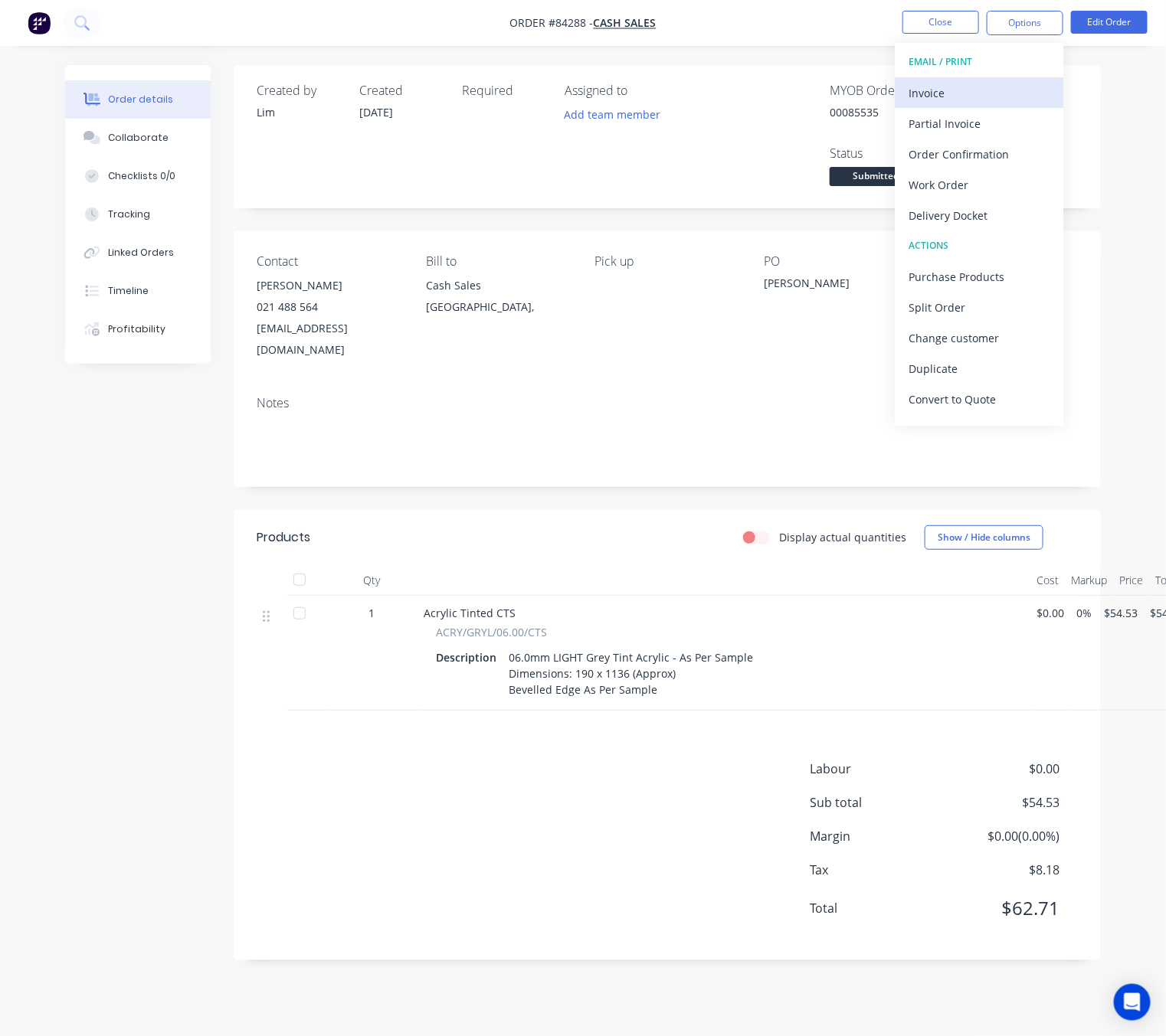
click at [1017, 88] on div "Invoice" at bounding box center [980, 93] width 141 height 23
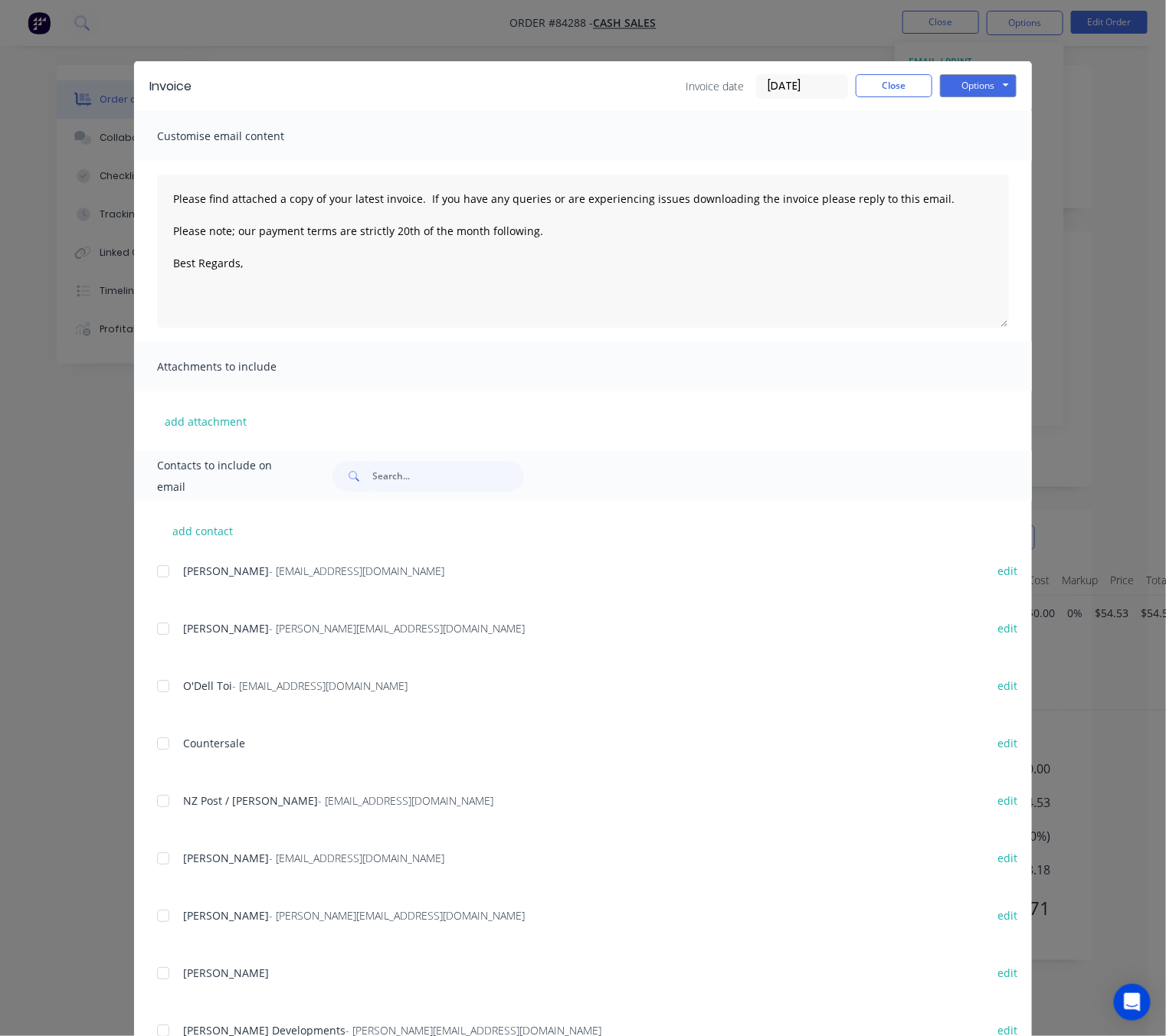
click at [1012, 87] on div "Invoice Invoice date 01/09/25 Close Options Preview Print Email" at bounding box center [583, 85] width 898 height 50
click at [993, 89] on button "Options" at bounding box center [979, 85] width 77 height 23
click at [982, 120] on button "Preview" at bounding box center [989, 113] width 98 height 26
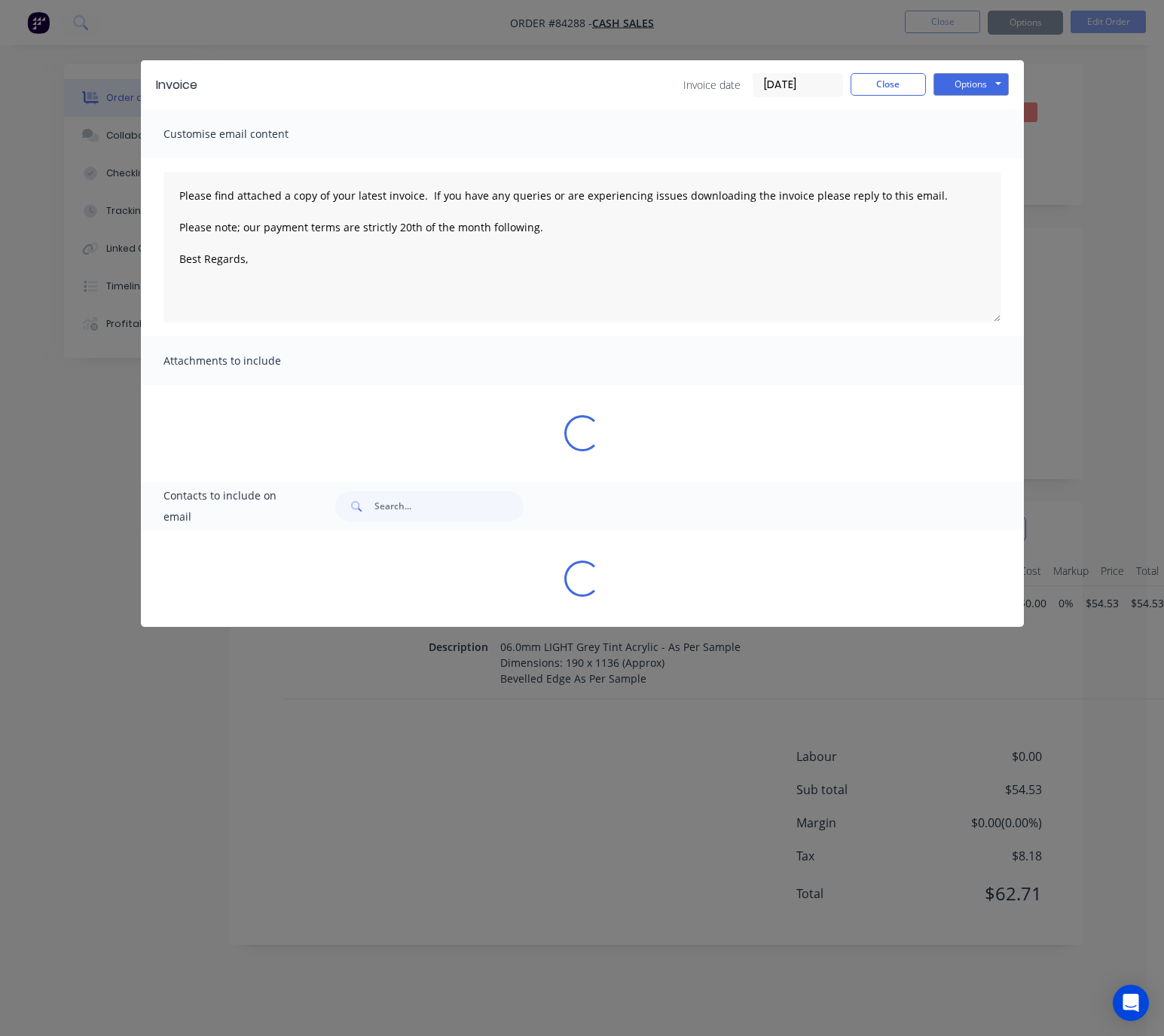
type textarea "Please find attached a copy of your latest invoice. If you have any queries or …"
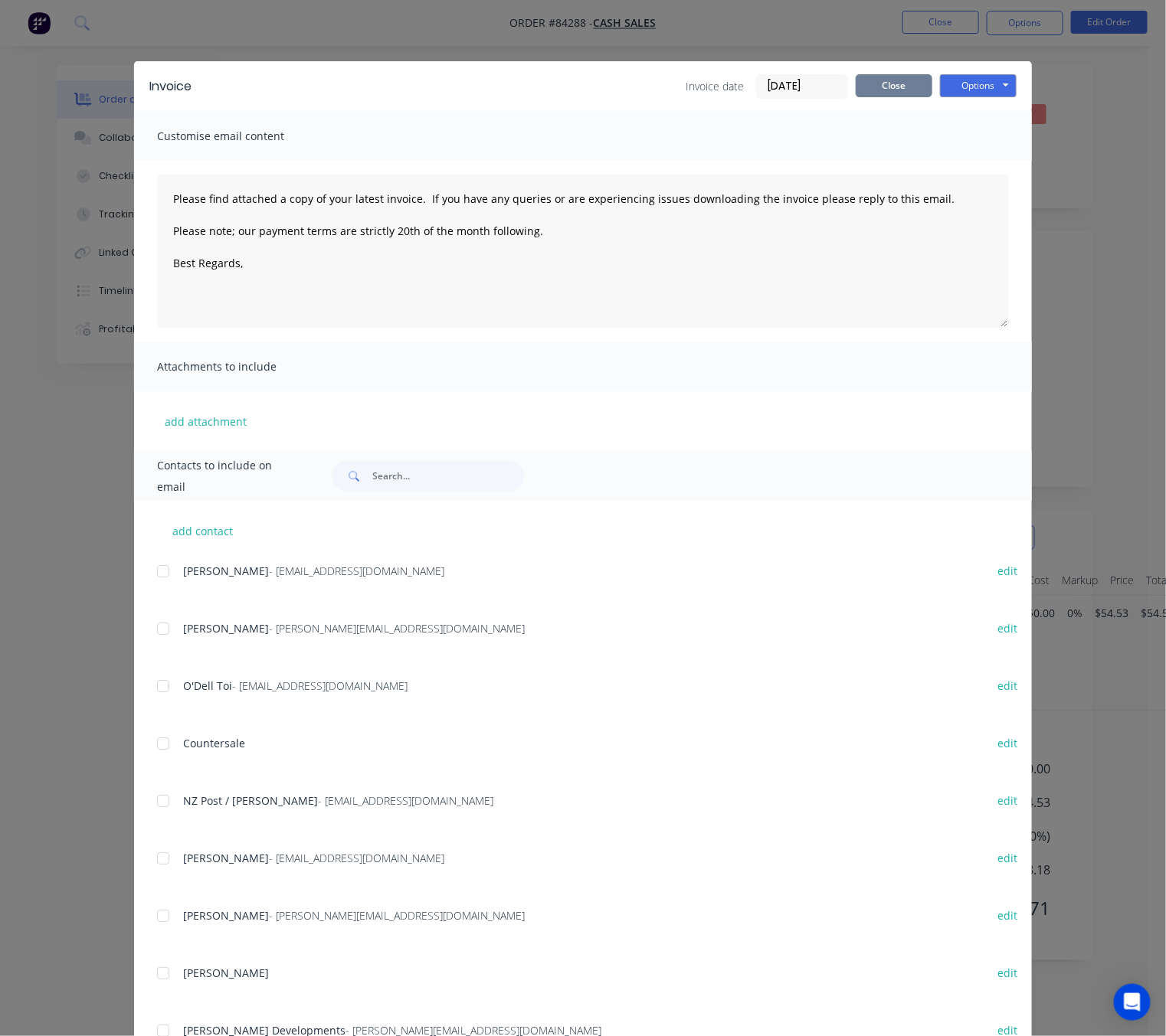
click at [885, 90] on button "Close" at bounding box center [894, 85] width 77 height 23
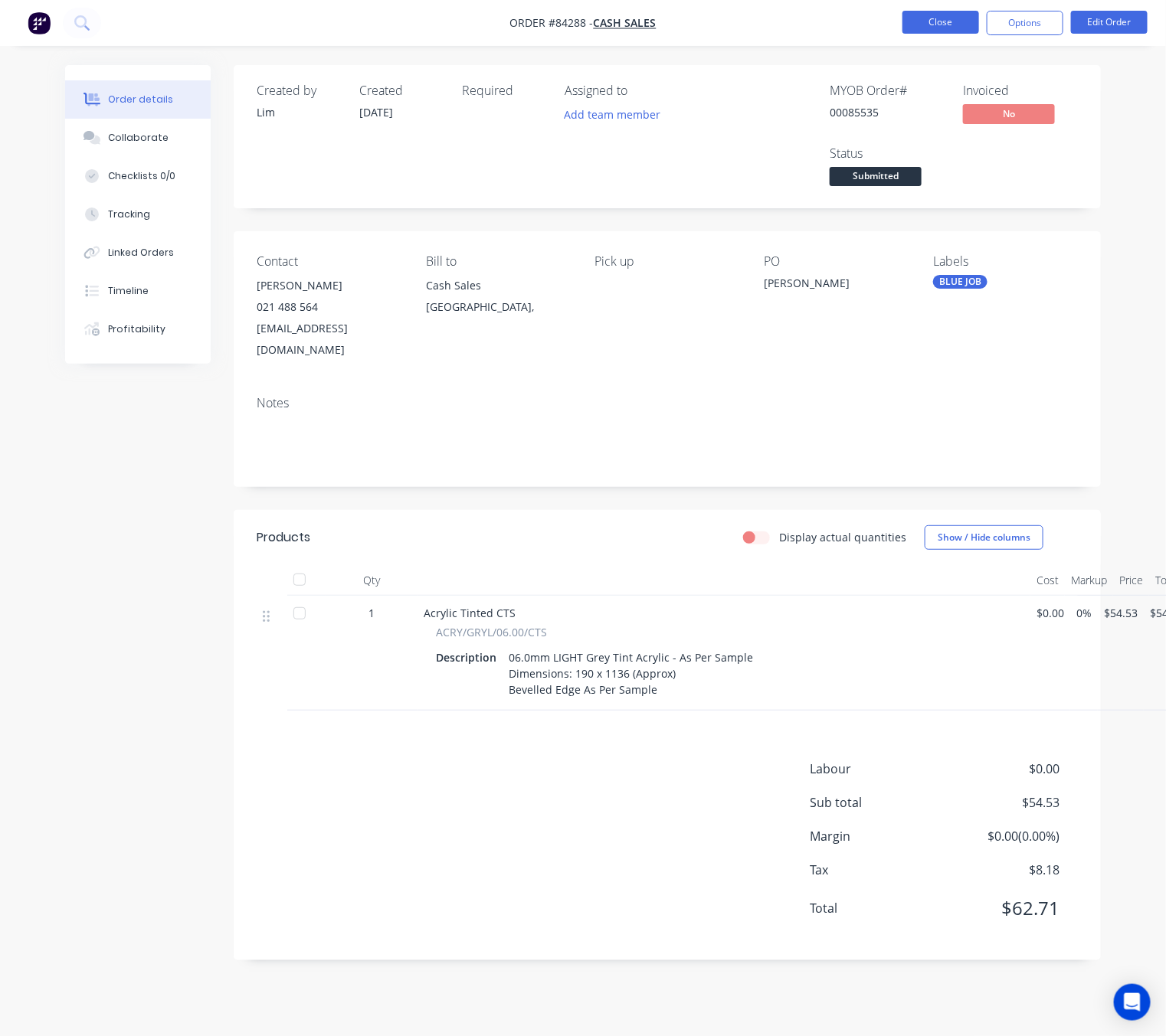
click at [957, 23] on button "Close" at bounding box center [940, 22] width 77 height 23
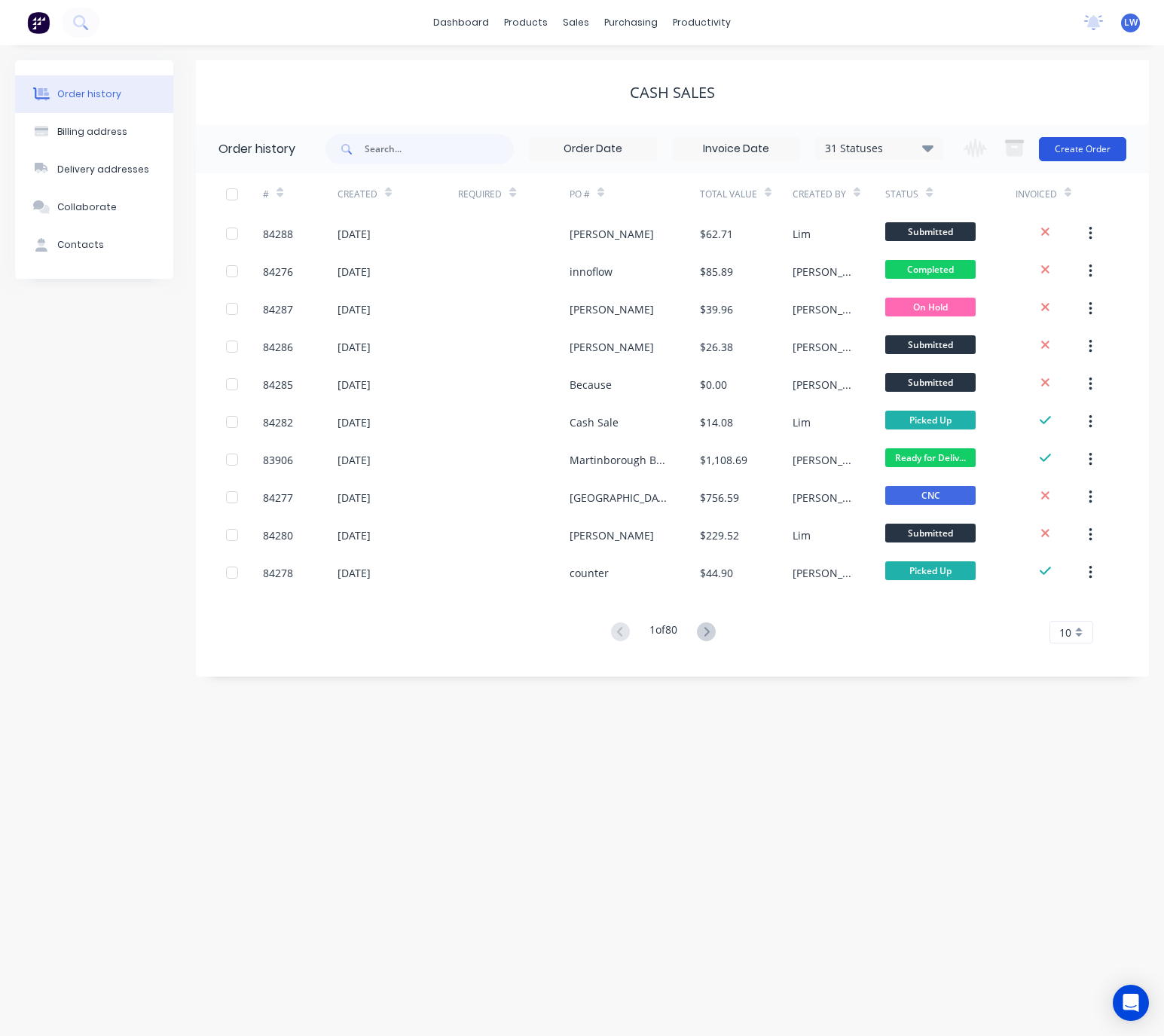
click at [1081, 146] on button "Create Order" at bounding box center [1082, 149] width 88 height 24
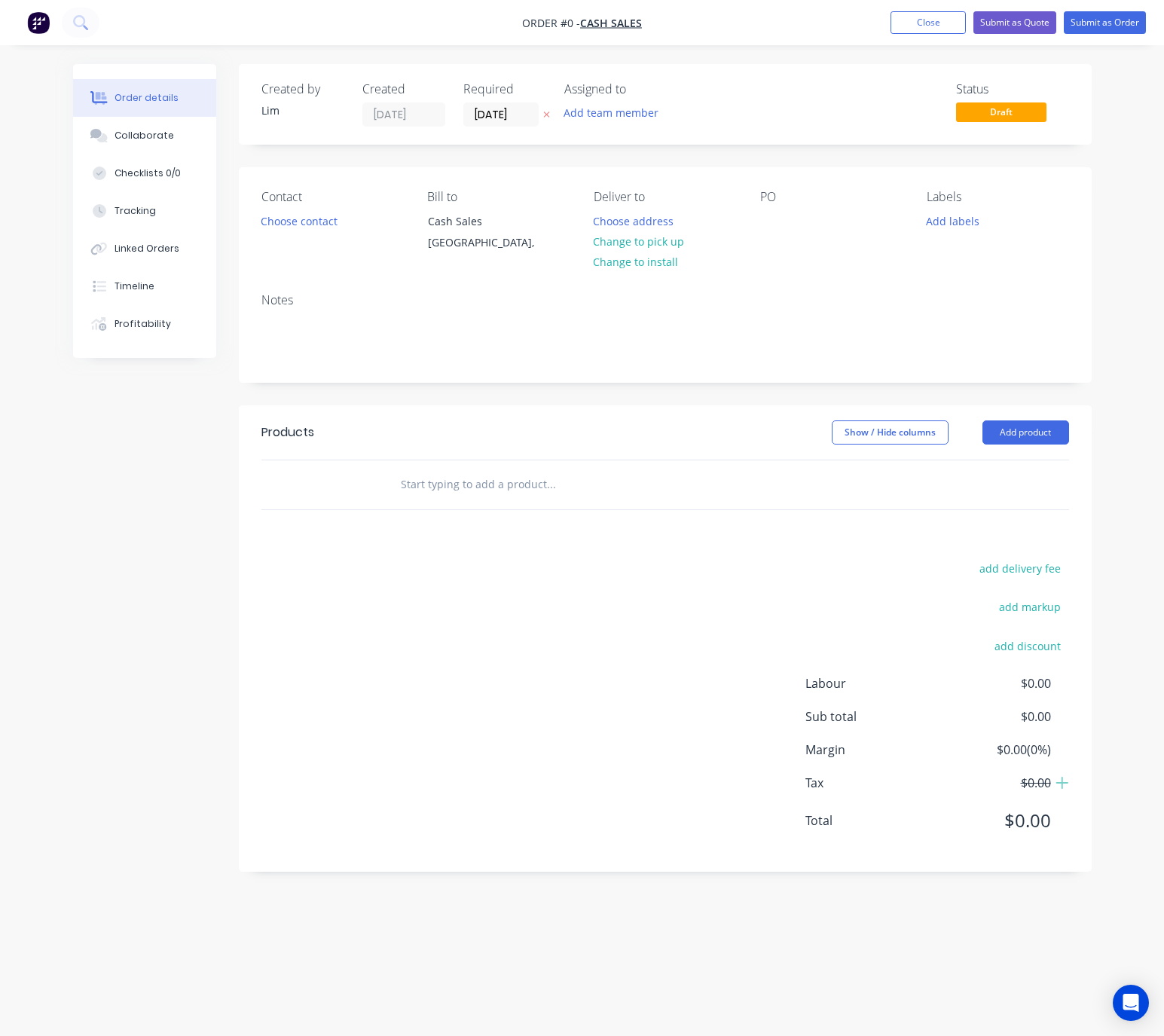
click at [545, 113] on icon at bounding box center [546, 114] width 7 height 9
click at [311, 218] on button "Choose contact" at bounding box center [298, 220] width 93 height 20
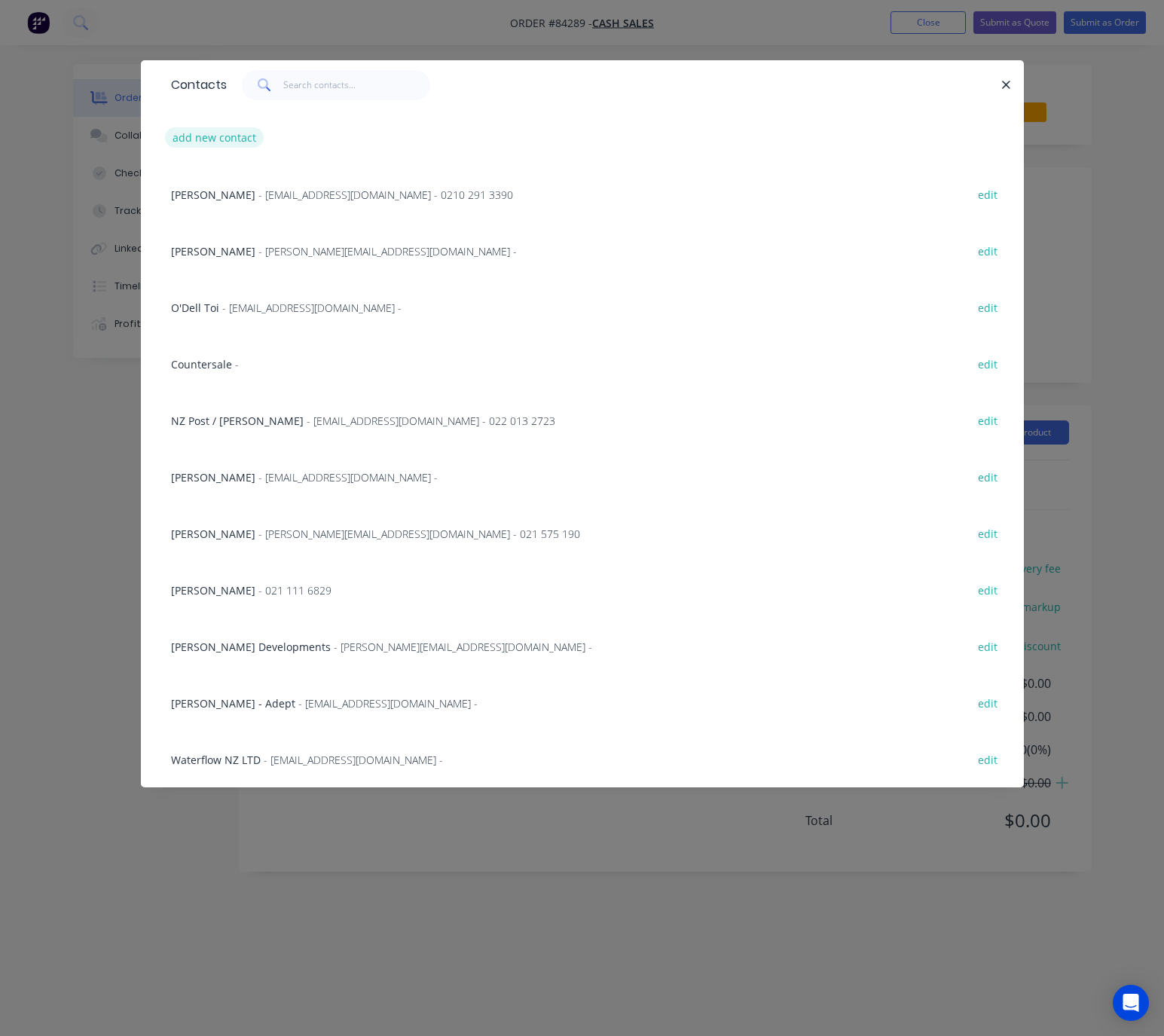
click at [213, 127] on button "add new contact" at bounding box center [214, 137] width 99 height 20
select select "NZ"
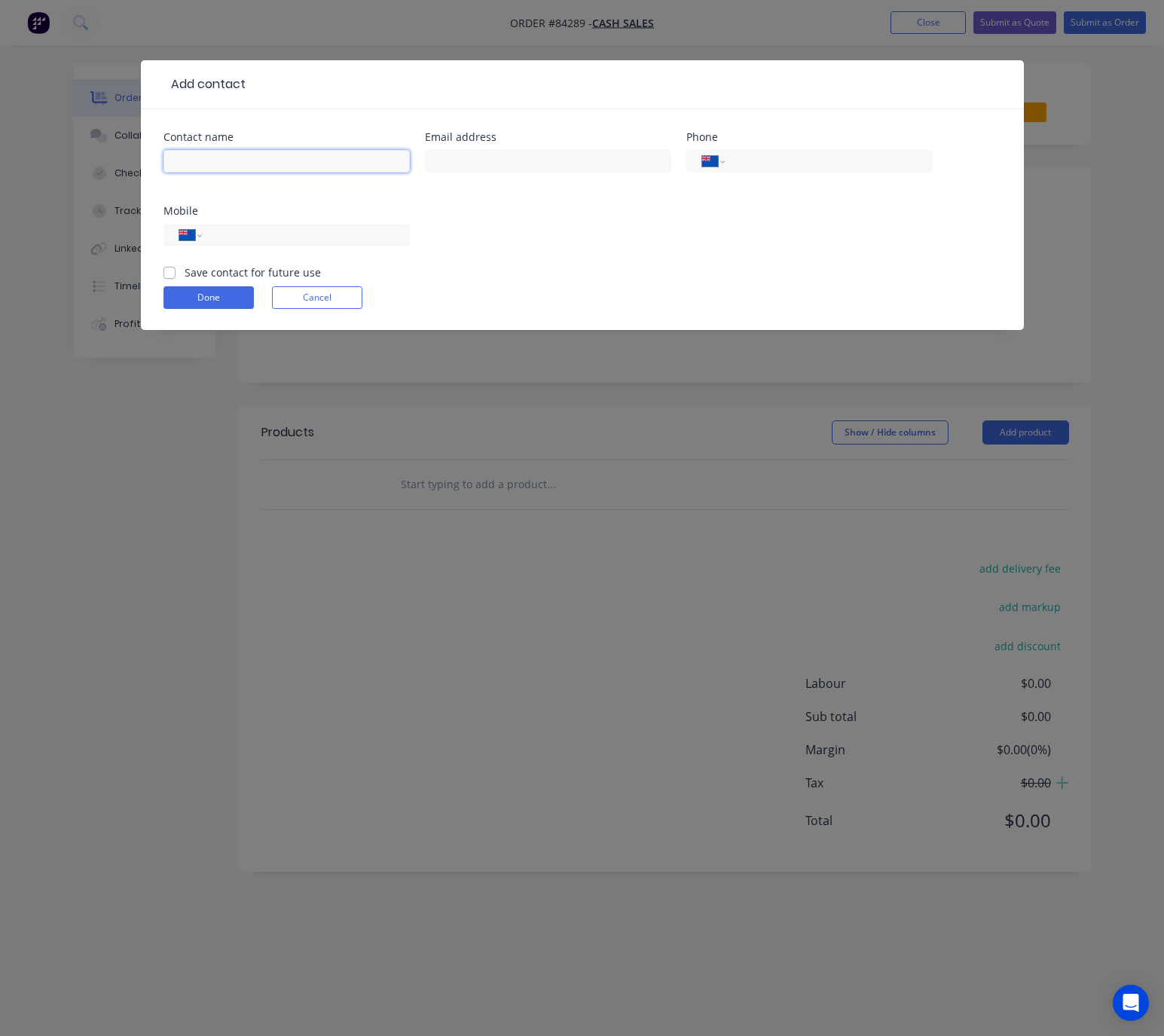
click at [225, 159] on input "text" at bounding box center [286, 160] width 246 height 22
type input "[PERSON_NAME]"
click at [485, 161] on input "text" at bounding box center [547, 160] width 246 height 22
type input "paulgordonsbay@gmail.com"
click at [315, 236] on input "tel" at bounding box center [302, 236] width 180 height 17
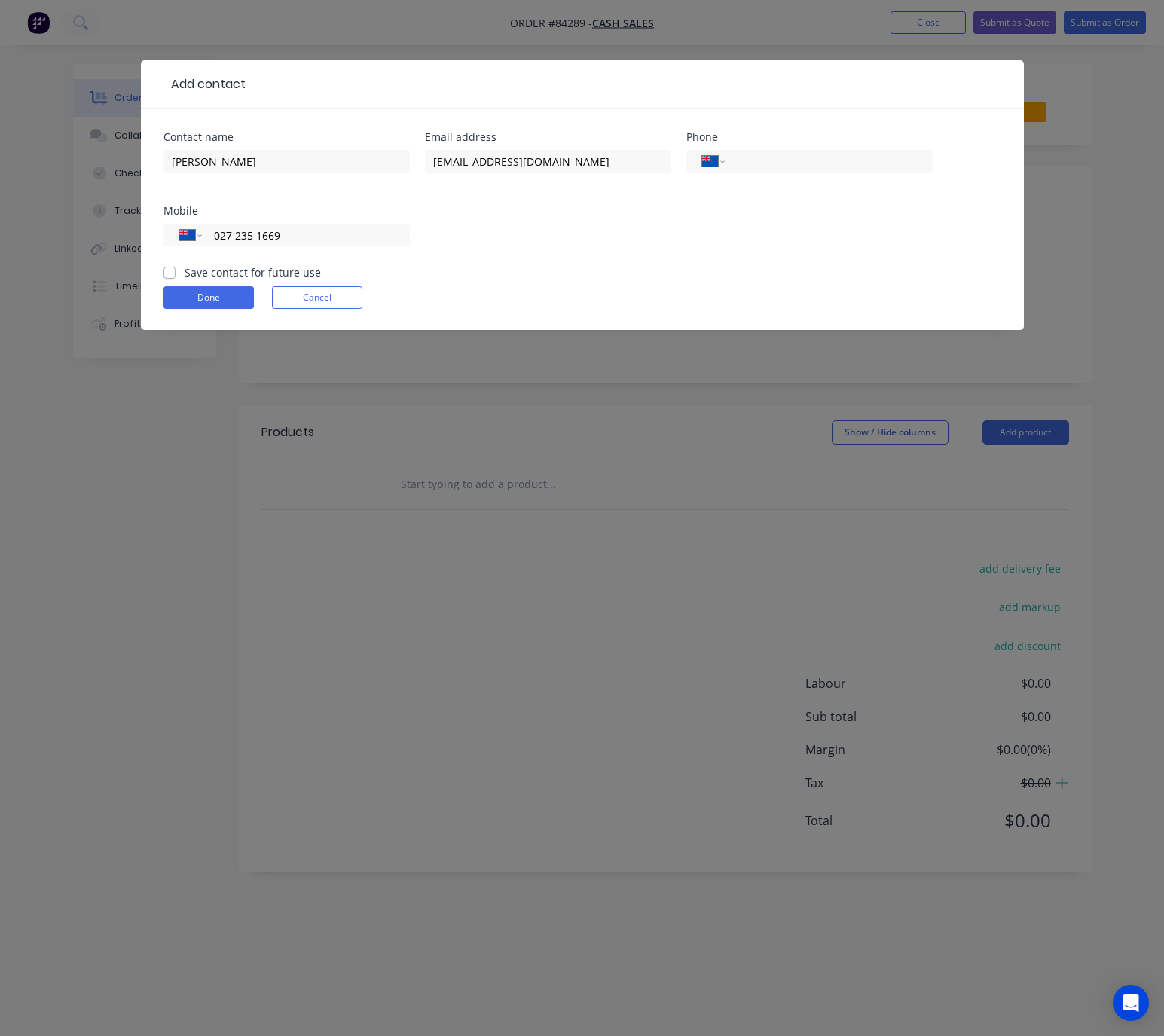
type input "027 235 1669"
click at [184, 273] on label "Save contact for future use" at bounding box center [252, 272] width 136 height 15
click at [172, 273] on input "Save contact for future use" at bounding box center [169, 271] width 12 height 14
checkbox input "true"
click at [226, 299] on button "Done" at bounding box center [208, 297] width 91 height 22
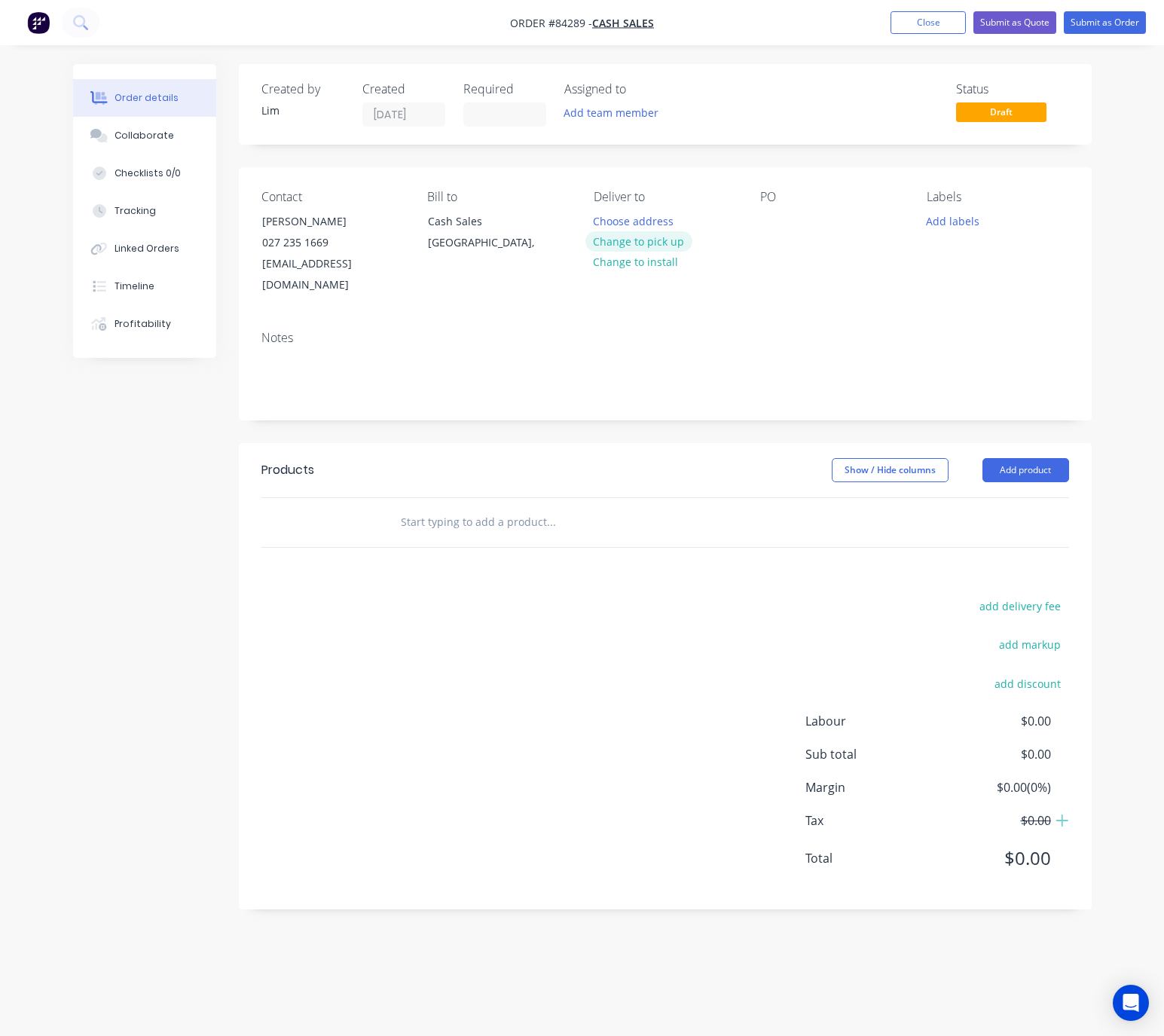
click at [644, 242] on button "Change to pick up" at bounding box center [638, 241] width 107 height 20
click at [775, 217] on div at bounding box center [771, 221] width 24 height 22
click at [955, 215] on button "Add labels" at bounding box center [953, 220] width 69 height 20
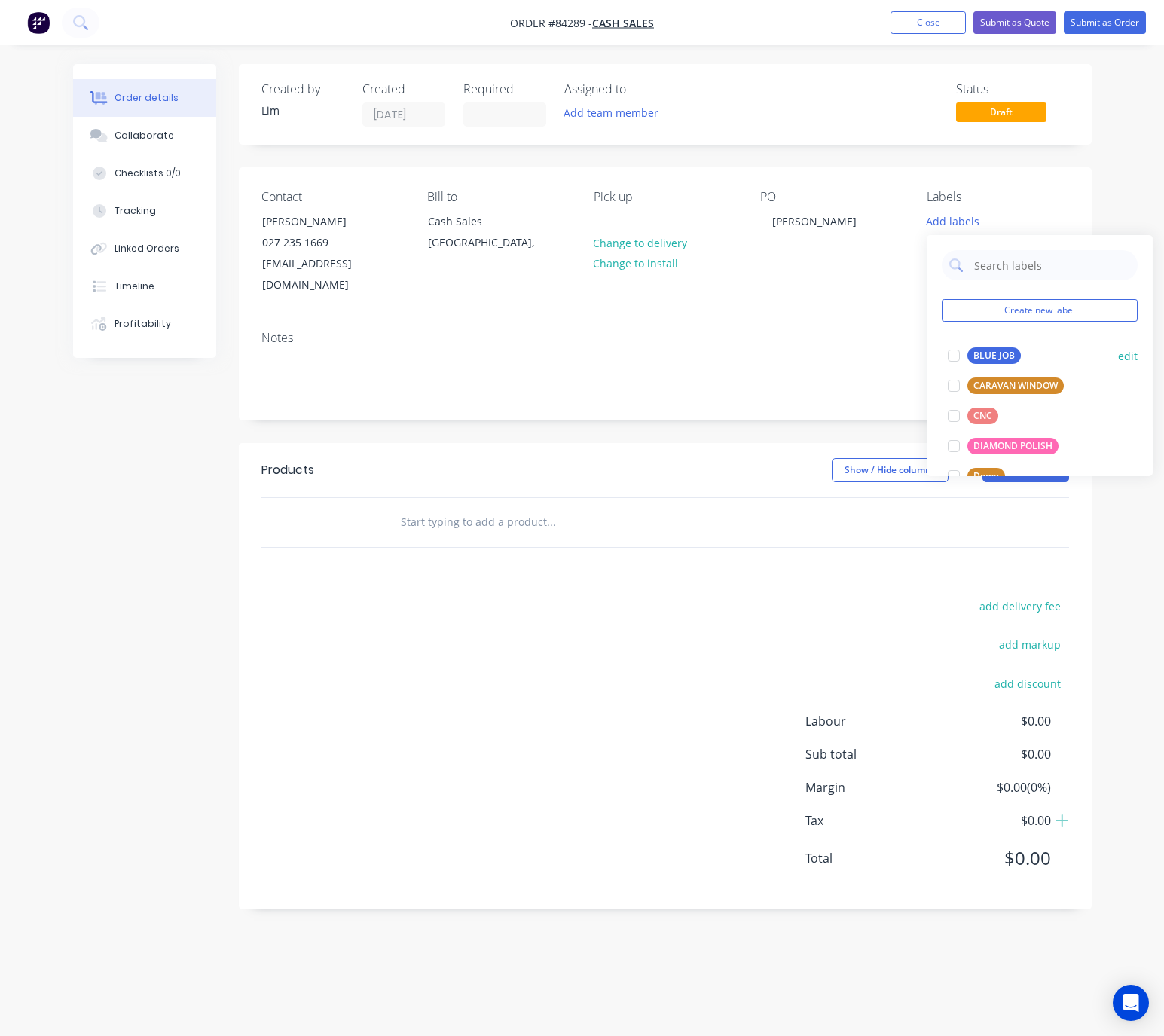
click at [1009, 355] on div "BLUE JOB" at bounding box center [993, 355] width 53 height 16
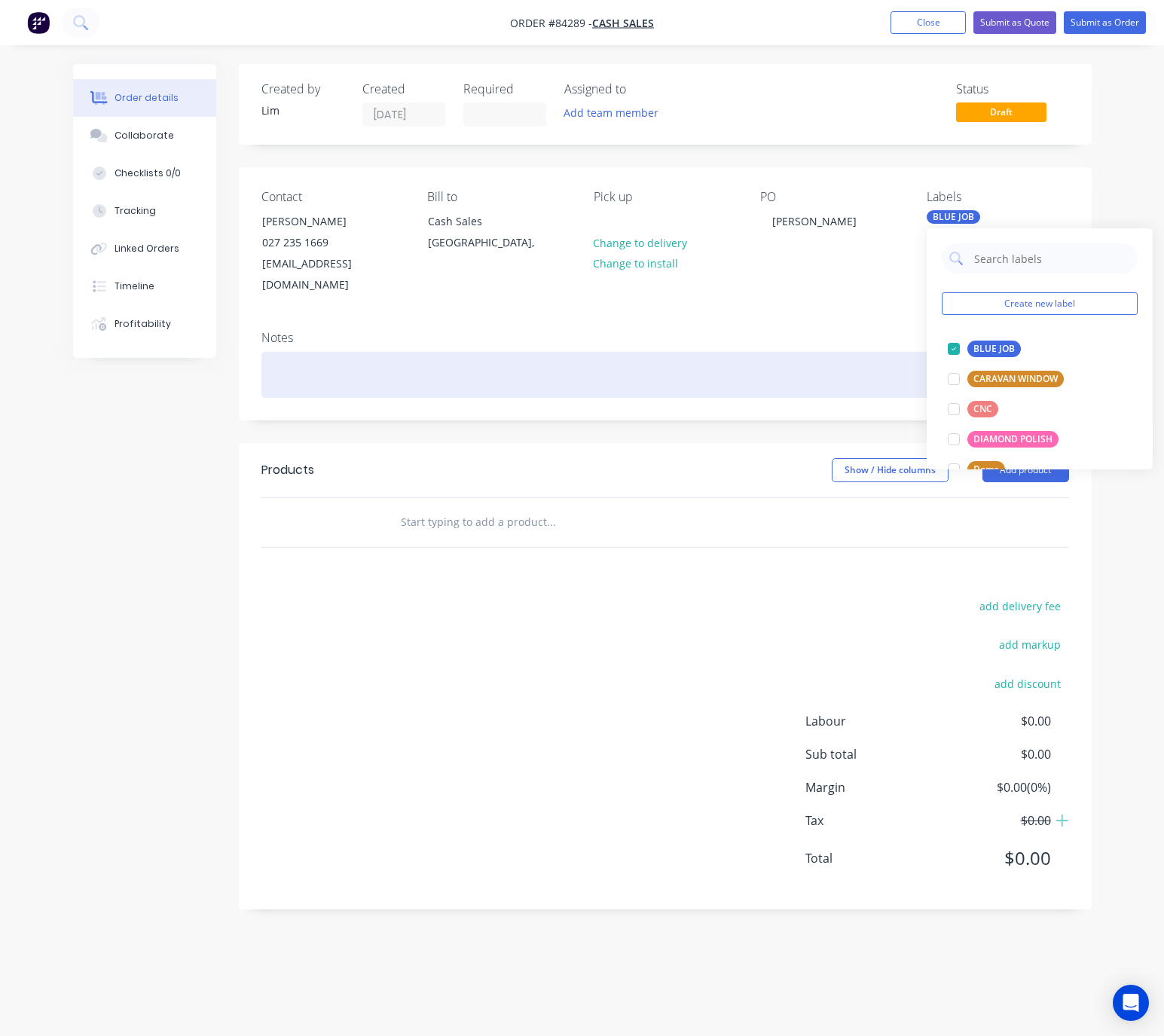
click at [717, 371] on div at bounding box center [665, 375] width 808 height 46
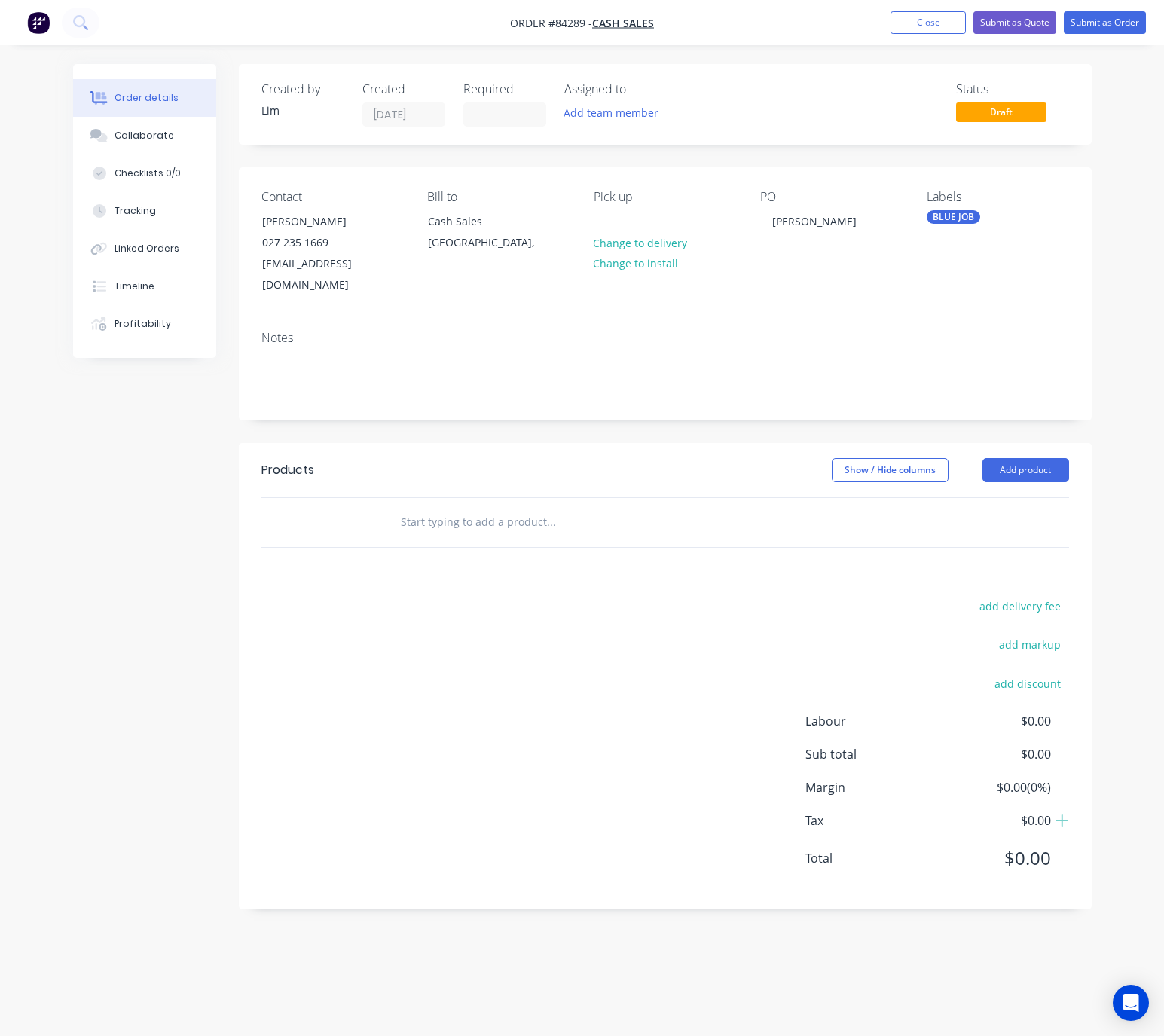
click at [479, 649] on div "add delivery fee add markup add discount Labour $0.00 Sub total $0.00 Margin $0…" at bounding box center [665, 741] width 808 height 291
click at [1017, 459] on button "Add product" at bounding box center [1026, 470] width 87 height 24
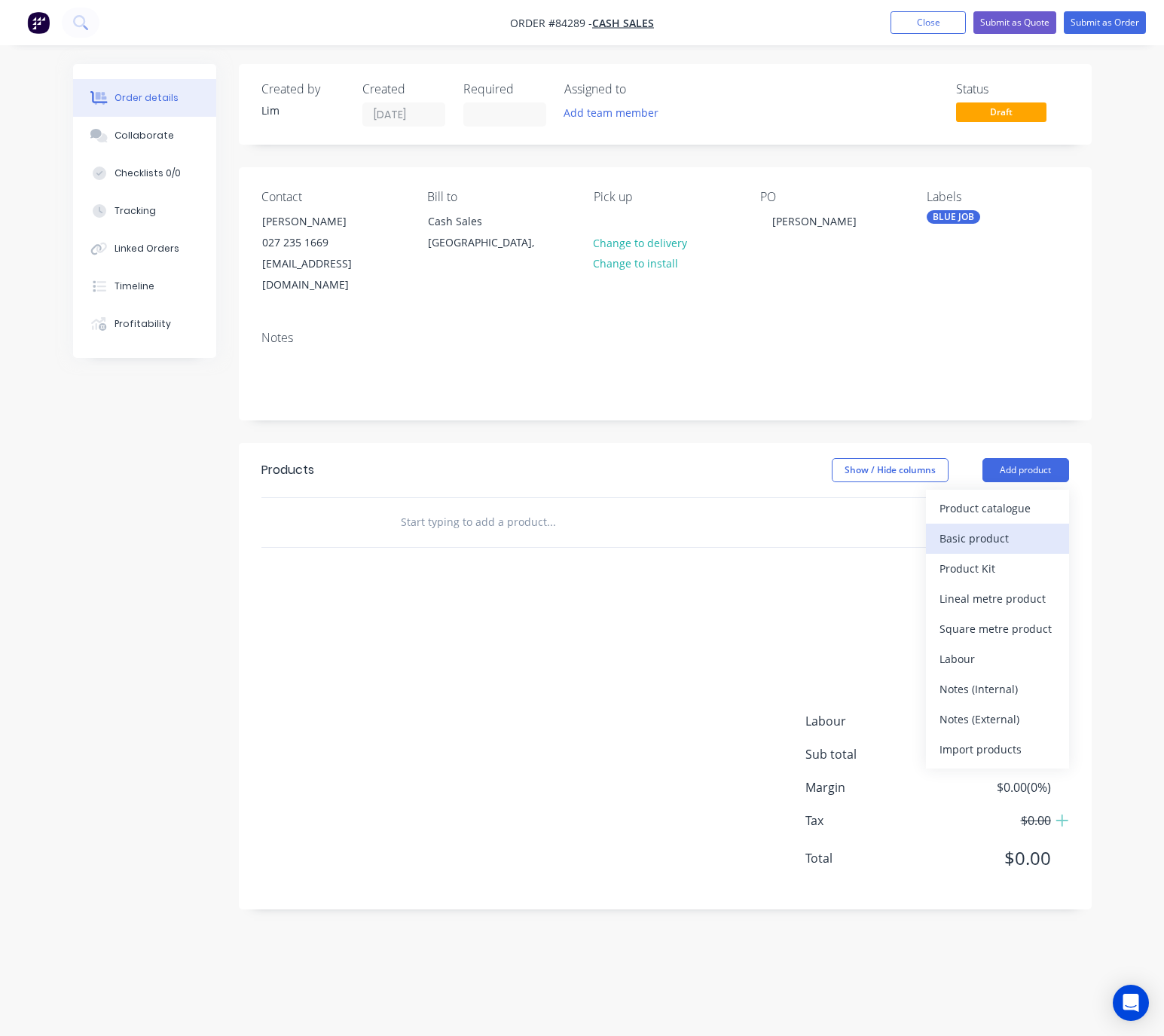
click at [1011, 527] on div "Basic product" at bounding box center [997, 538] width 116 height 22
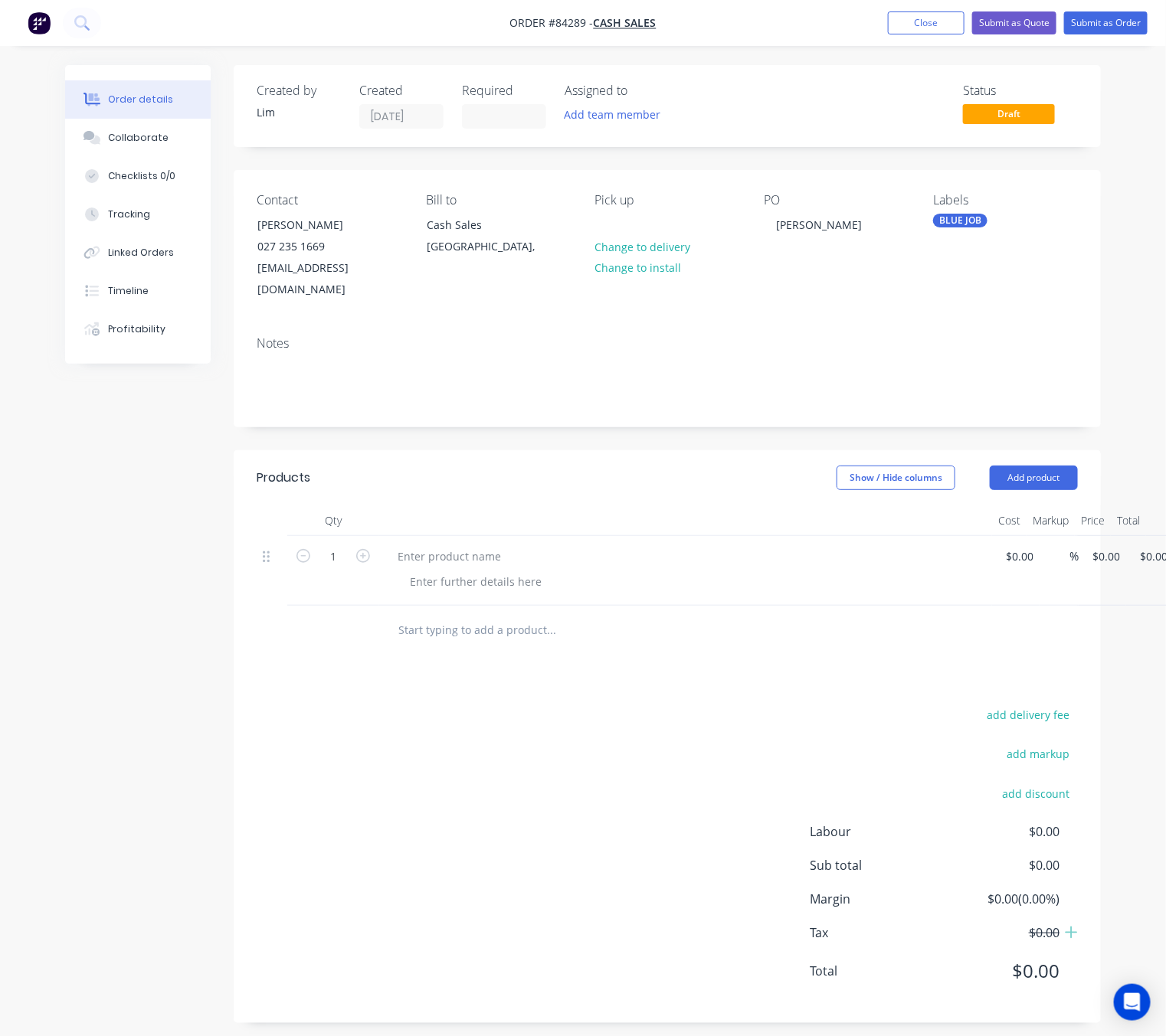
scroll to position [0, 46]
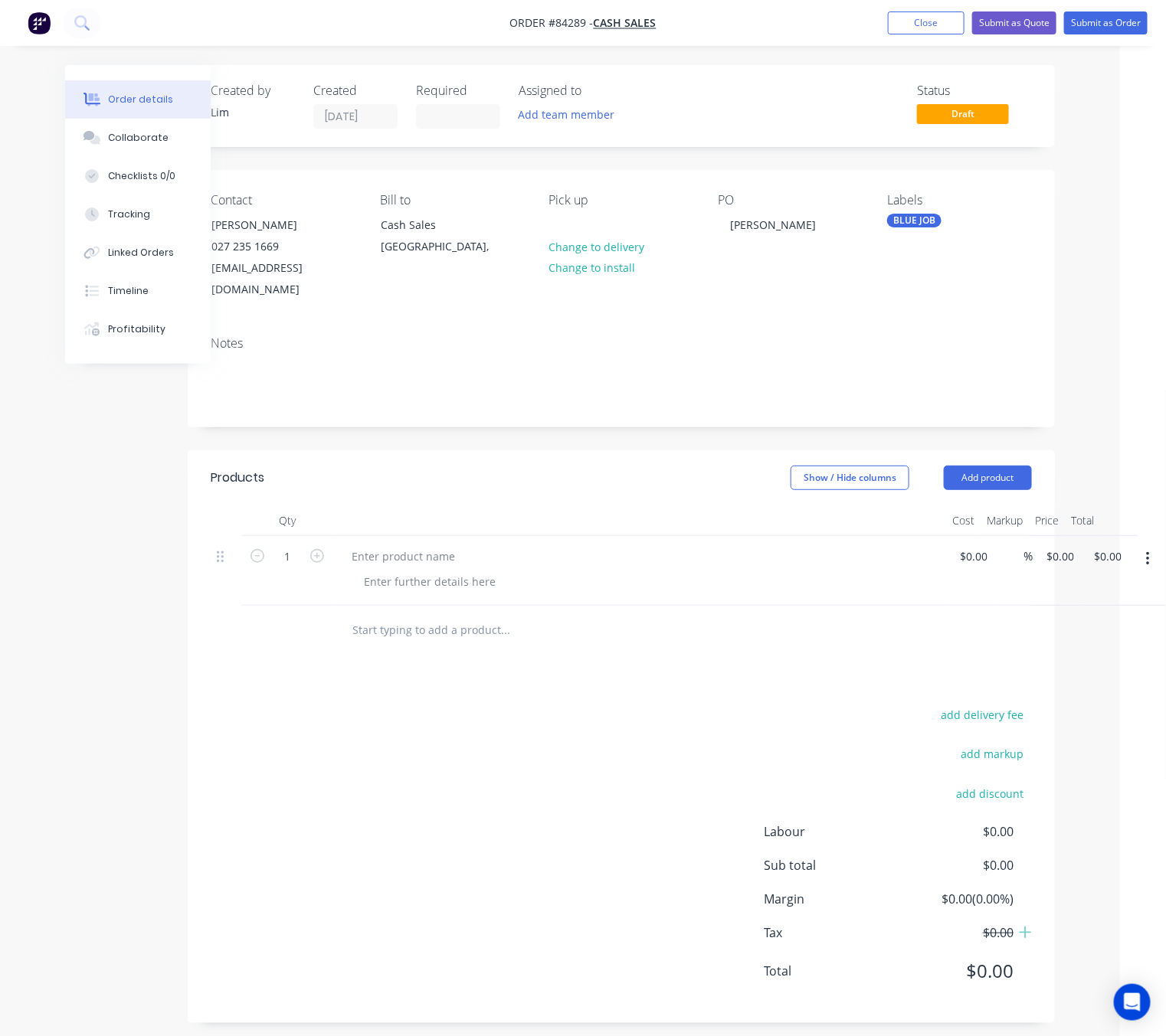
click at [1149, 550] on icon "button" at bounding box center [1148, 558] width 4 height 17
click at [1096, 649] on div "Delete" at bounding box center [1093, 660] width 118 height 23
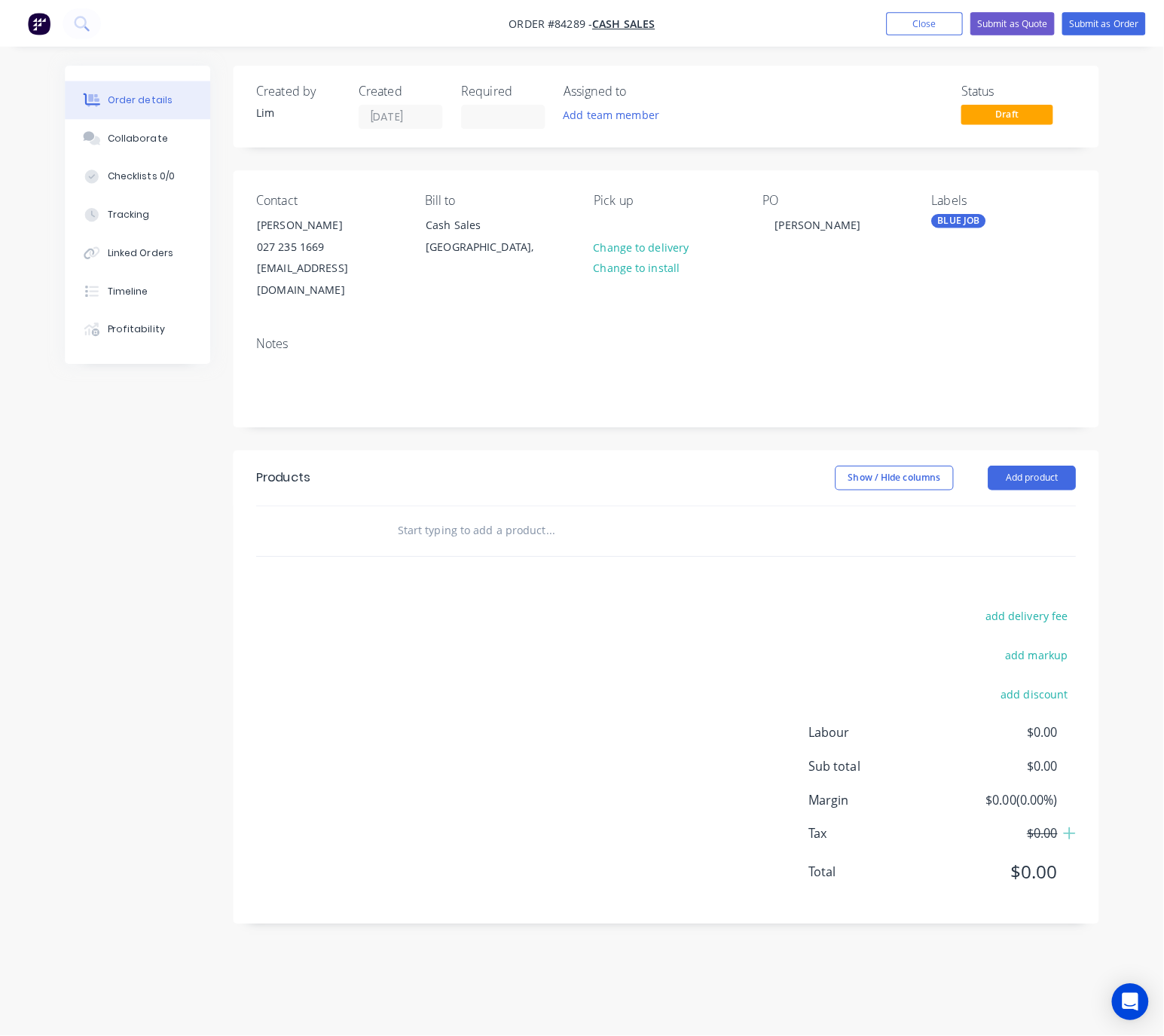
scroll to position [0, 0]
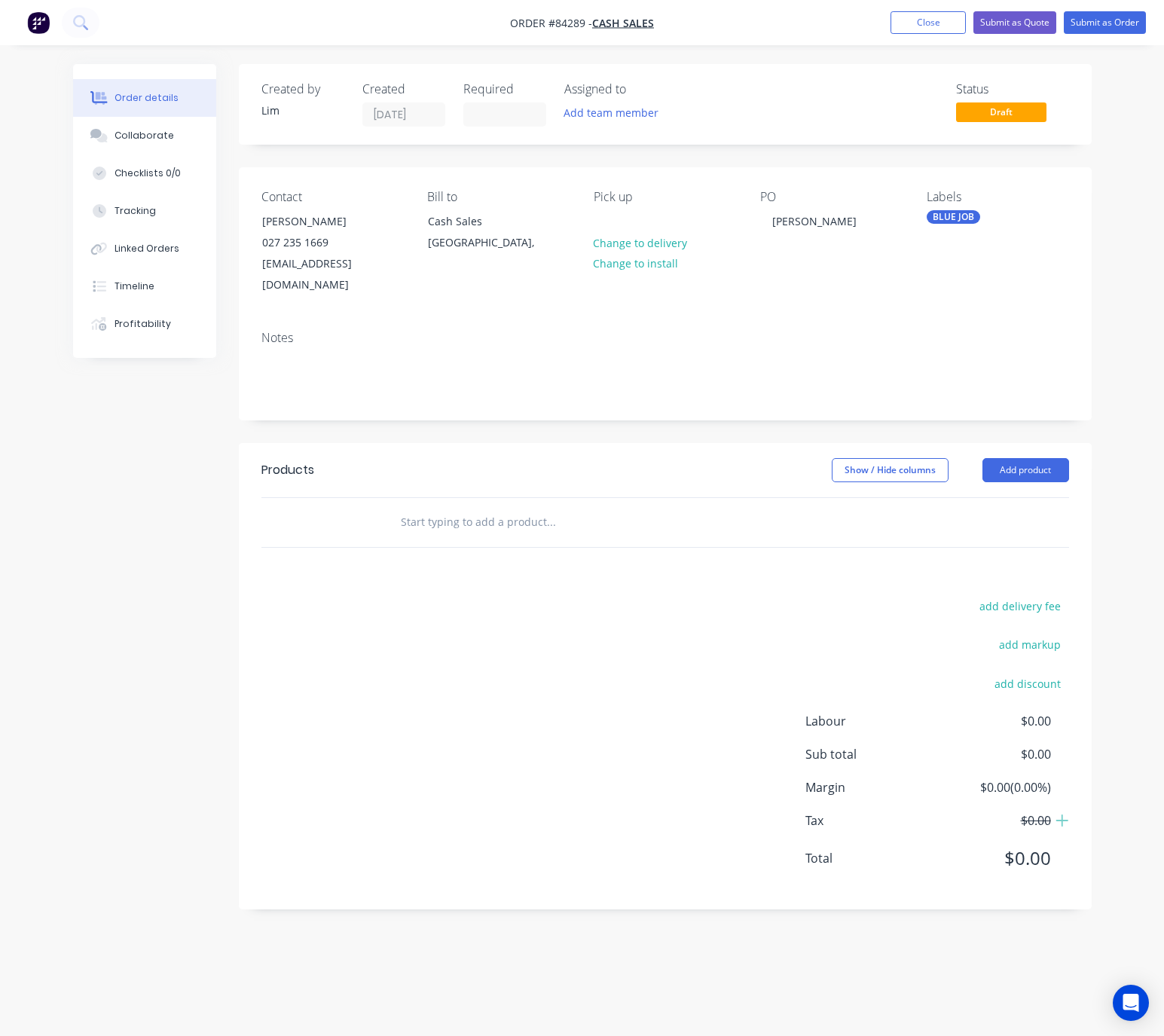
click at [463, 510] on input "text" at bounding box center [550, 521] width 301 height 30
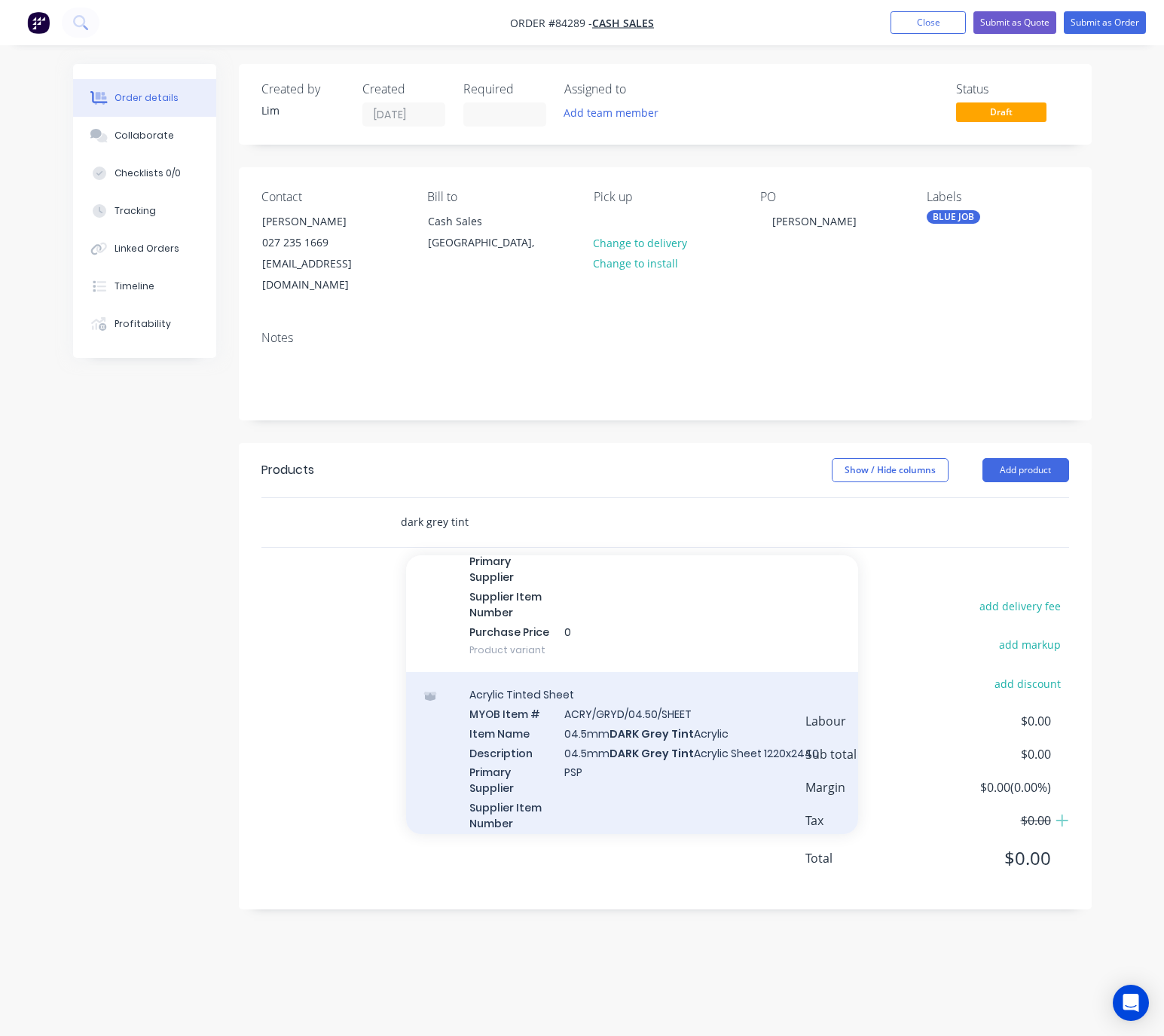
scroll to position [452, 0]
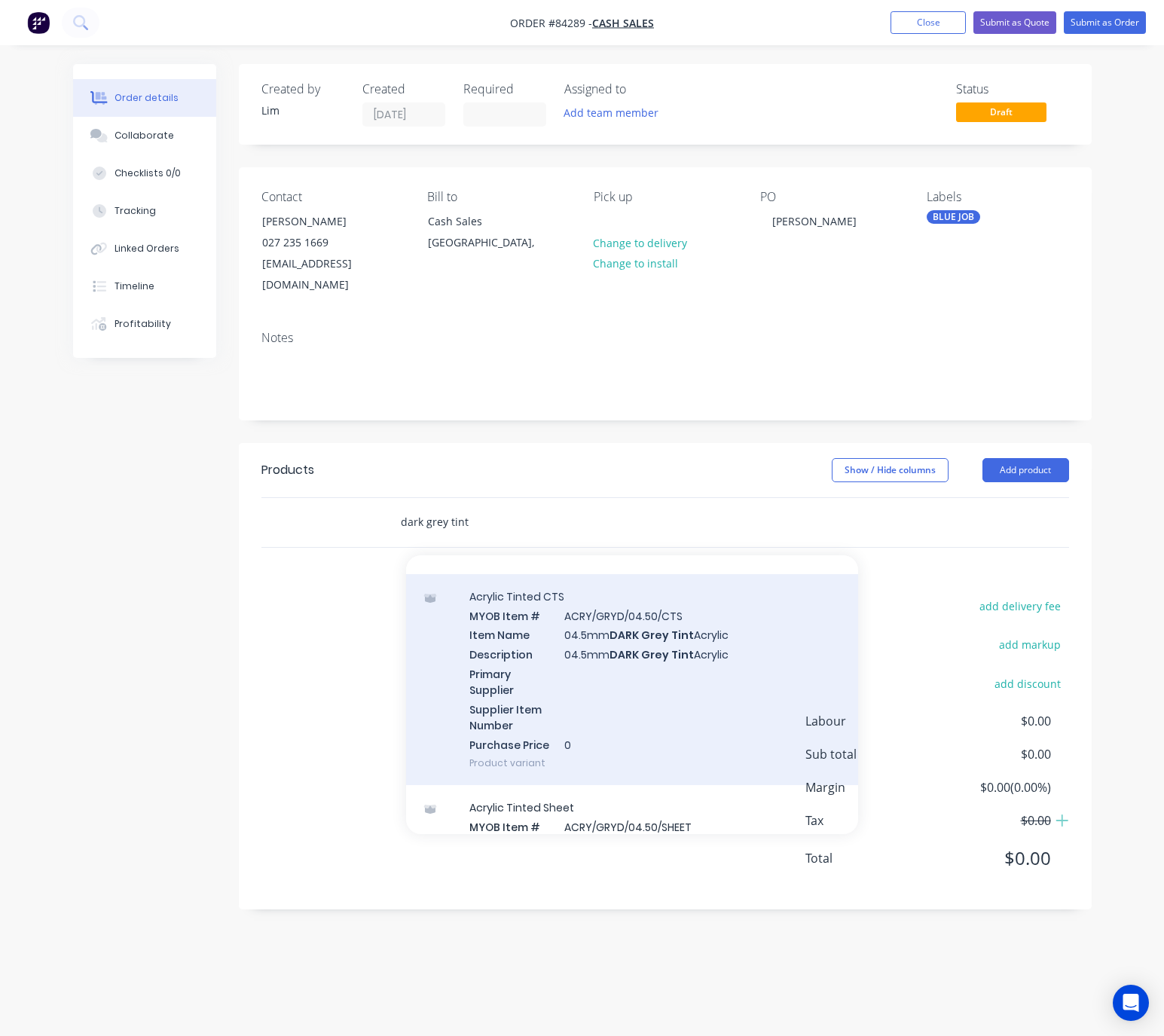
type input "dark grey tint"
click at [714, 675] on div "Acrylic Tinted CTS MYOB Item # ACRY/GRYD/04.50/CTS Item Name 04.5mm DARK Grey T…" at bounding box center [632, 680] width 452 height 211
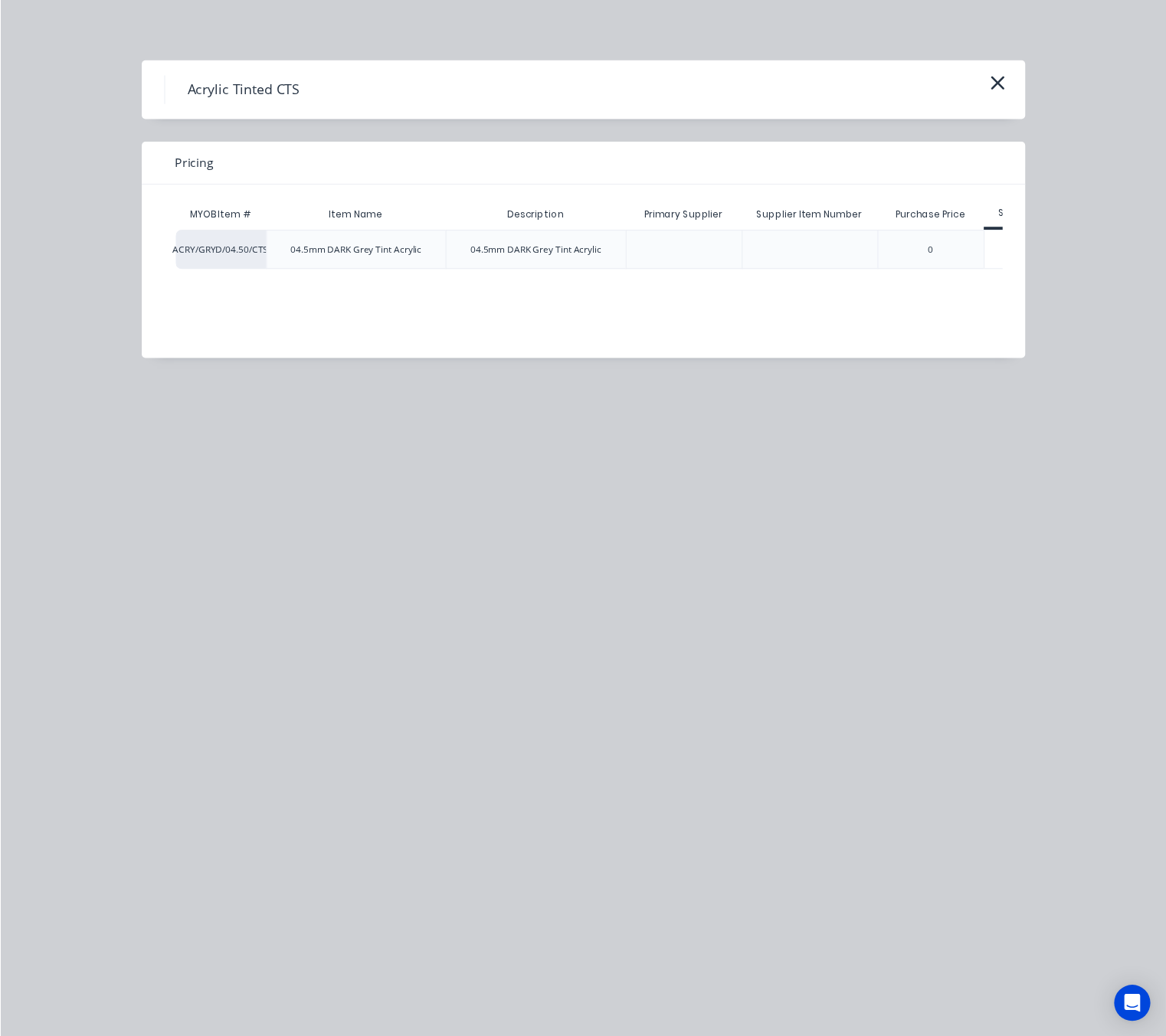
scroll to position [0, 58]
click at [993, 260] on div "$0.00" at bounding box center [980, 253] width 77 height 38
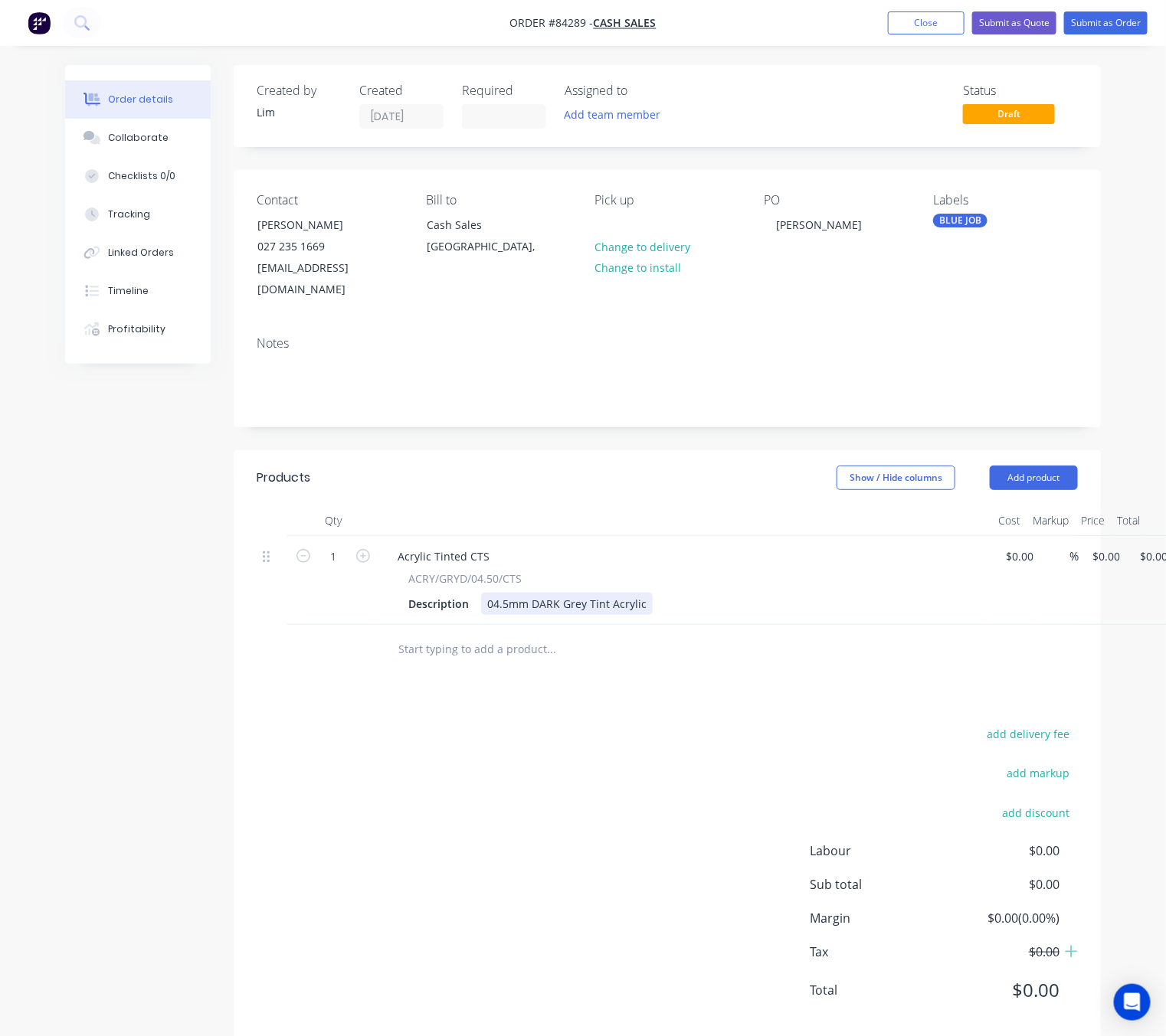
click at [640, 593] on div "04.5mm DARK Grey Tint Acrylic" at bounding box center [566, 603] width 172 height 23
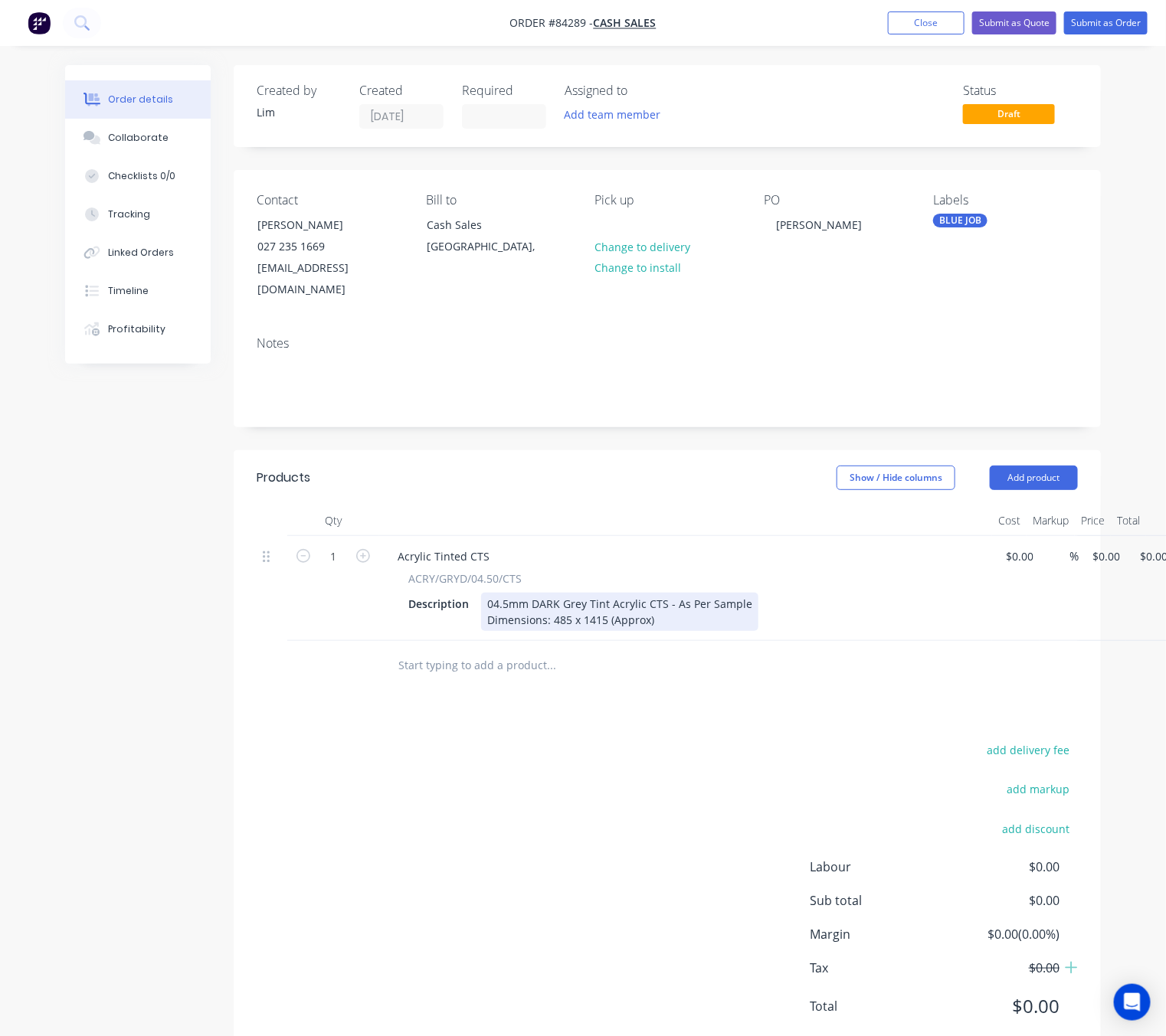
scroll to position [0, 46]
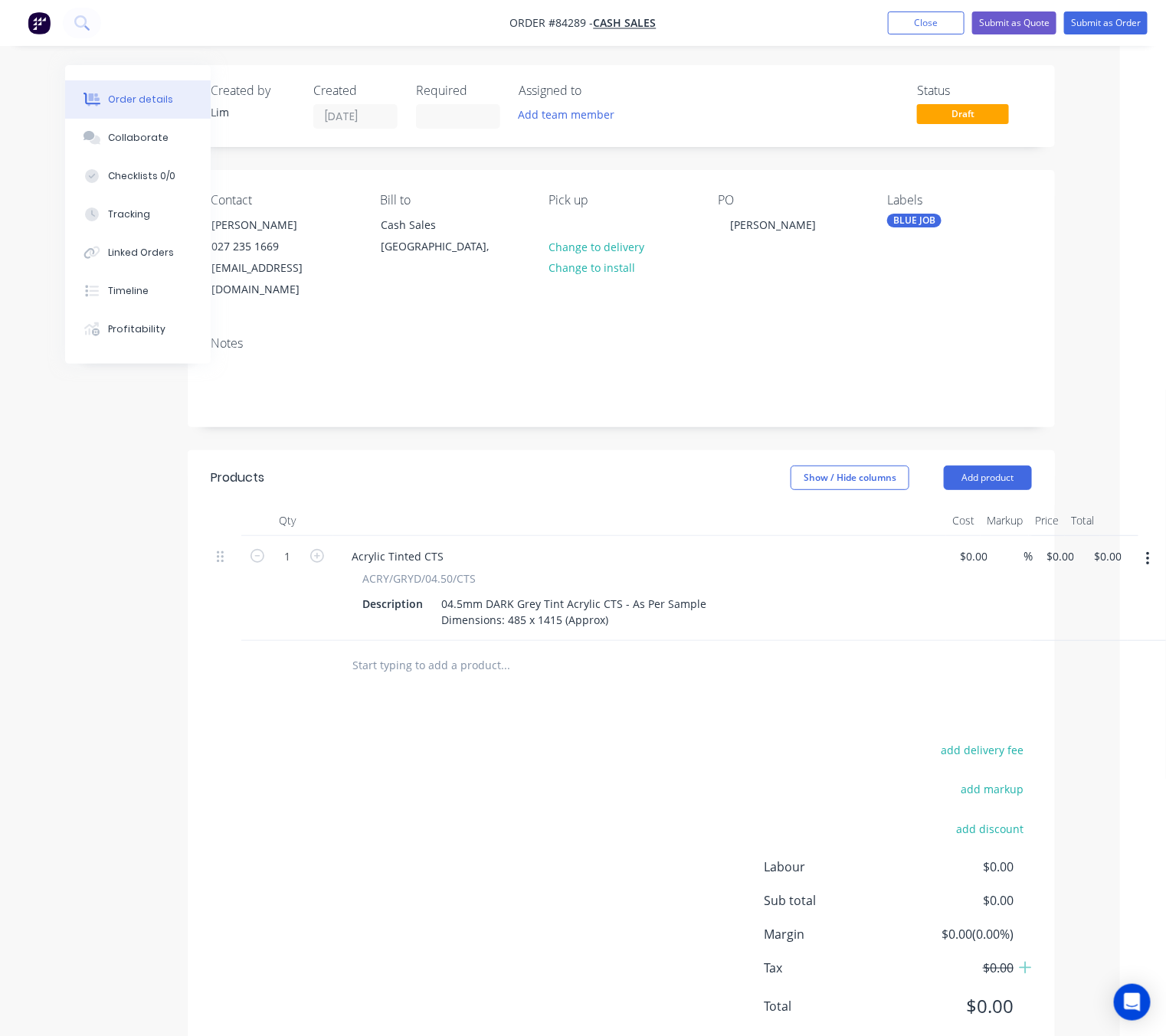
click at [1146, 550] on icon "button" at bounding box center [1148, 558] width 4 height 17
click at [1092, 619] on div "Duplicate" at bounding box center [1093, 630] width 118 height 23
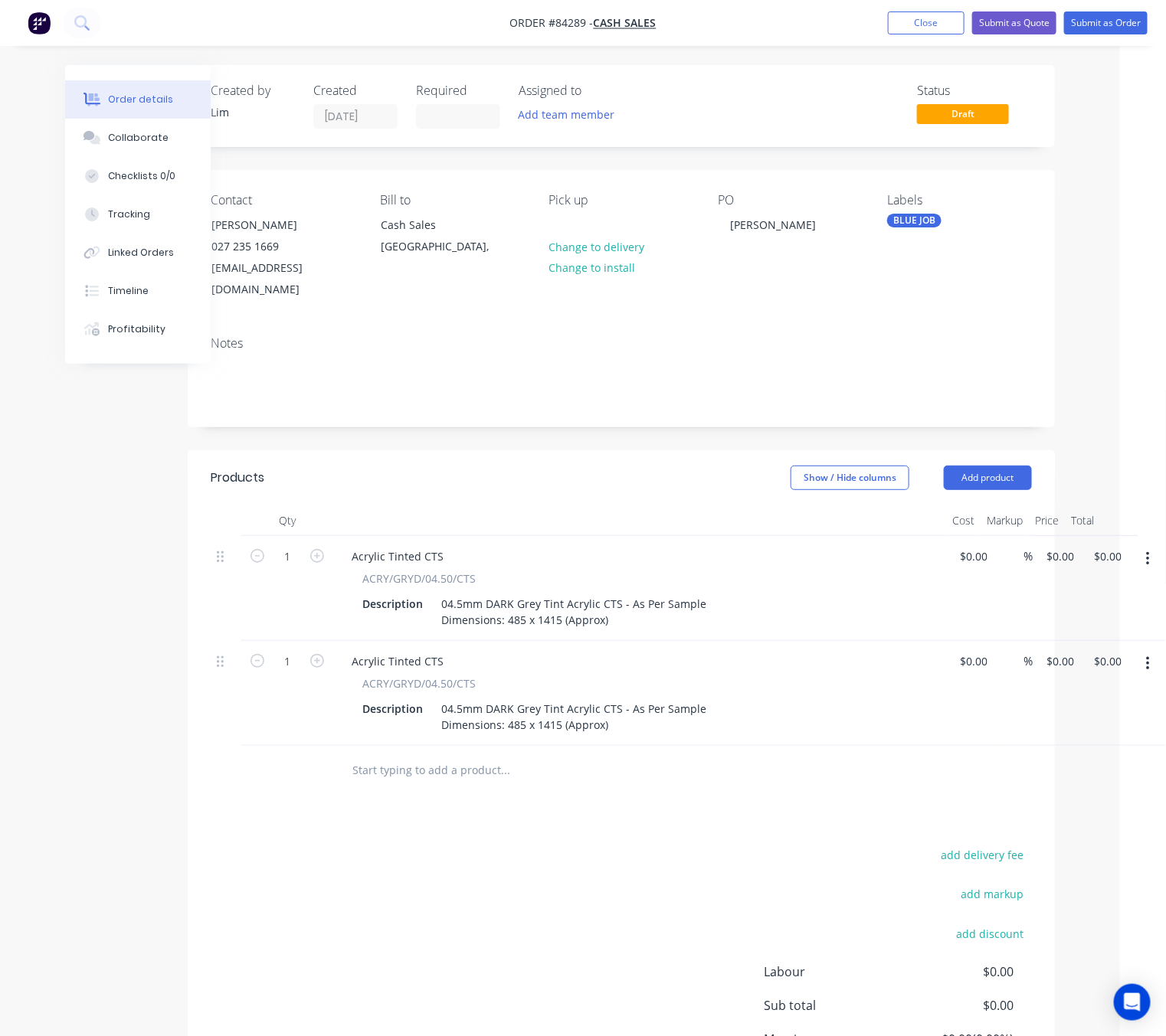
drag, startPoint x: 1152, startPoint y: 644, endPoint x: 1149, endPoint y: 653, distance: 9.5
click at [1152, 650] on button "button" at bounding box center [1147, 664] width 36 height 27
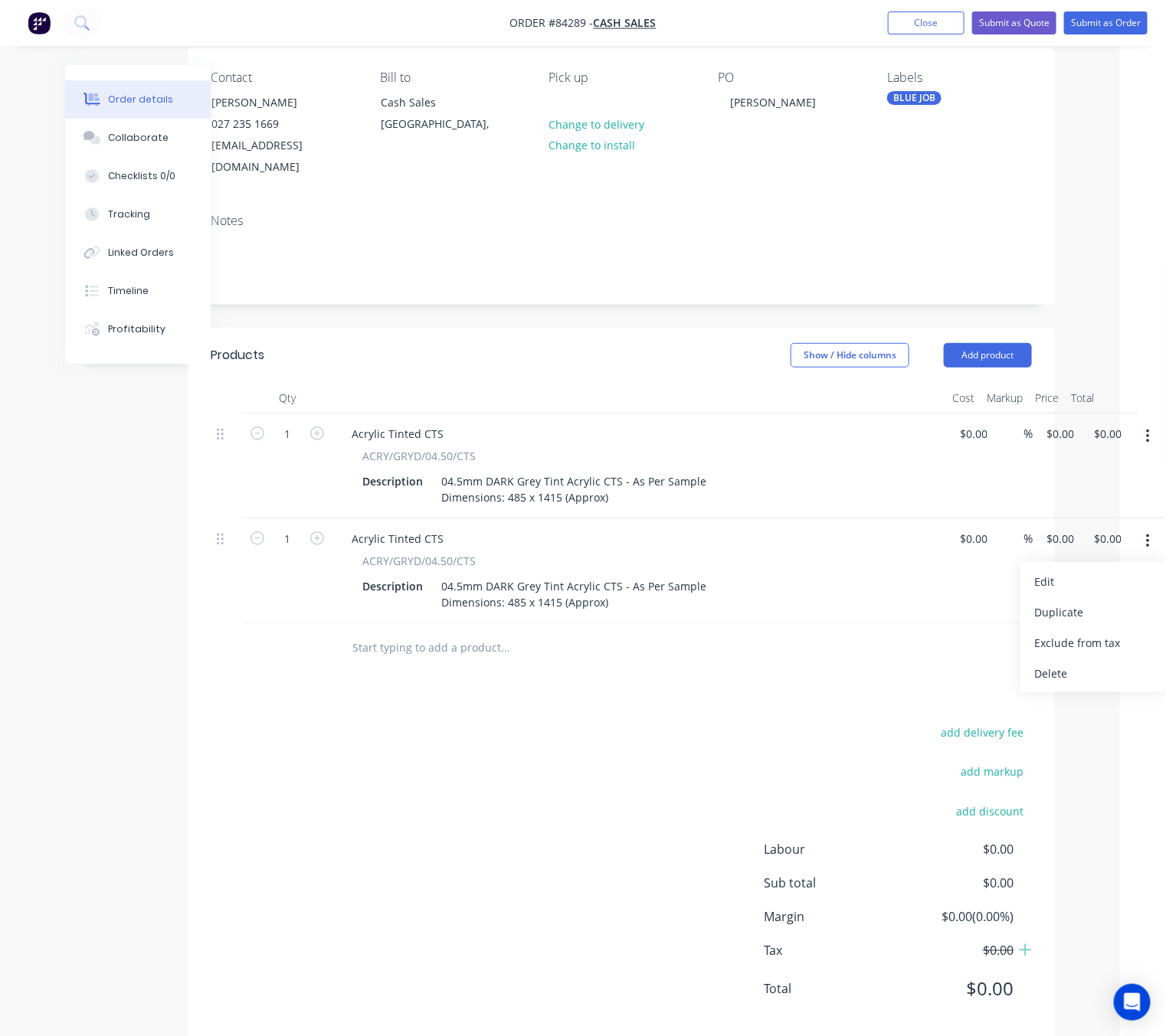
scroll to position [130, 46]
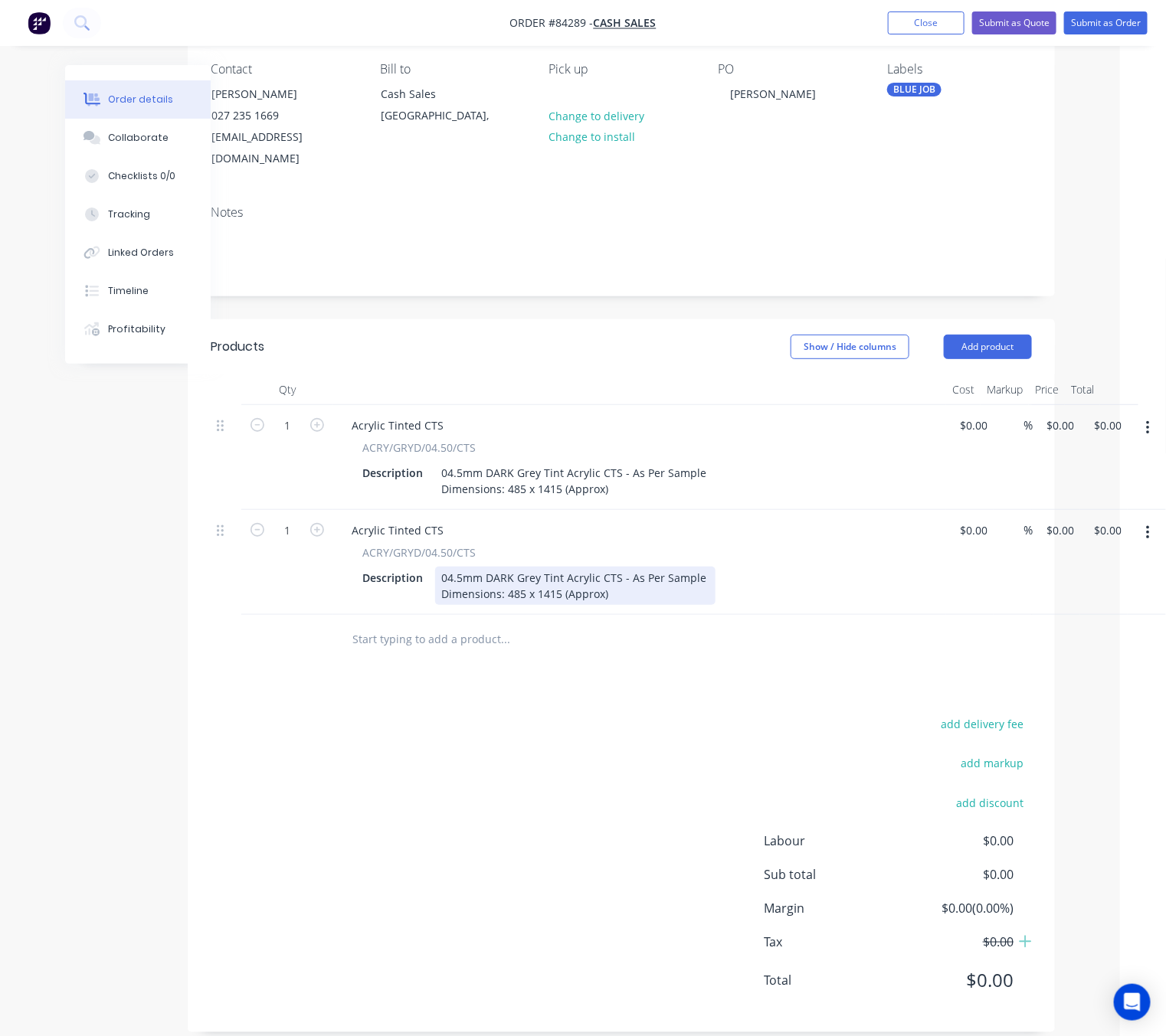
click at [695, 567] on div "04.5mm DARK Grey Tint Acrylic CTS - As Per Sample Dimensions: 485 x 1415 (Appro…" at bounding box center [575, 586] width 281 height 38
drag, startPoint x: 555, startPoint y: 572, endPoint x: 536, endPoint y: 572, distance: 19.0
click at [536, 572] on div "04.5mm DARK Grey Tint Acrylic CTS - As Per Sample Triangles Dimensions: 485 x 1…" at bounding box center [600, 586] width 331 height 38
drag, startPoint x: 520, startPoint y: 575, endPoint x: 505, endPoint y: 574, distance: 15.0
click at [505, 574] on div "04.5mm DARK Grey Tint Acrylic CTS - As Per Sample Triangles Dimensions: 485 x 4…" at bounding box center [600, 586] width 331 height 38
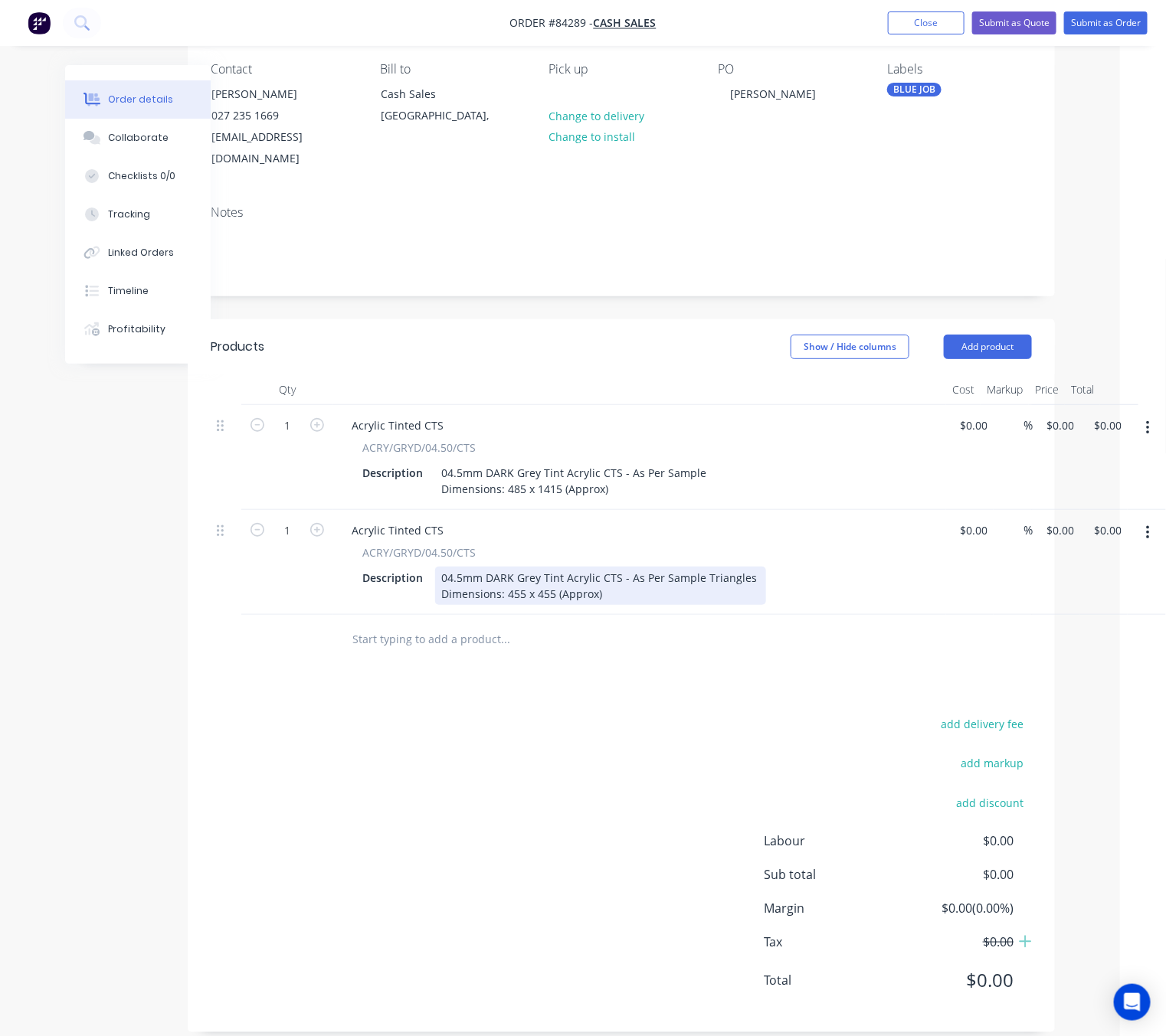
click at [632, 568] on div "04.5mm DARK Grey Tint Acrylic CTS - As Per Sample Triangles Dimensions: 455 x 4…" at bounding box center [600, 586] width 331 height 38
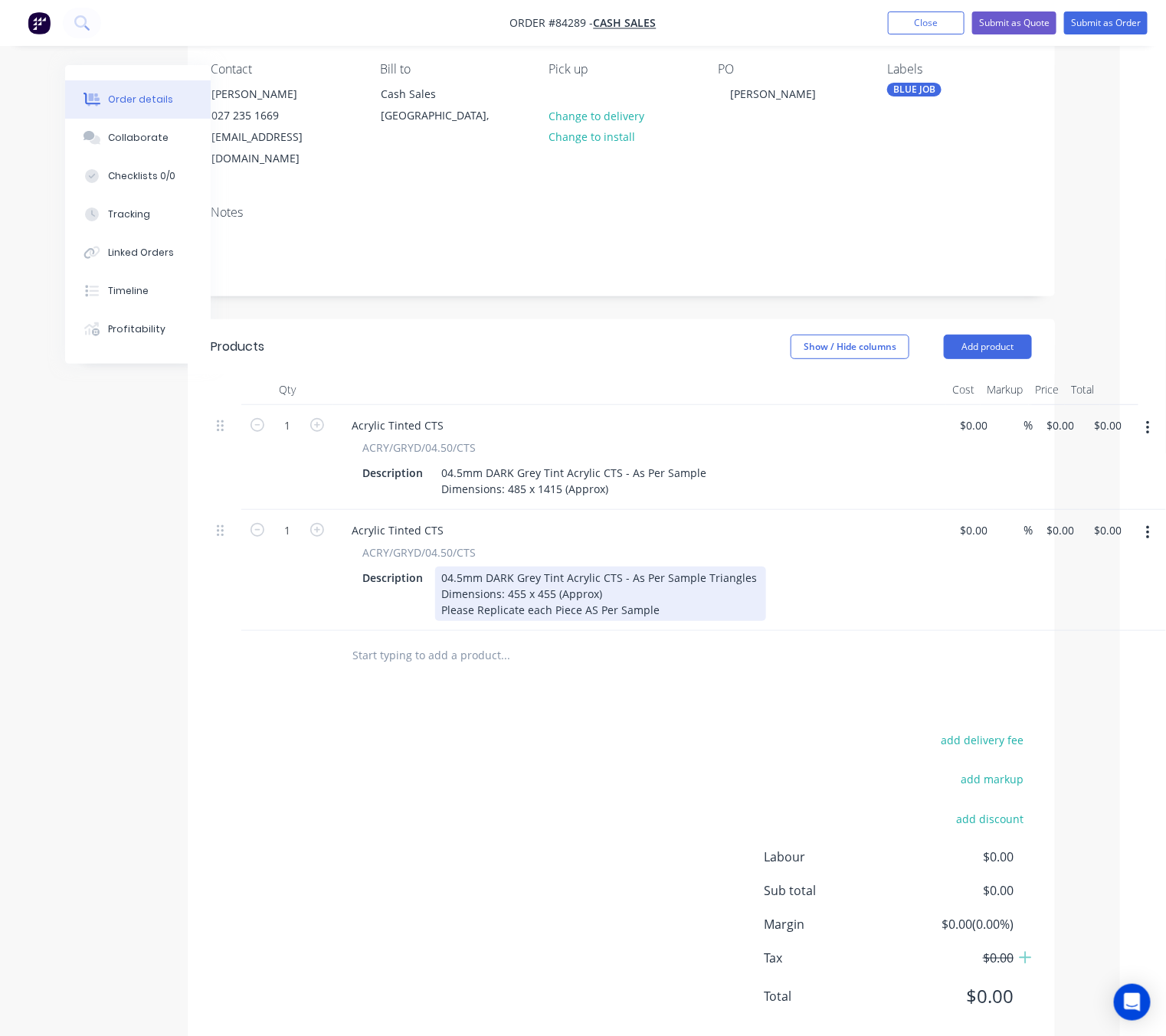
click at [589, 588] on div "04.5mm DARK Grey Tint Acrylic CTS - As Per Sample Triangles Dimensions: 455 x 4…" at bounding box center [600, 594] width 331 height 54
click at [615, 584] on div "04.5mm DARK Grey Tint Acrylic CTS - As Per Sample Triangles Dimensions: 455 x 4…" at bounding box center [600, 594] width 331 height 54
click at [721, 587] on div "04.5mm DARK Grey Tint Acrylic CTS - As Per Sample Triangles Dimensions: 455 x 4…" at bounding box center [600, 594] width 331 height 54
click at [763, 588] on div "04.5mm DARK Grey Tint Acrylic CTS - As Per Sample Triangles Dimensions: 455 x 4…" at bounding box center [610, 594] width 351 height 54
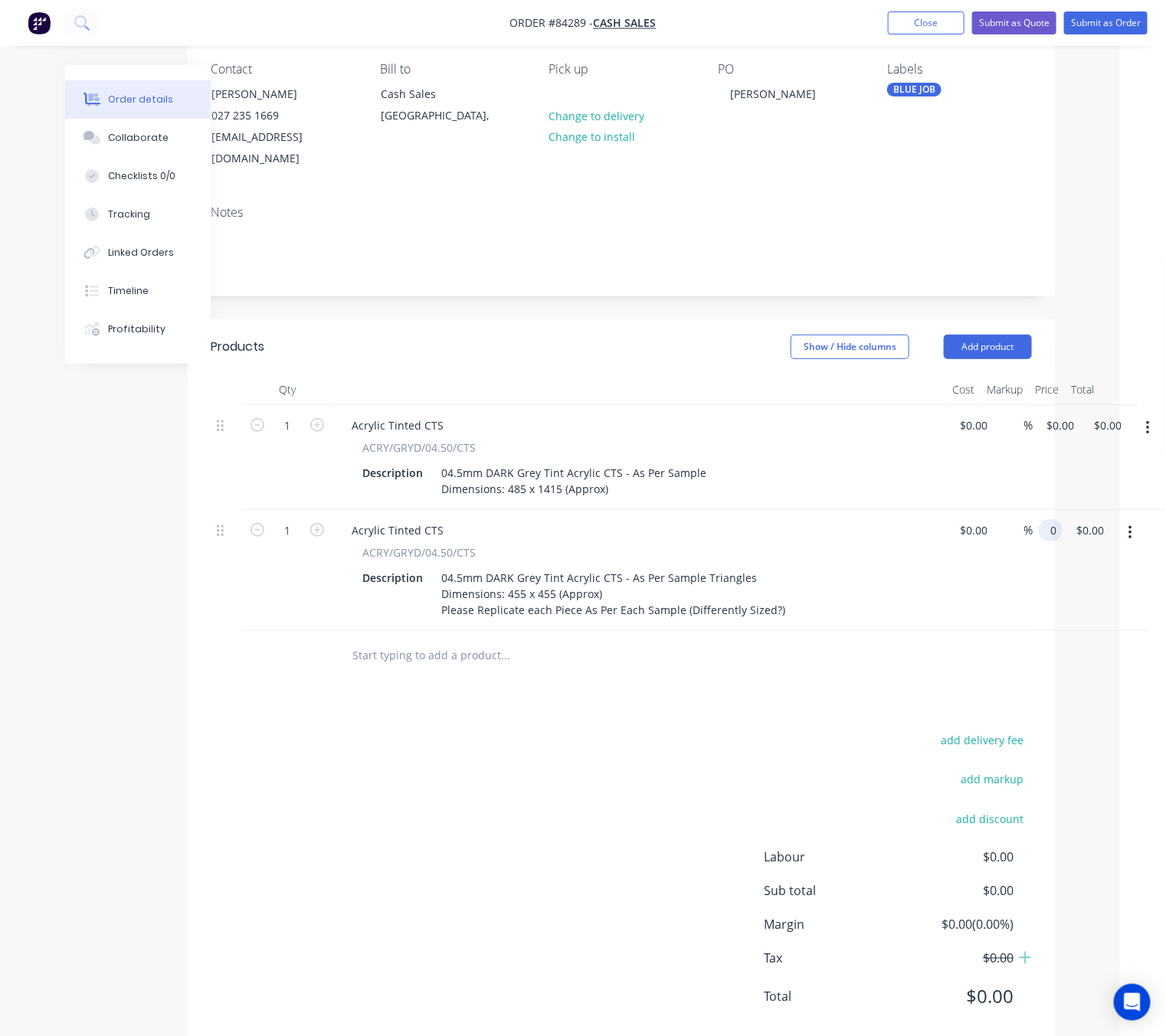
click at [1032, 510] on div "1 Acrylic Tinted CTS ACRY/GRYD/04.50/CTS Description 04.5mm DARK Grey Tint Acry…" at bounding box center [621, 570] width 822 height 121
type input "$55.43"
click at [641, 655] on div at bounding box center [609, 655] width 552 height 50
click at [1032, 407] on div "1 Acrylic Tinted CTS ACRY/GRYD/04.50/CTS Description 04.5mm DARK Grey Tint Acry…" at bounding box center [621, 457] width 822 height 105
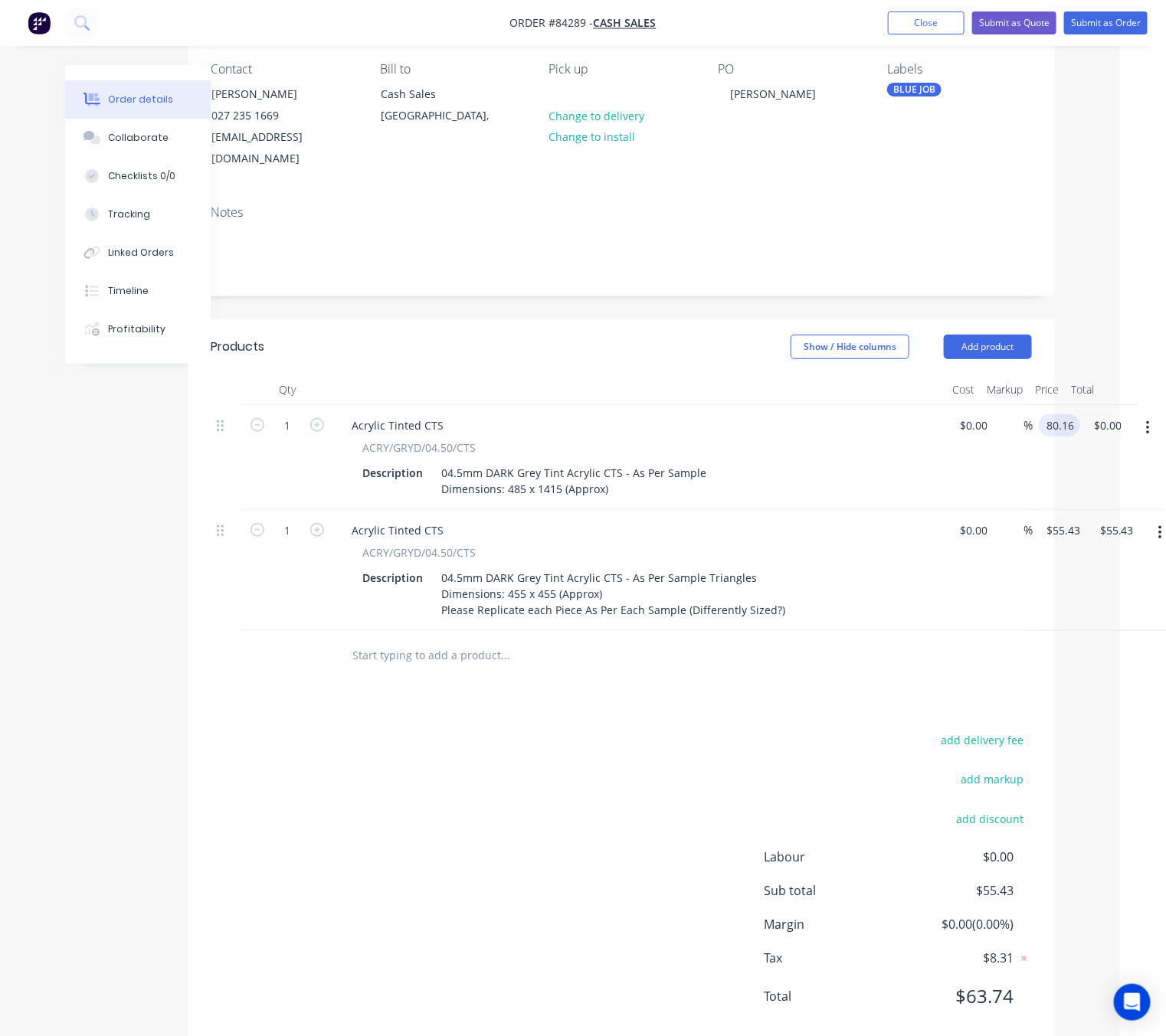
type input "$80.16"
click at [671, 753] on div "add delivery fee add markup add discount Labour $0.00 Sub total $55.43 Margin $…" at bounding box center [621, 877] width 822 height 295
click at [306, 519] on input "1" at bounding box center [287, 530] width 40 height 23
drag, startPoint x: 316, startPoint y: 506, endPoint x: 418, endPoint y: 685, distance: 206.0
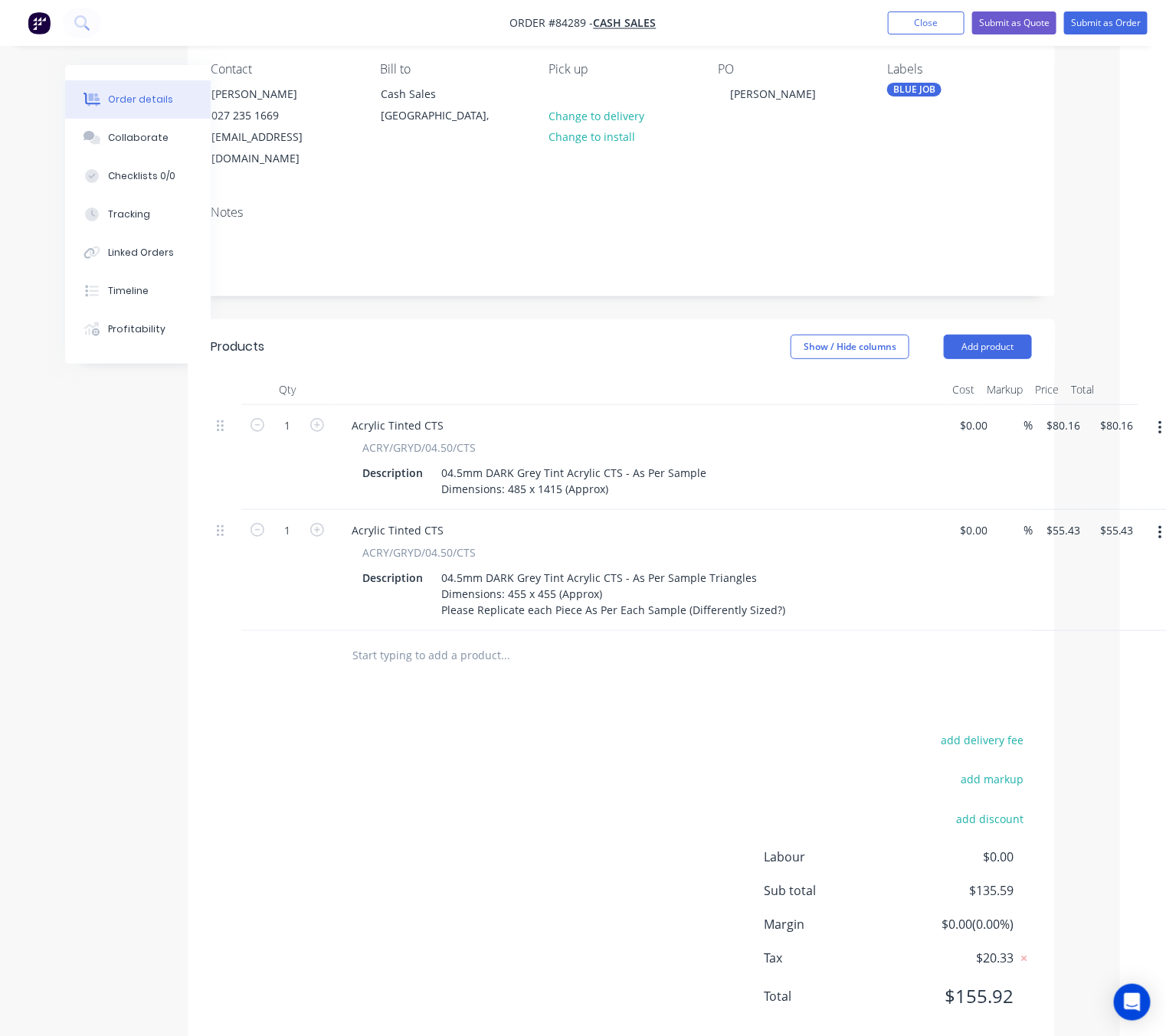
click at [317, 523] on icon "button" at bounding box center [317, 530] width 14 height 14
type input "2"
type input "$110.86"
click at [453, 768] on div "add delivery fee add markup add discount Labour $0.00 Sub total $191.02 Margin …" at bounding box center [621, 877] width 822 height 295
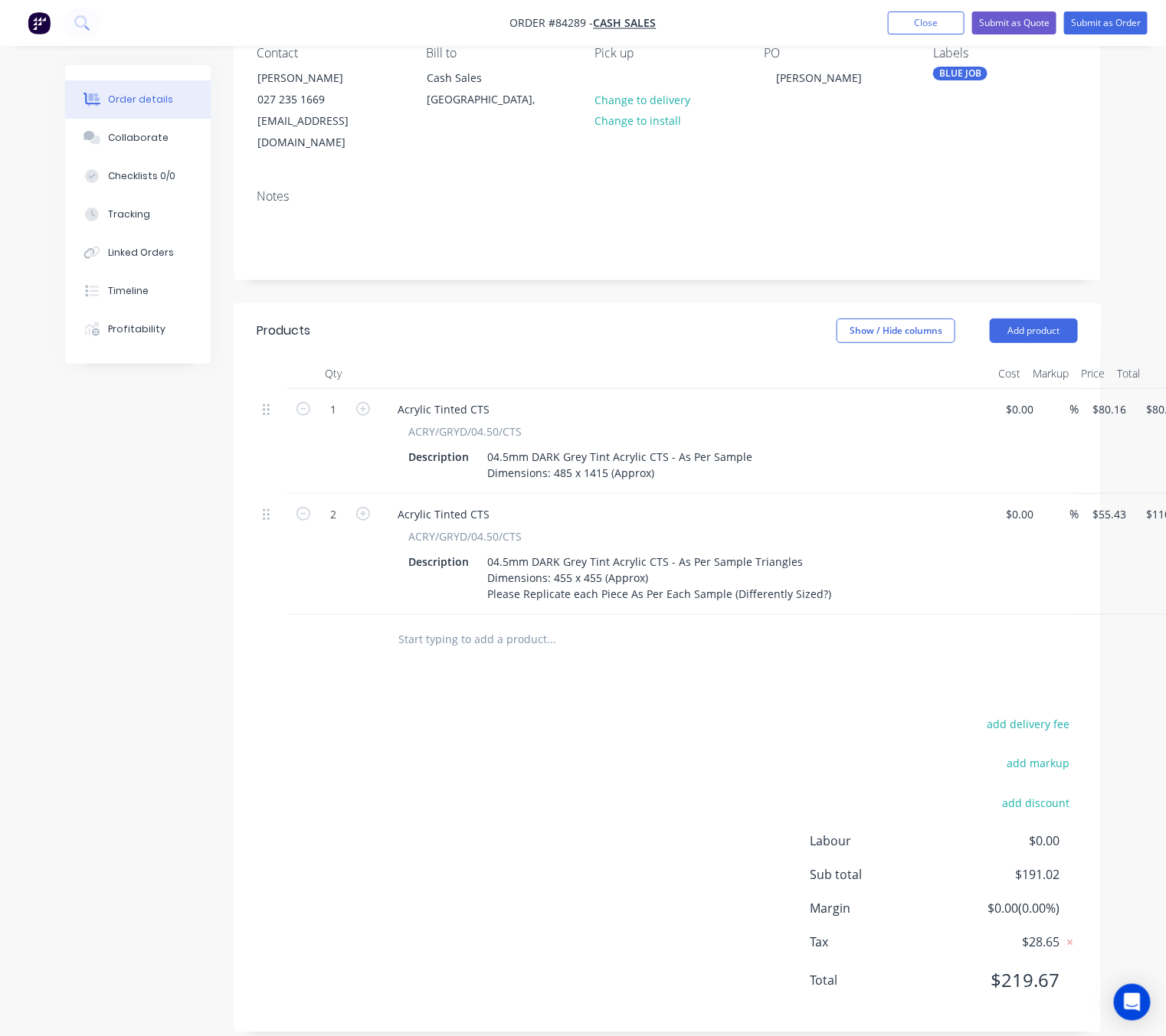
scroll to position [0, 0]
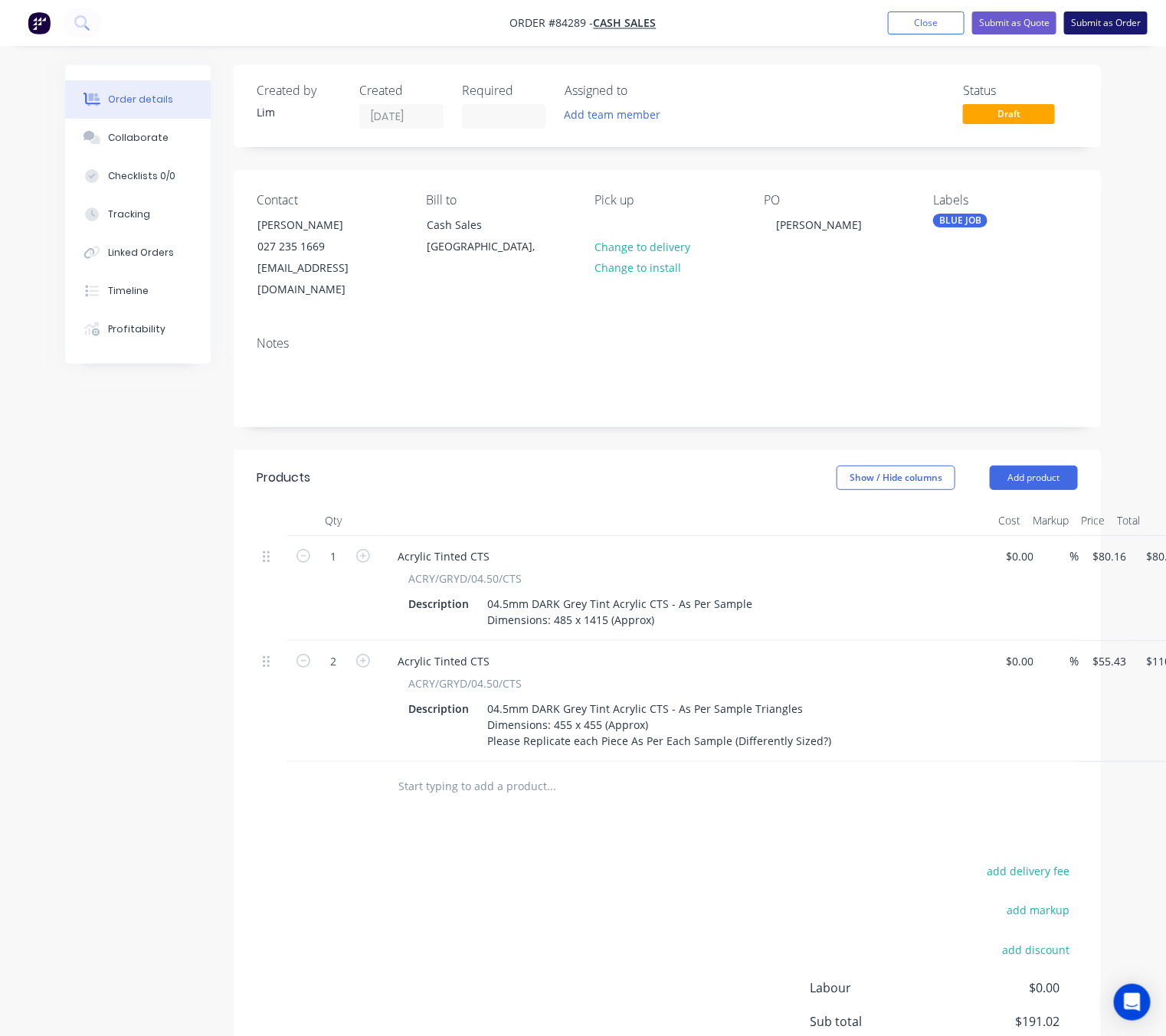
click at [1103, 23] on button "Submit as Order" at bounding box center [1105, 23] width 83 height 23
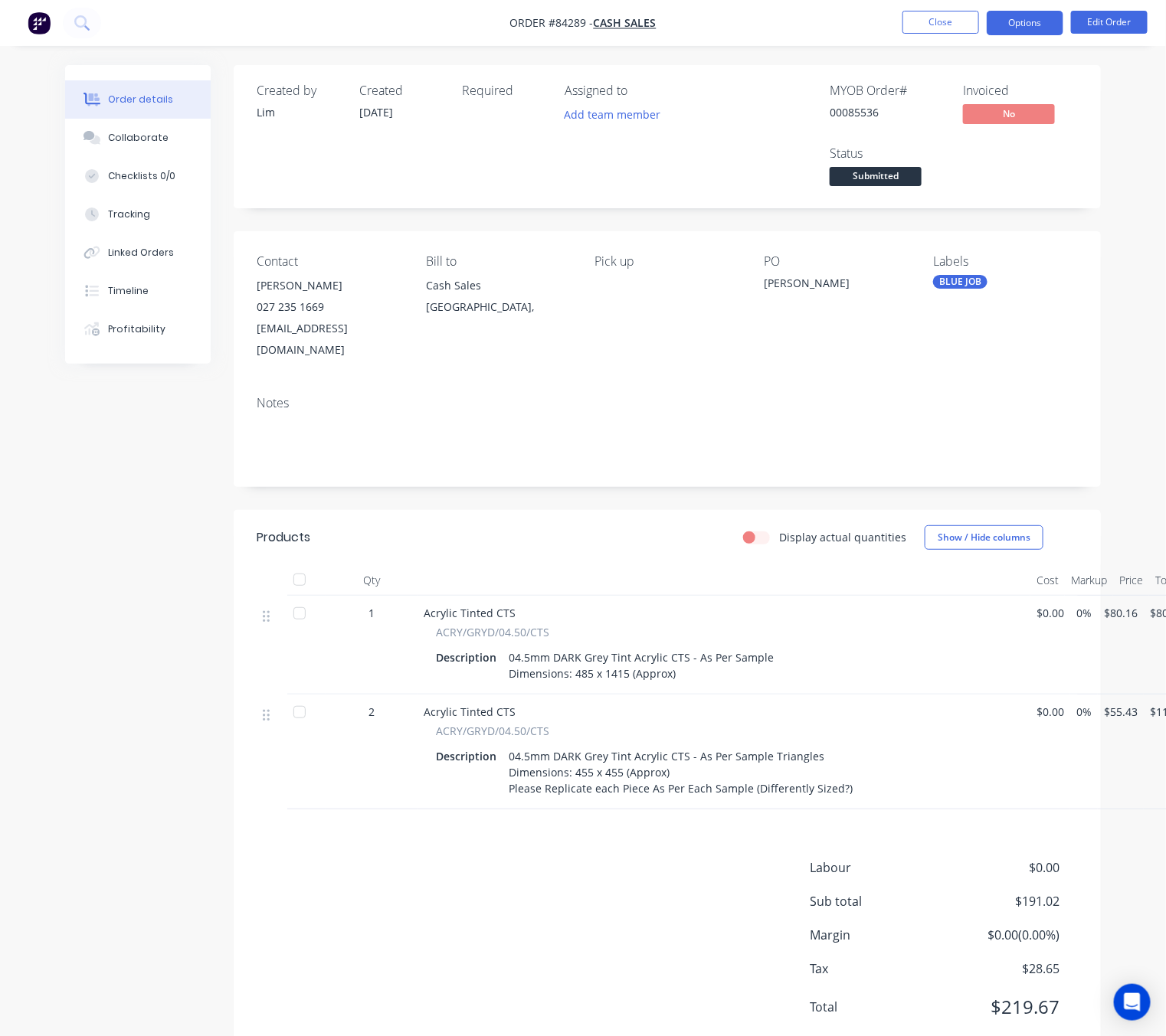
click at [1012, 26] on button "Options" at bounding box center [1025, 23] width 77 height 25
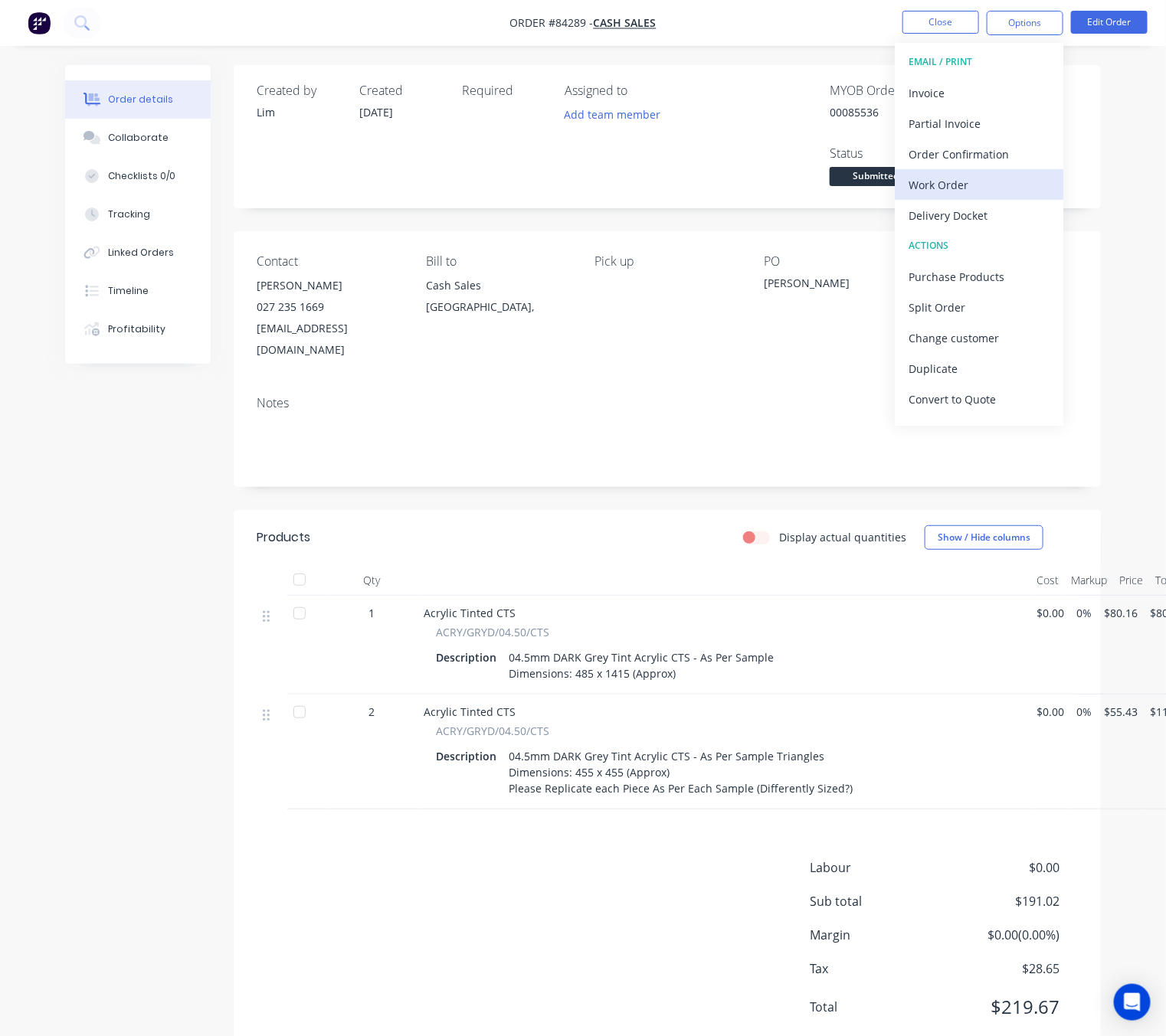
click at [1017, 178] on div "Work Order" at bounding box center [980, 184] width 141 height 23
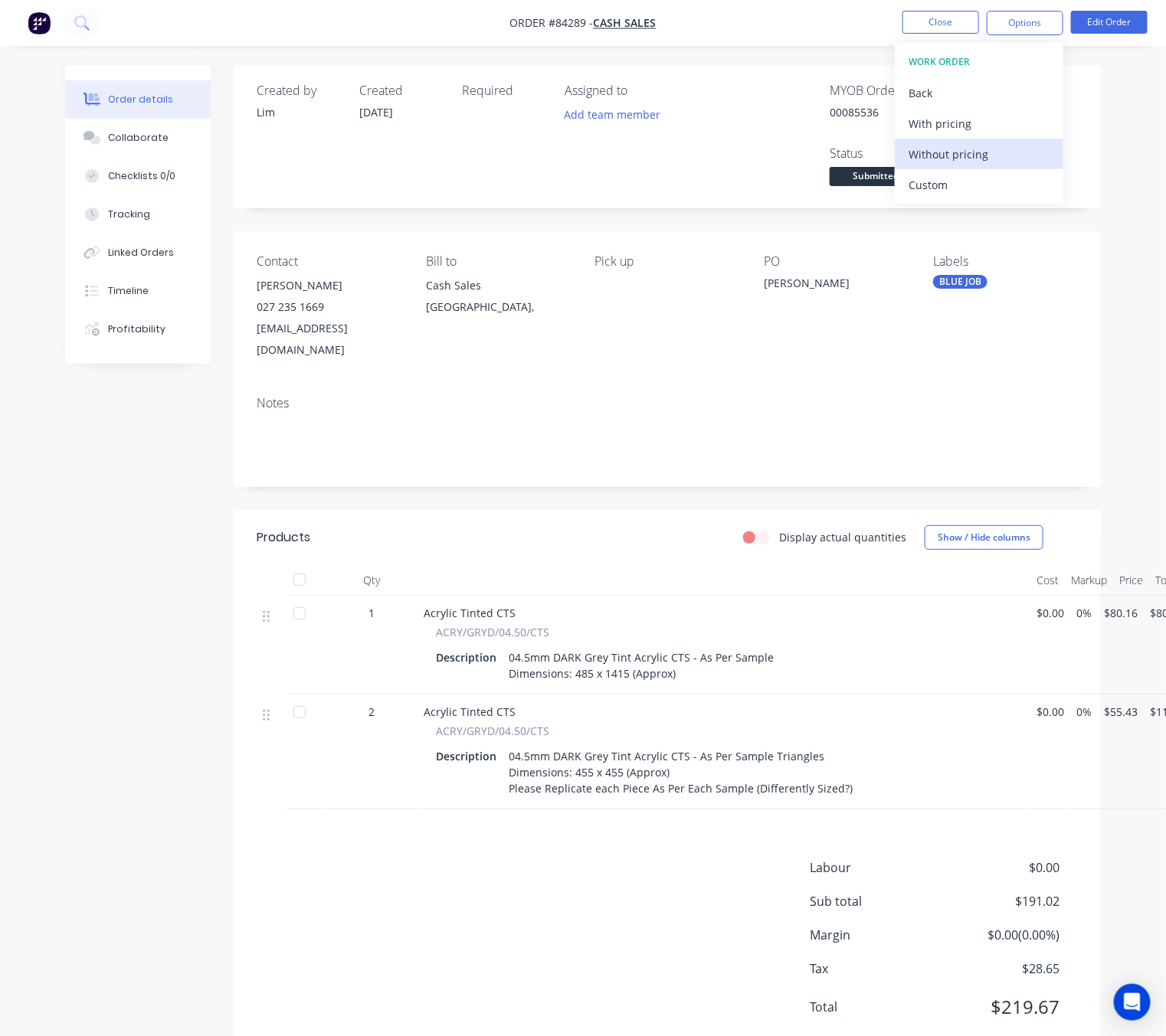
click at [971, 159] on div "Without pricing" at bounding box center [980, 154] width 141 height 23
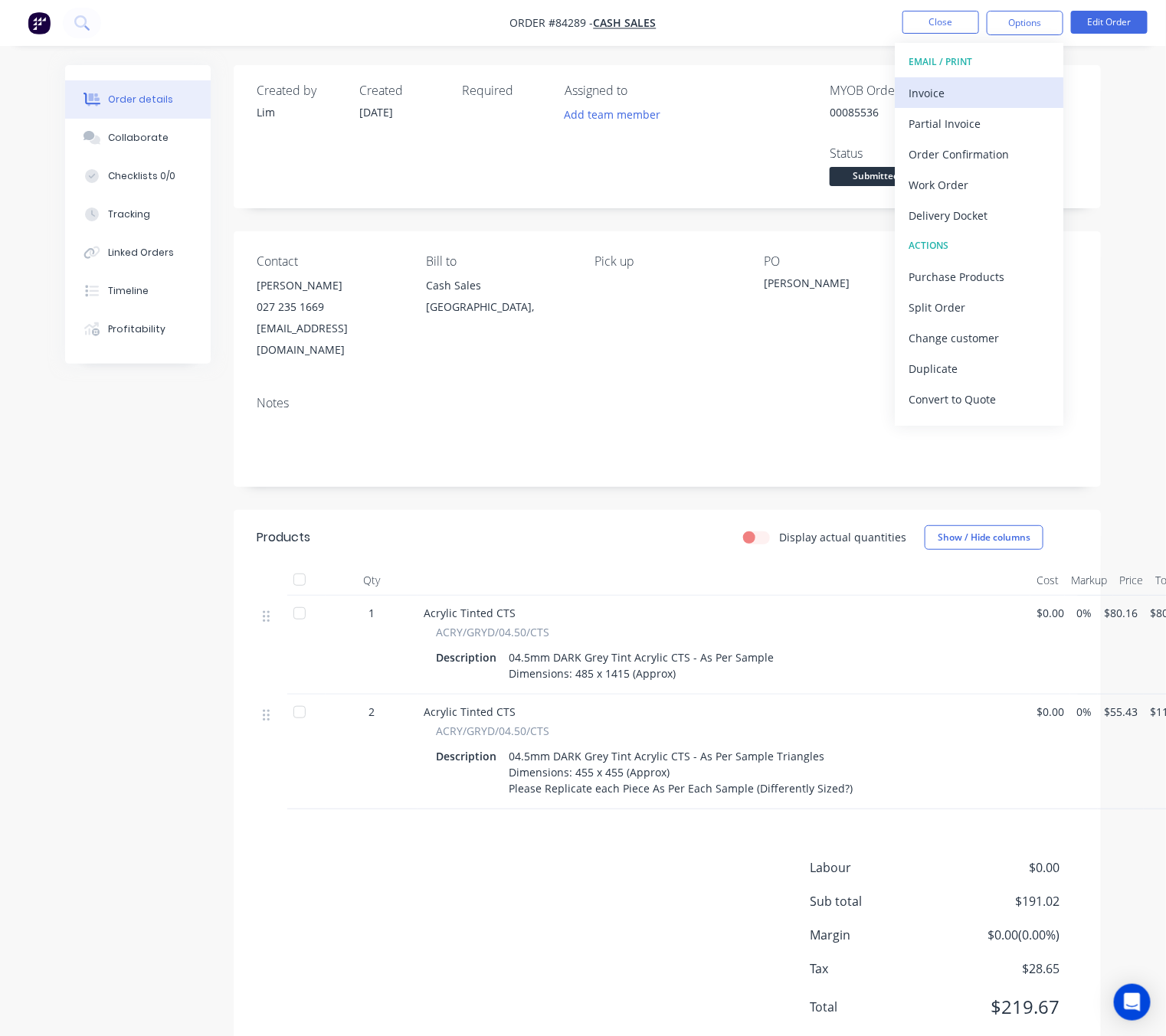
click at [936, 101] on button "Invoice" at bounding box center [980, 92] width 169 height 30
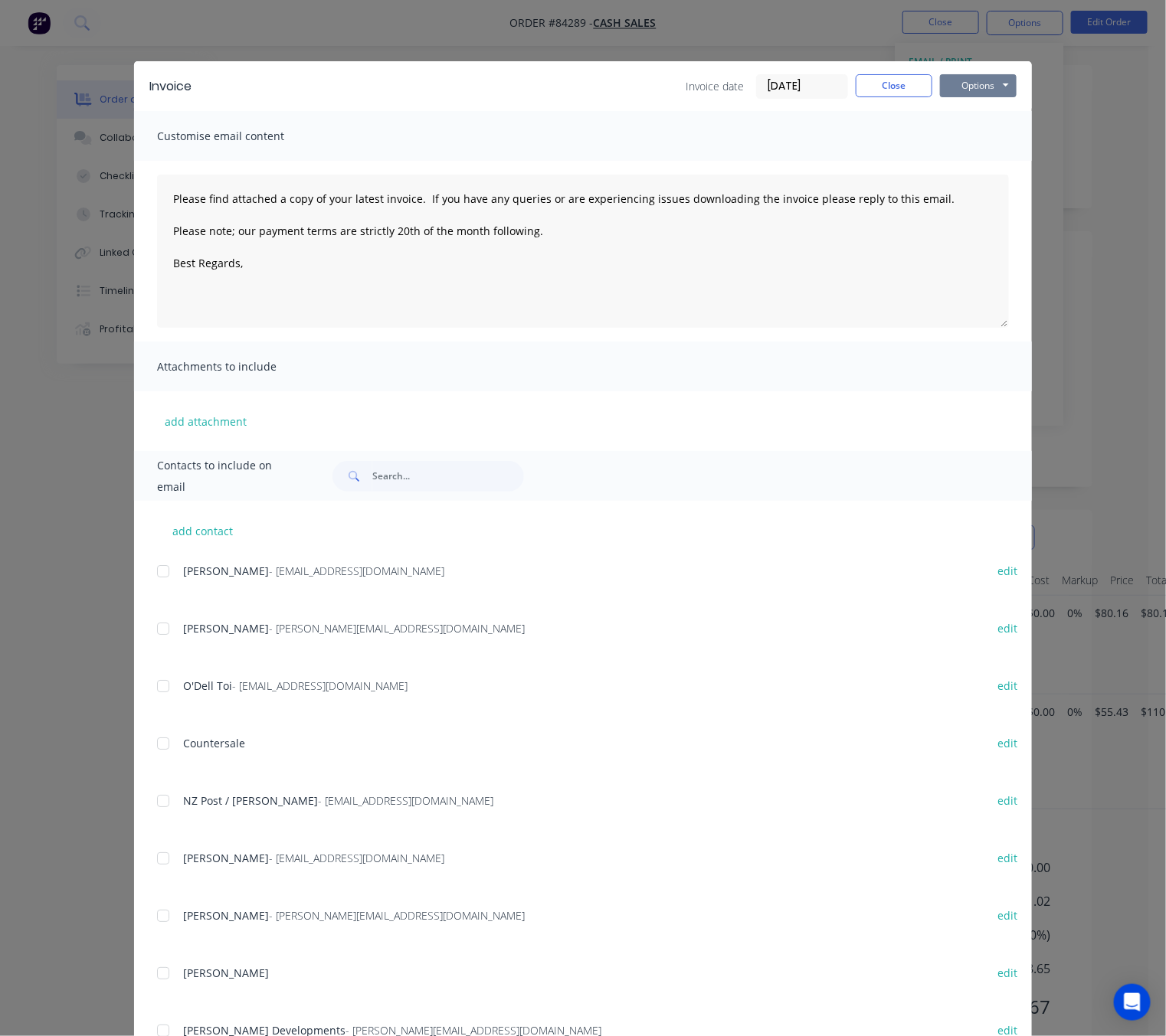
click at [975, 85] on button "Options" at bounding box center [979, 85] width 77 height 23
click at [985, 108] on button "Preview" at bounding box center [989, 113] width 98 height 26
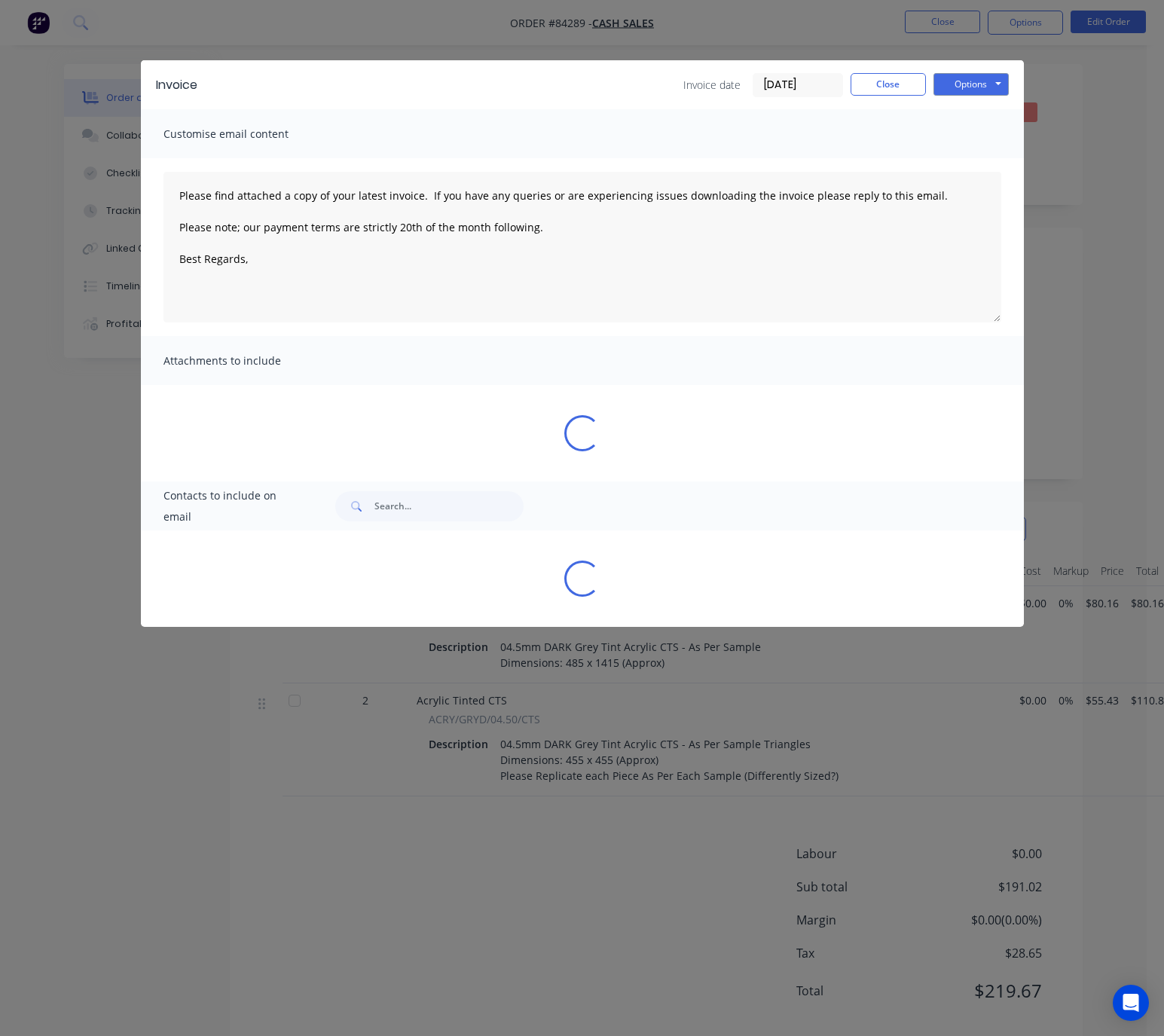
type textarea "Please find attached a copy of your latest invoice. If you have any queries or …"
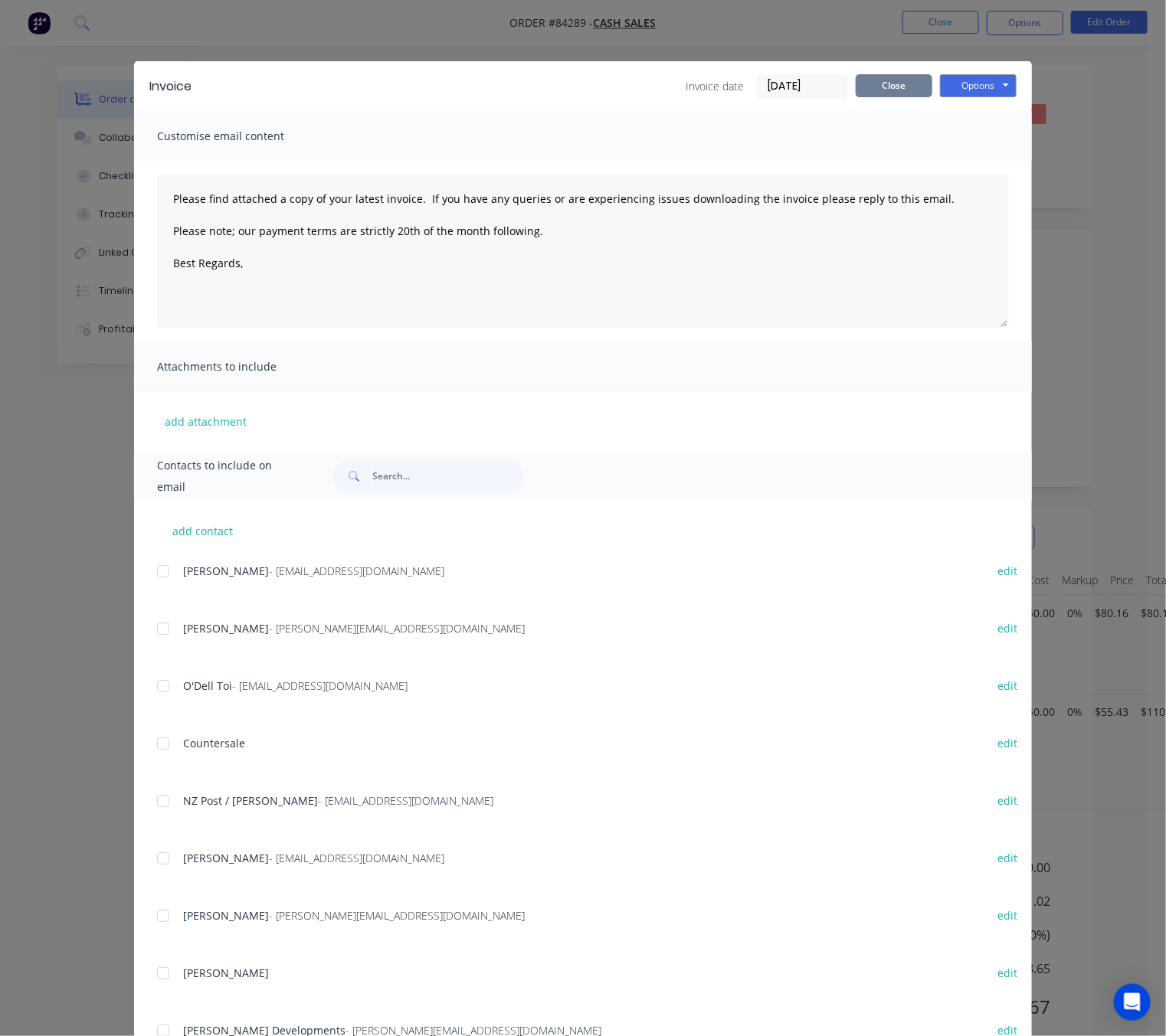
click at [881, 85] on button "Close" at bounding box center [894, 85] width 77 height 23
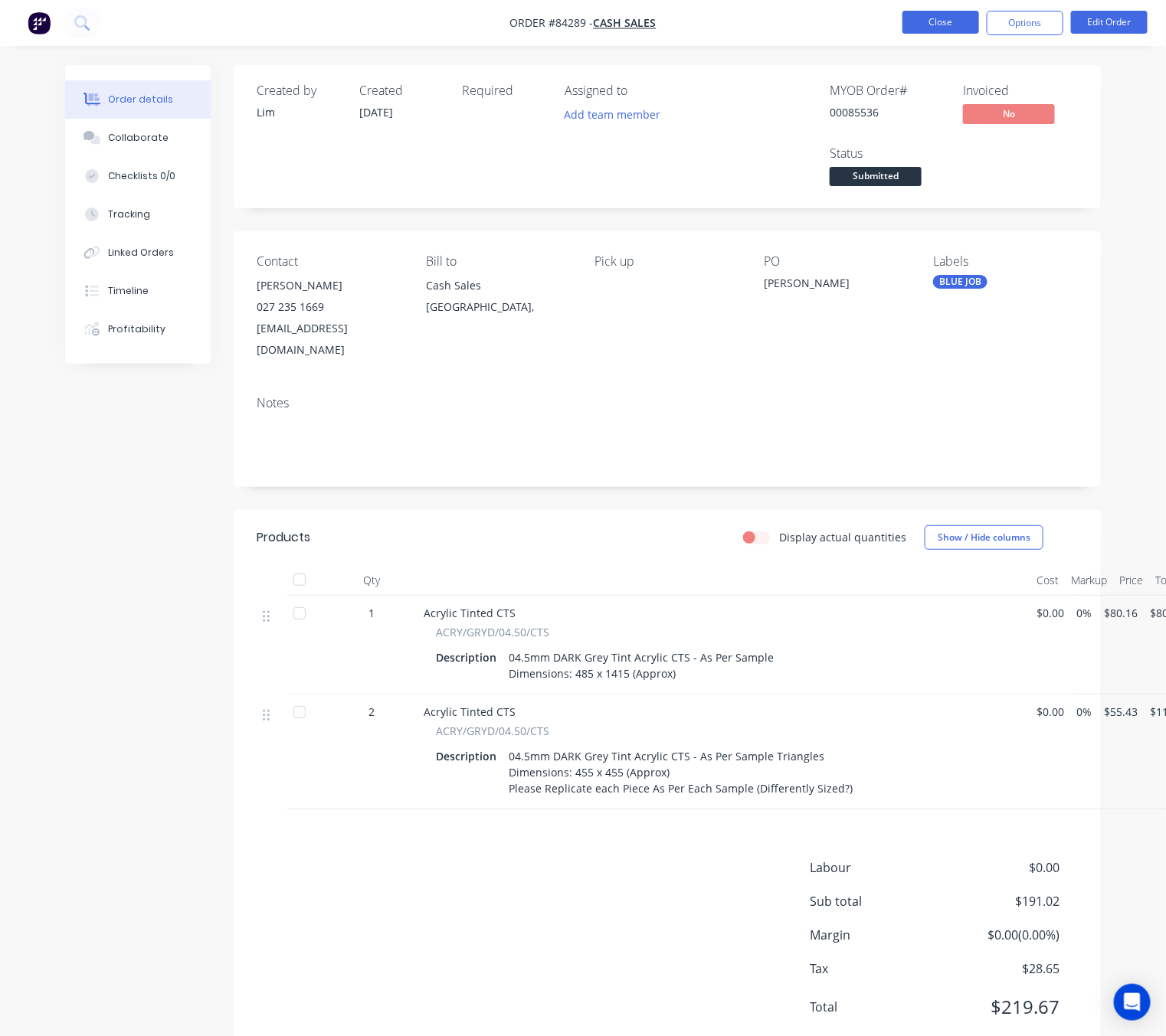
click at [936, 20] on button "Close" at bounding box center [940, 22] width 77 height 23
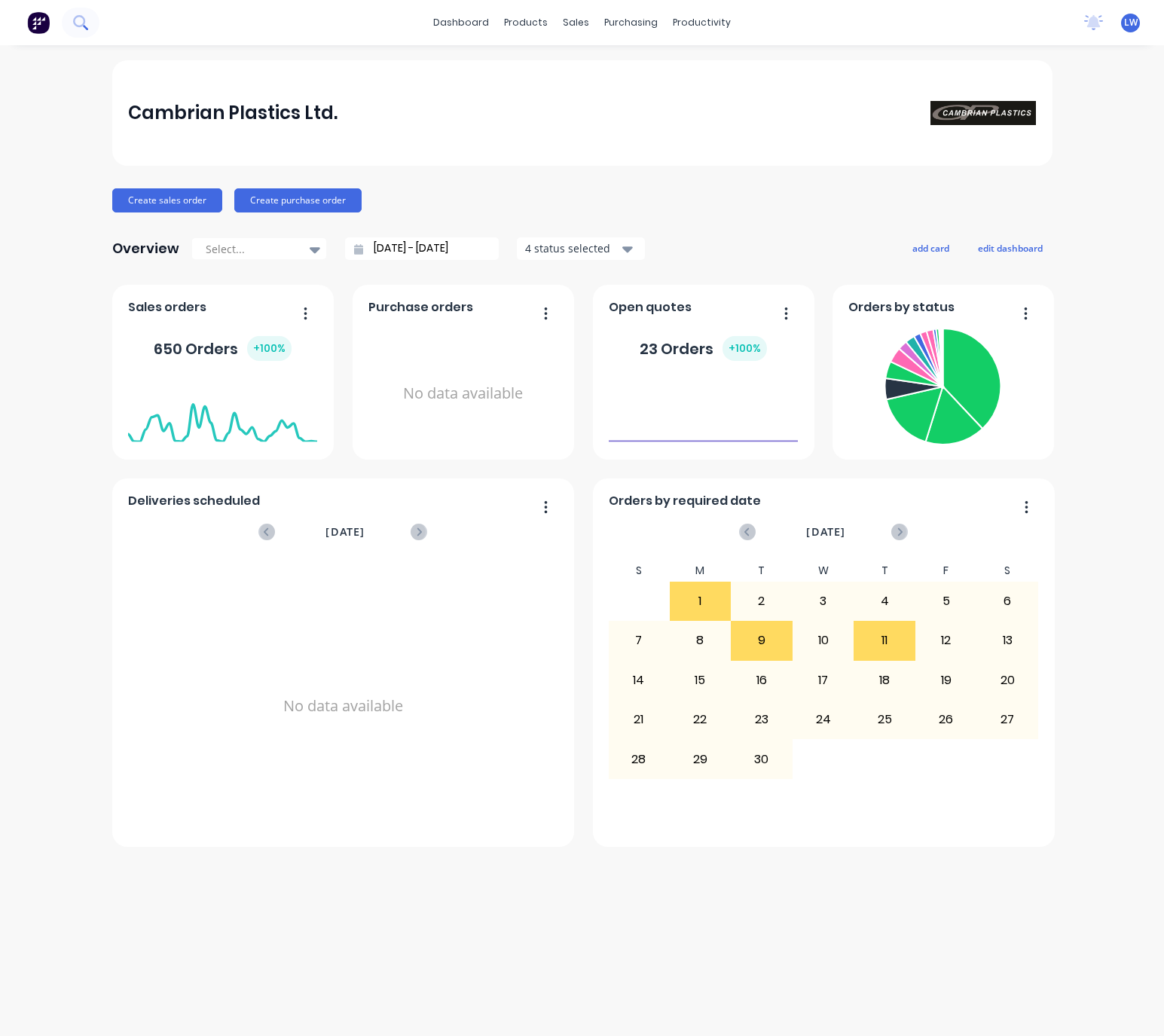
click at [88, 19] on button at bounding box center [80, 22] width 38 height 30
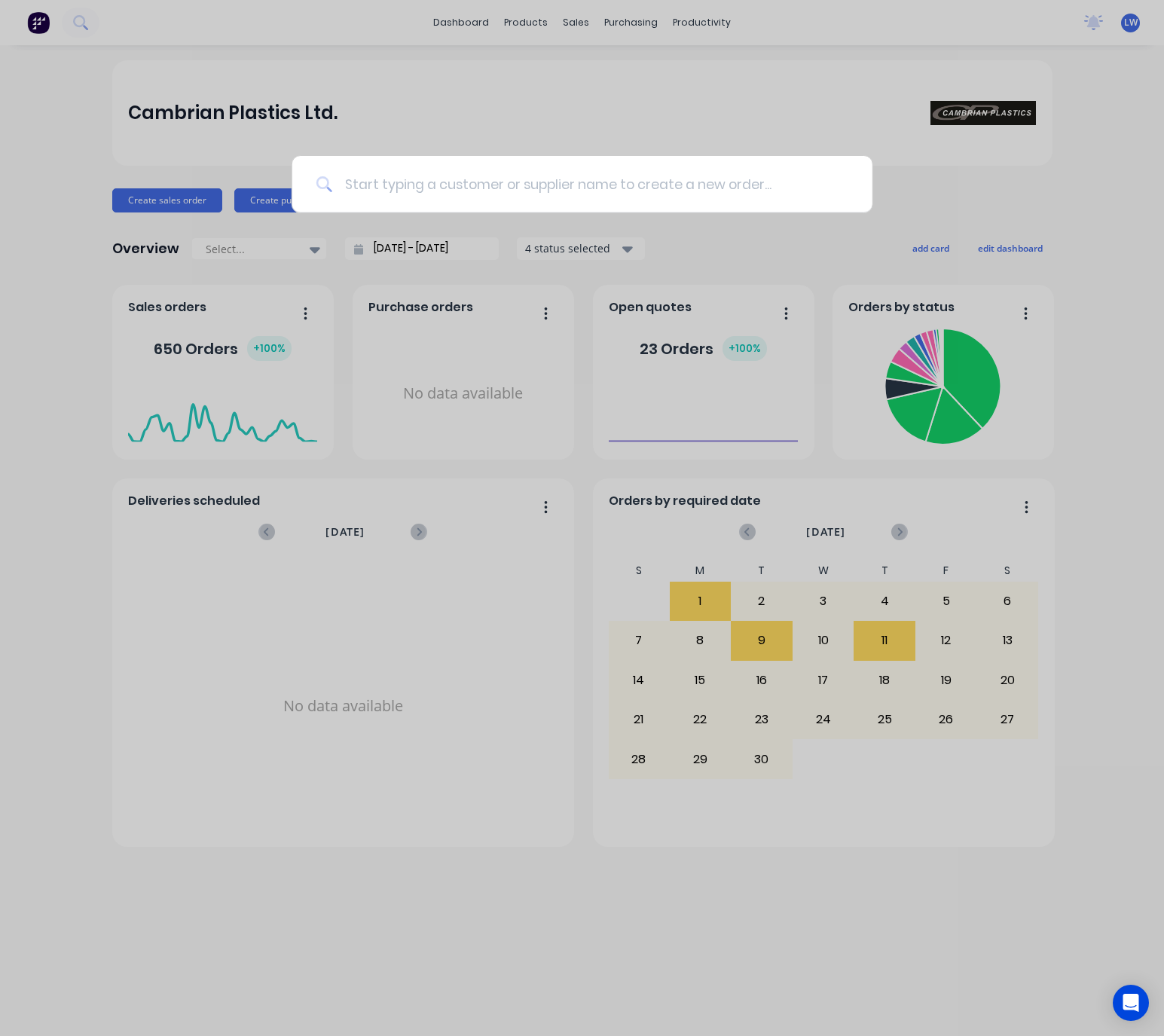
click at [486, 183] on input at bounding box center [590, 184] width 516 height 57
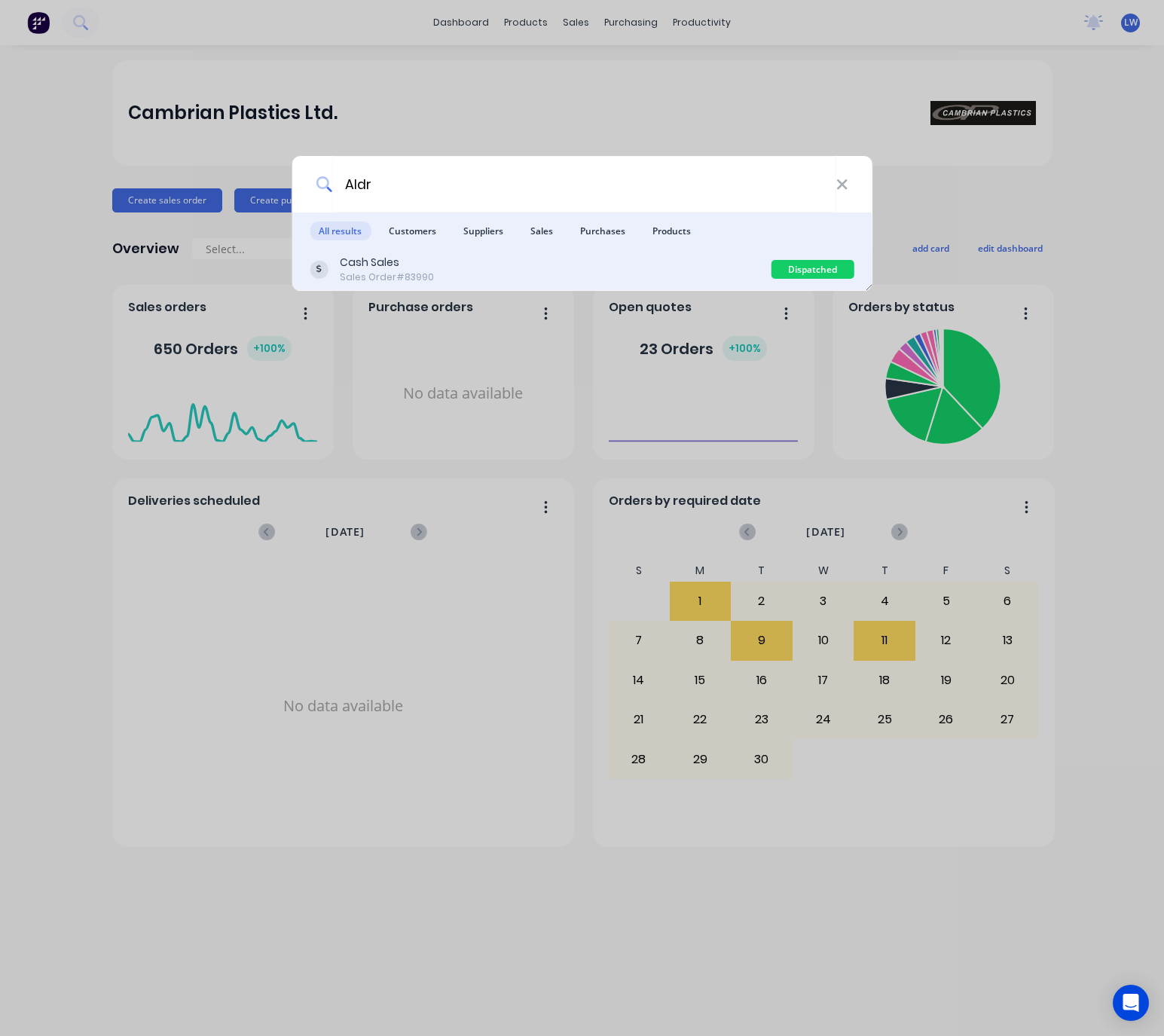
type input "Aldr"
click at [489, 266] on div "Cash Sales Sales Order #83990" at bounding box center [540, 269] width 461 height 29
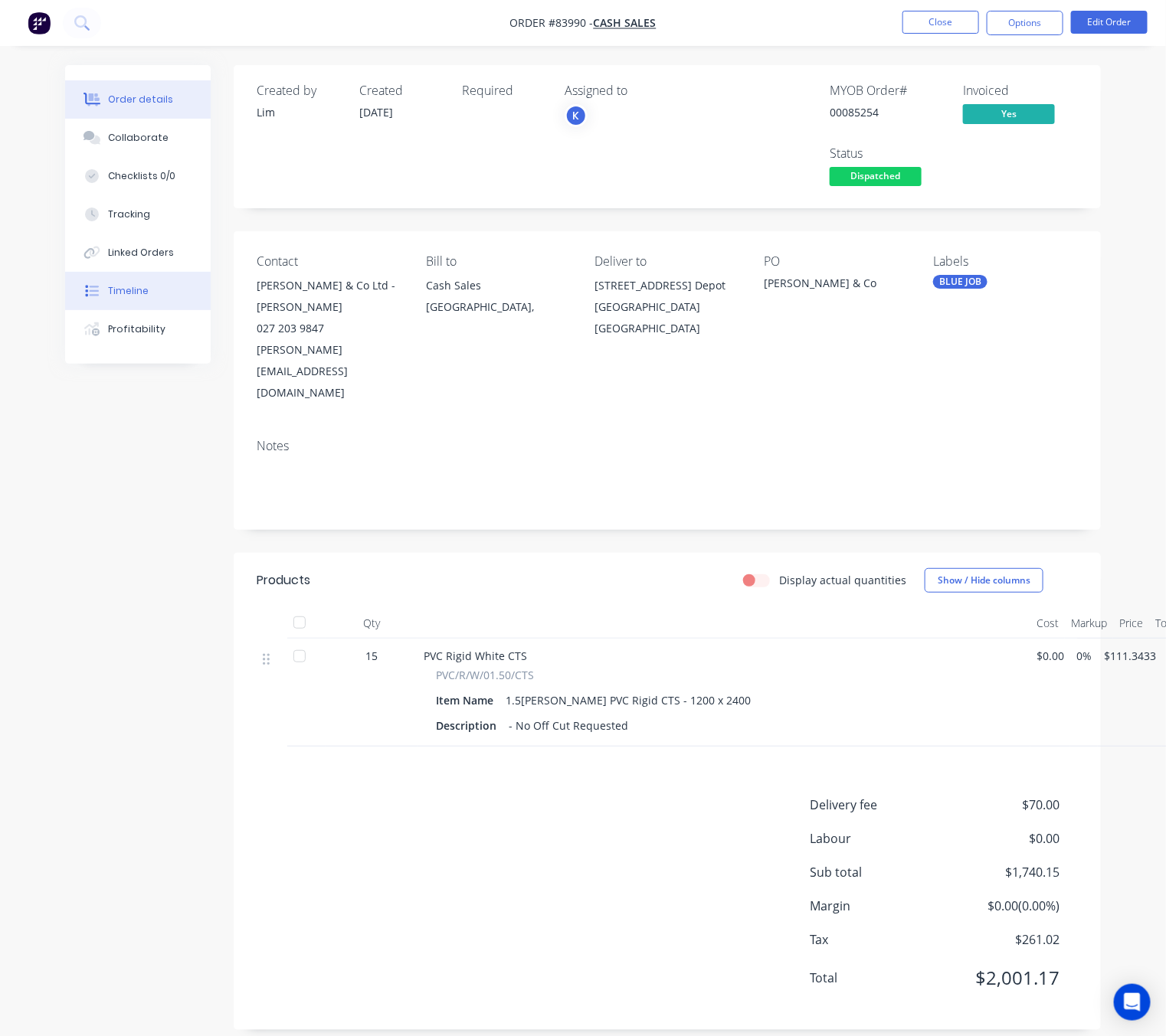
click at [180, 274] on button "Timeline" at bounding box center [137, 290] width 145 height 38
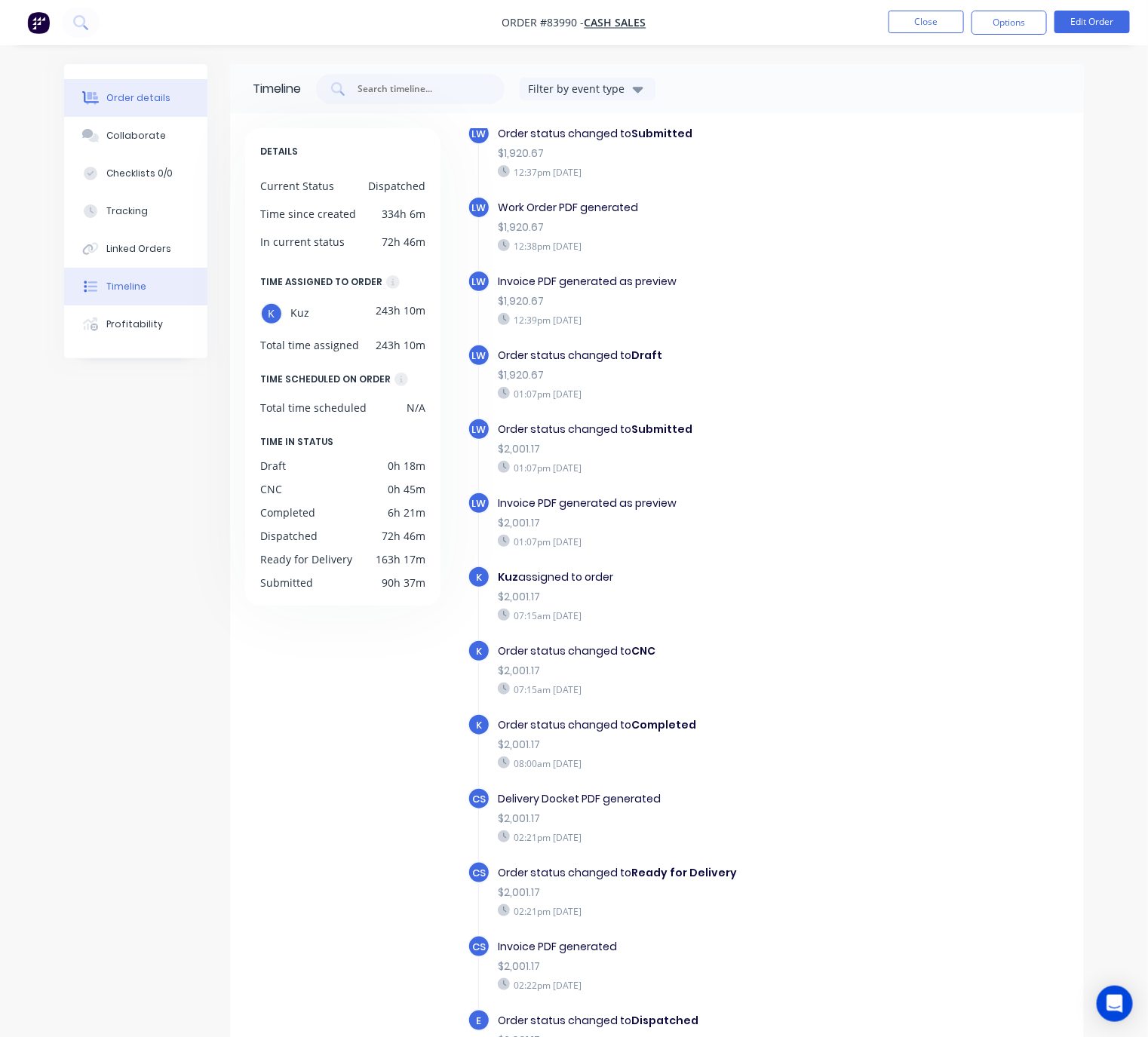
click at [119, 109] on button "Order details" at bounding box center [135, 98] width 143 height 38
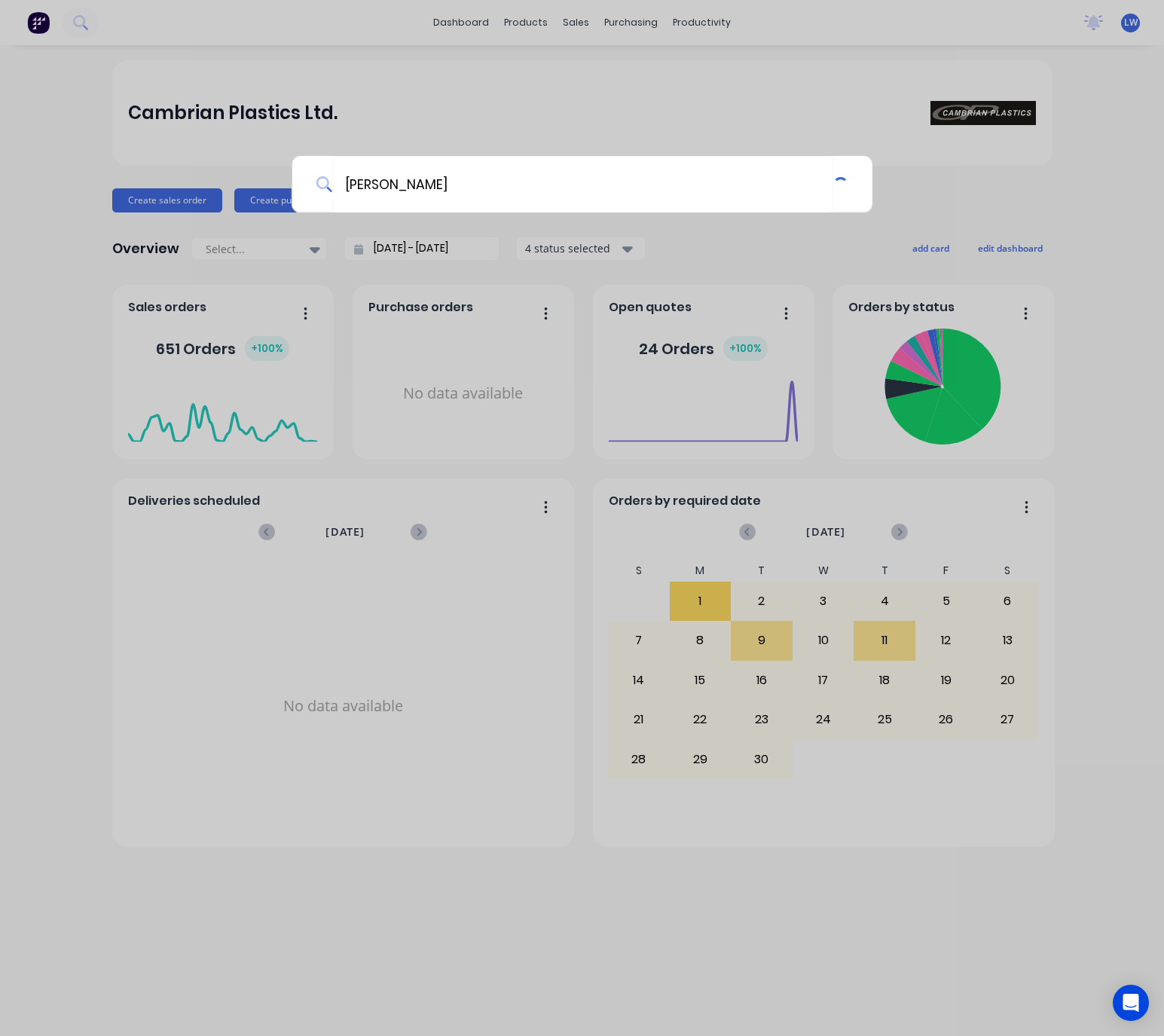
type input "J"
click at [420, 177] on input at bounding box center [590, 184] width 516 height 57
type input "[PERSON_NAME]"
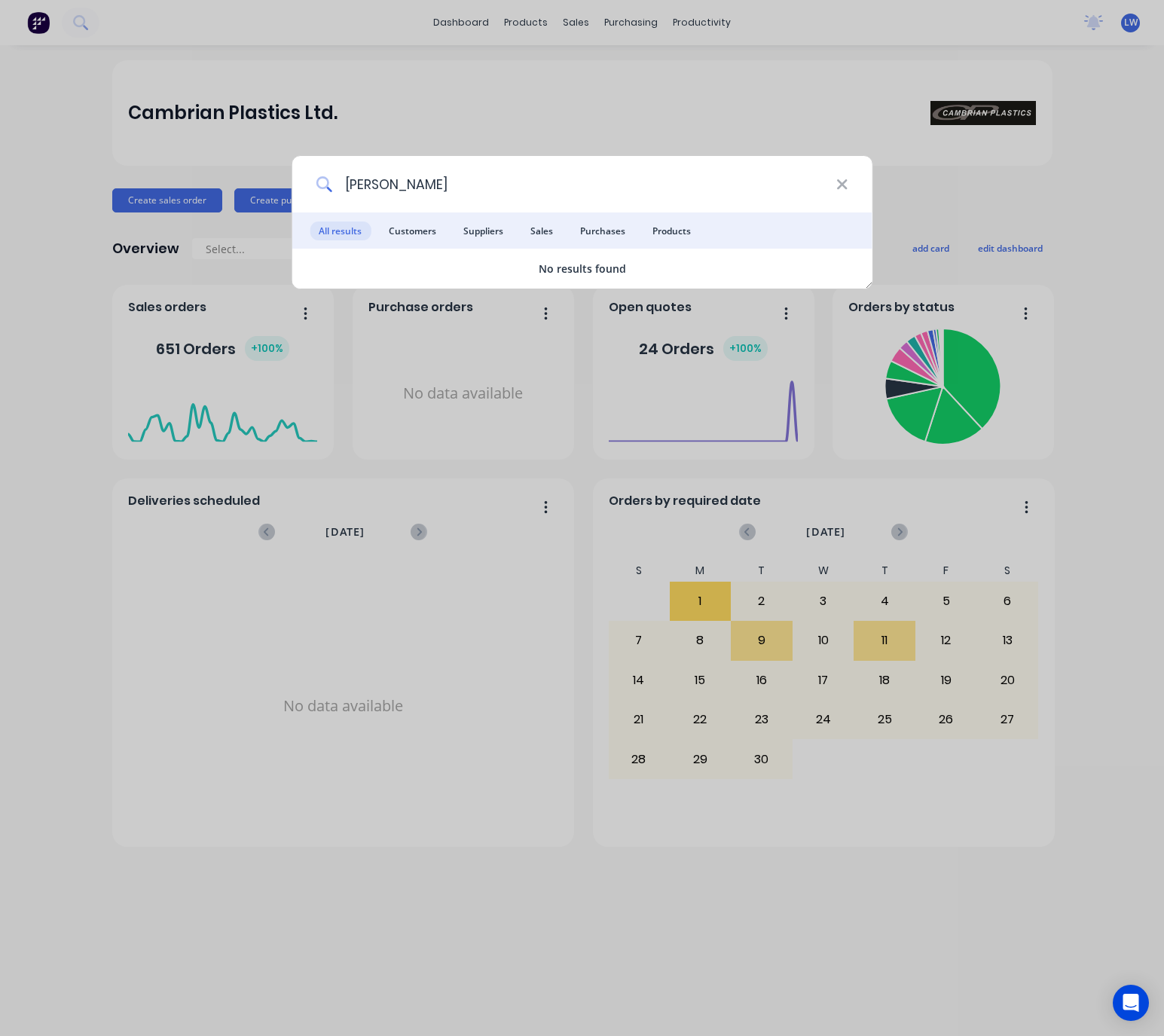
drag, startPoint x: 389, startPoint y: 190, endPoint x: 324, endPoint y: 183, distance: 65.4
click at [324, 183] on div "[PERSON_NAME]" at bounding box center [582, 184] width 581 height 57
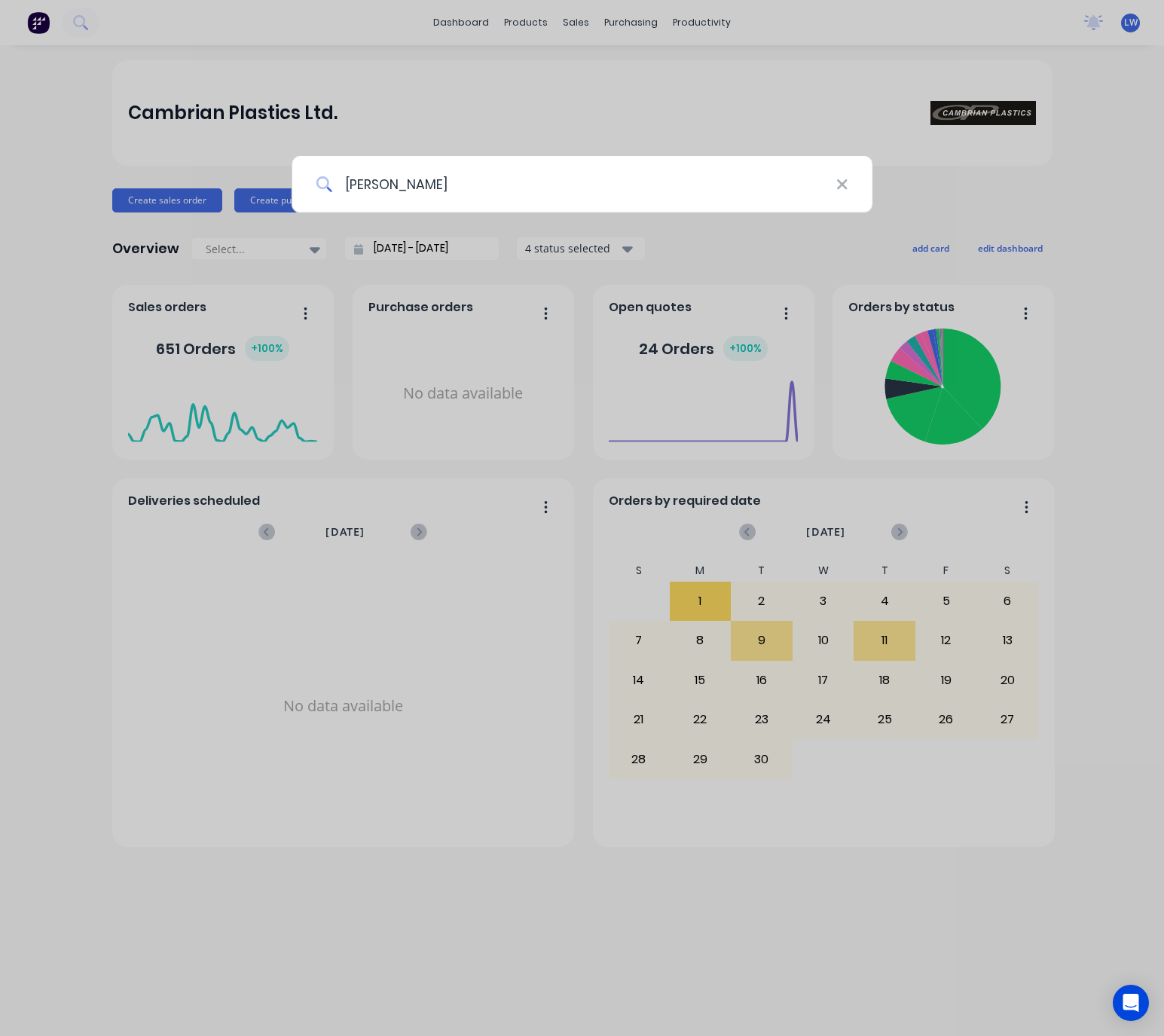
type input "[PERSON_NAME]"
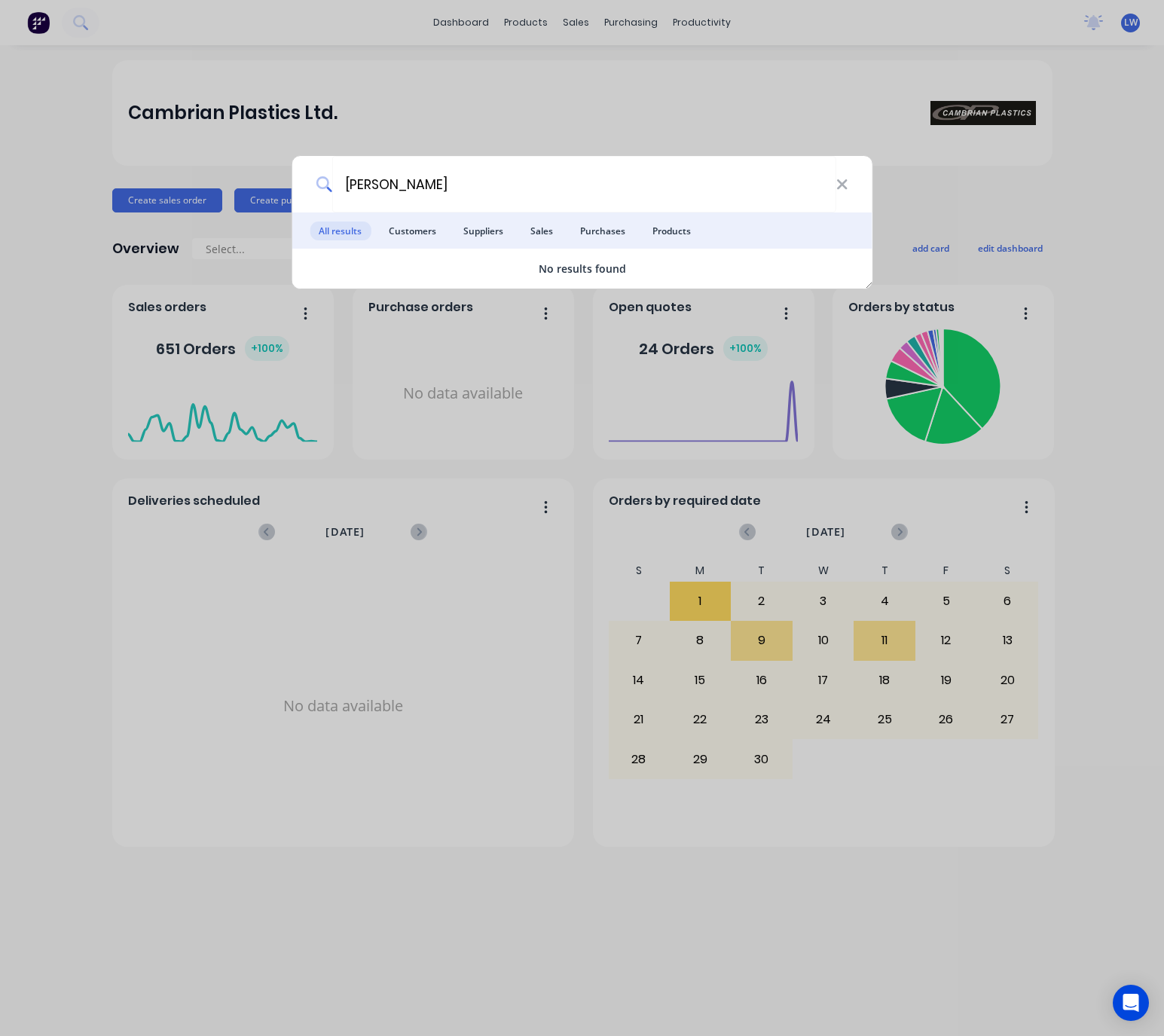
click at [232, 364] on div "[PERSON_NAME] All results Customers Suppliers Sales Purchases Products No resul…" at bounding box center [582, 518] width 1164 height 1036
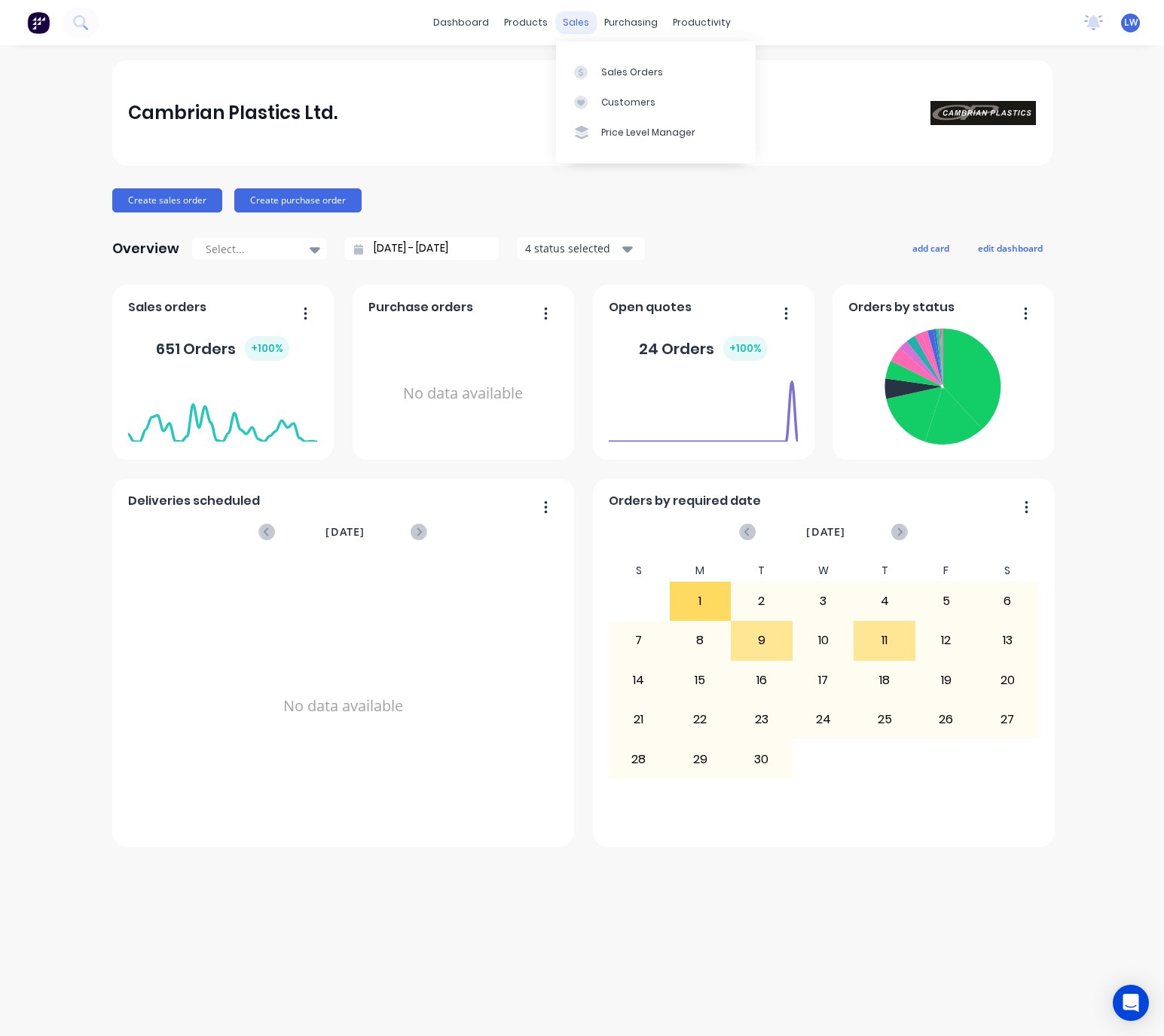
click at [588, 18] on div "sales" at bounding box center [575, 22] width 42 height 22
click at [617, 62] on link "Purchase Orders" at bounding box center [694, 71] width 200 height 30
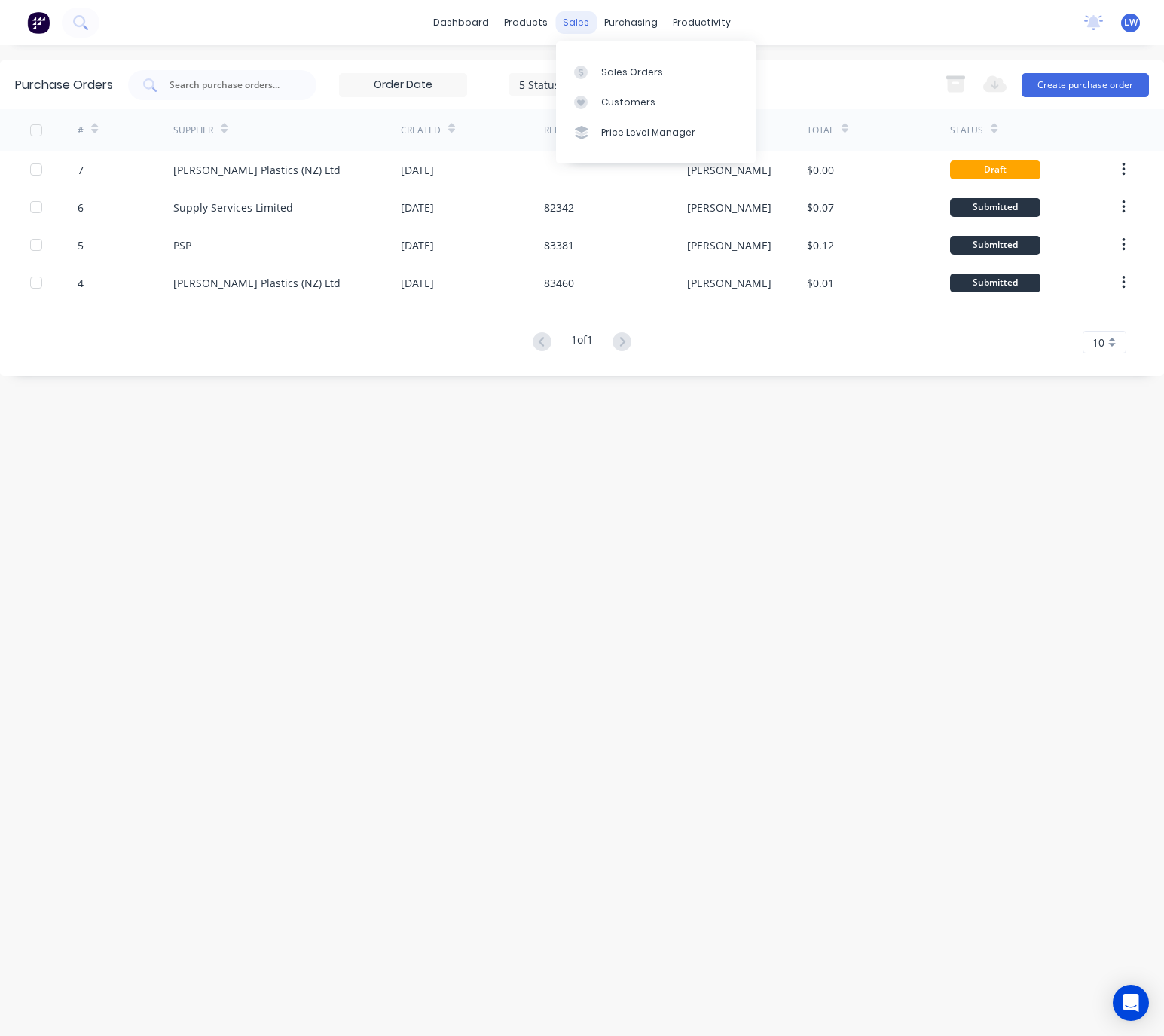
click at [568, 21] on div "sales" at bounding box center [575, 22] width 42 height 22
click at [597, 67] on link "Sales Orders" at bounding box center [655, 71] width 200 height 30
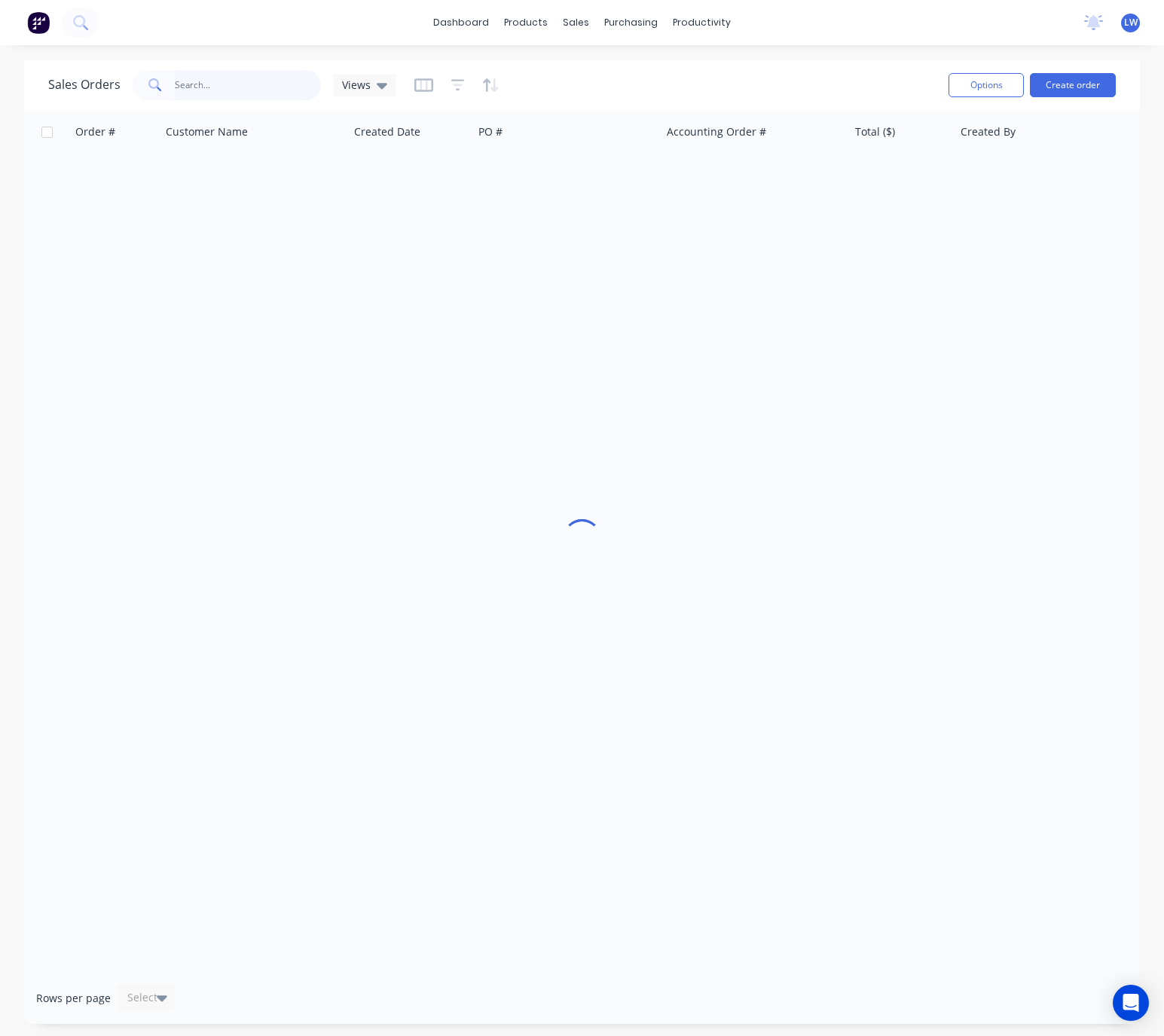
click at [219, 73] on input "text" at bounding box center [248, 85] width 147 height 30
click at [221, 77] on input "[PERSON_NAME]" at bounding box center [248, 85] width 147 height 30
click at [213, 88] on input "[PERSON_NAME]" at bounding box center [248, 85] width 147 height 30
drag, startPoint x: 232, startPoint y: 93, endPoint x: 132, endPoint y: 82, distance: 100.6
click at [132, 82] on div "[PERSON_NAME]" at bounding box center [226, 85] width 188 height 30
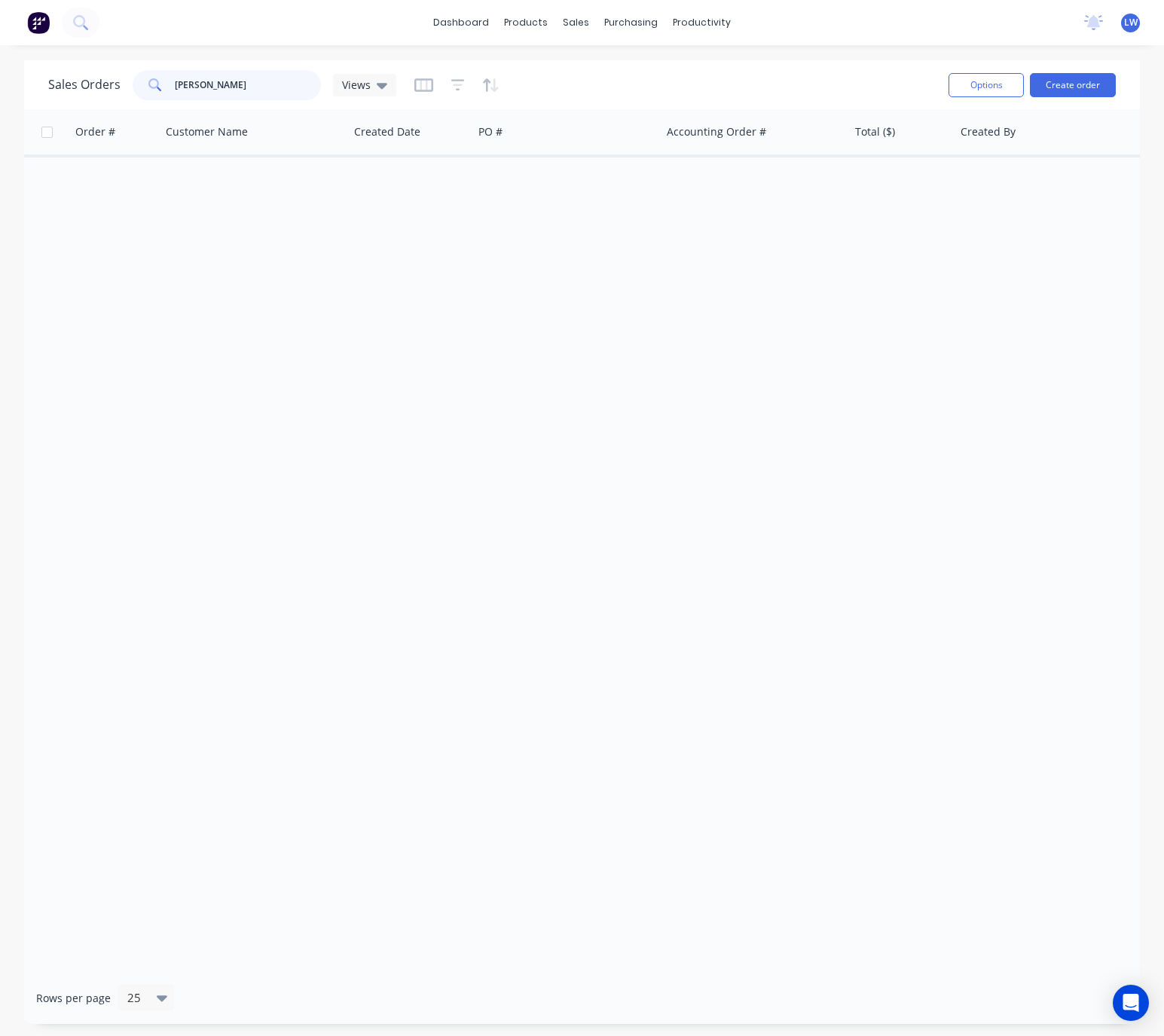
click at [214, 87] on input "[PERSON_NAME]" at bounding box center [248, 85] width 147 height 30
type input "j"
